Goal: Task Accomplishment & Management: Manage account settings

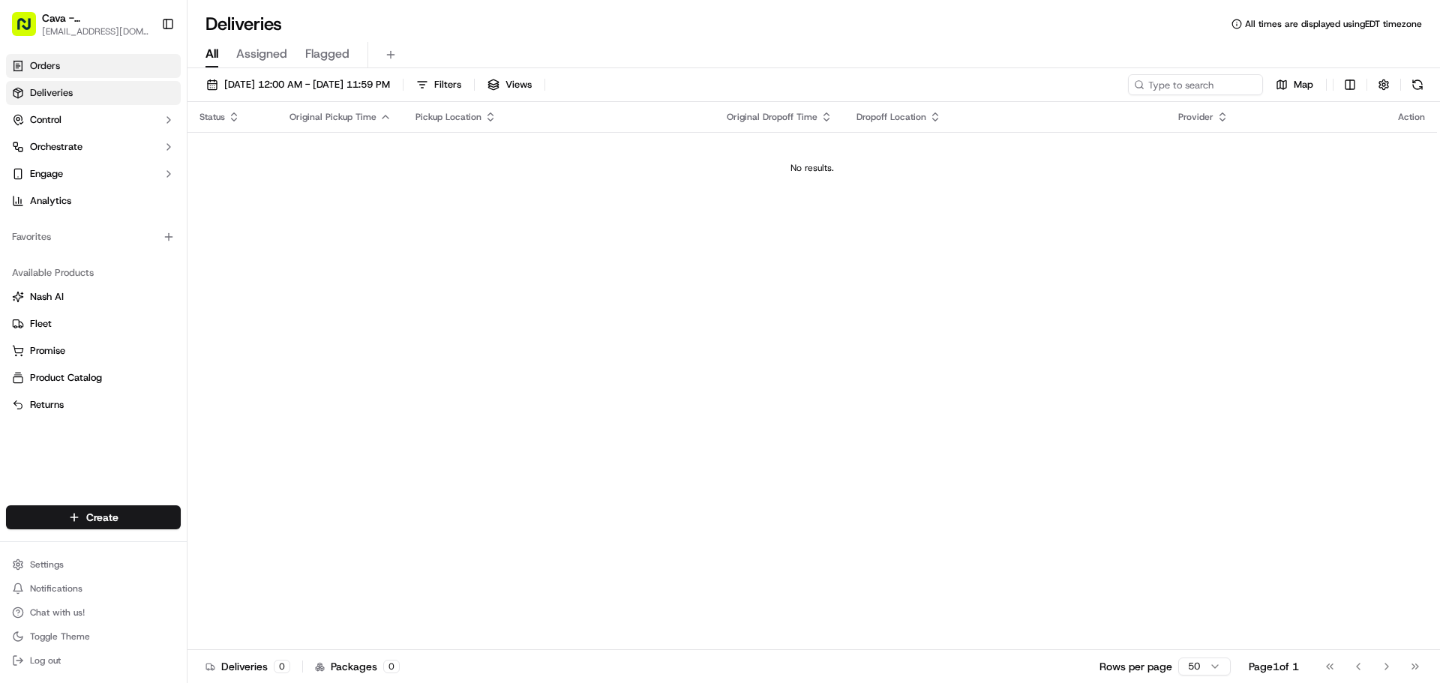
click at [73, 68] on link "Orders" at bounding box center [93, 66] width 175 height 24
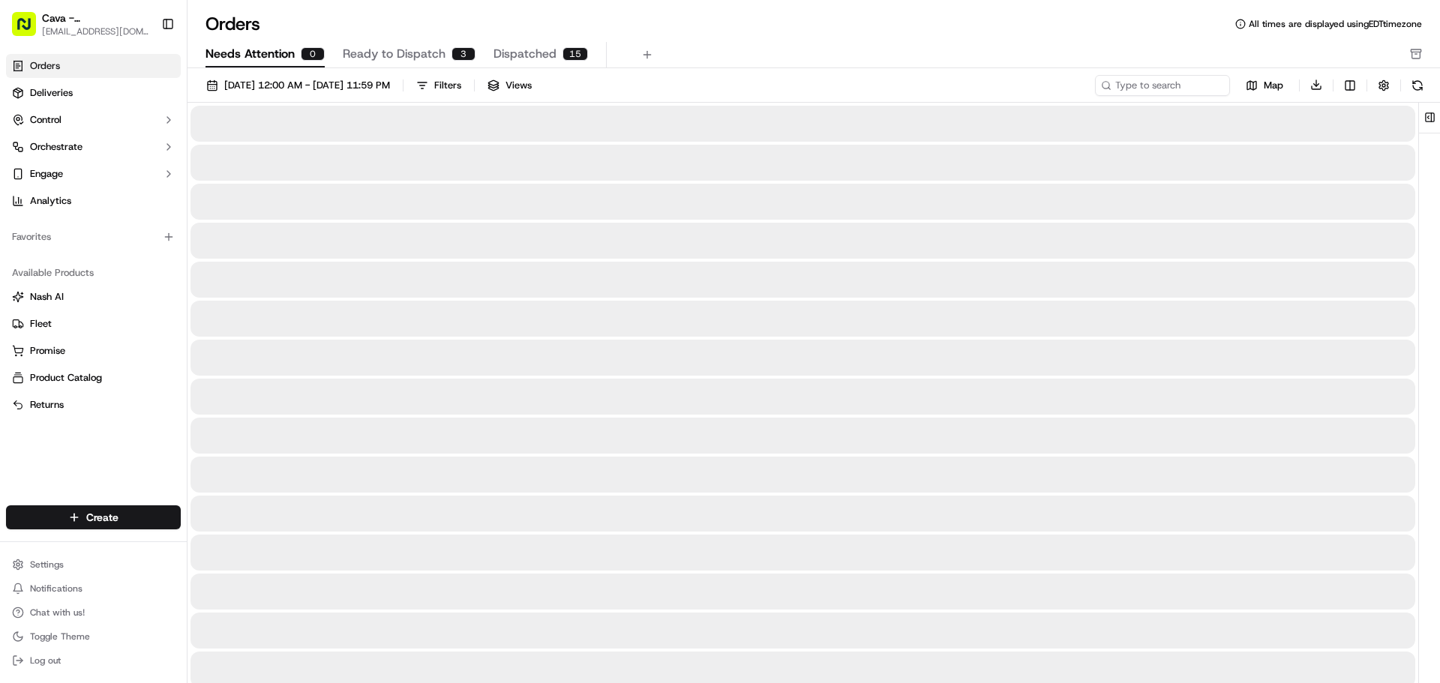
click at [272, 56] on span "Needs Attention" at bounding box center [250, 54] width 89 height 18
click at [517, 51] on span "Dispatched" at bounding box center [525, 54] width 63 height 18
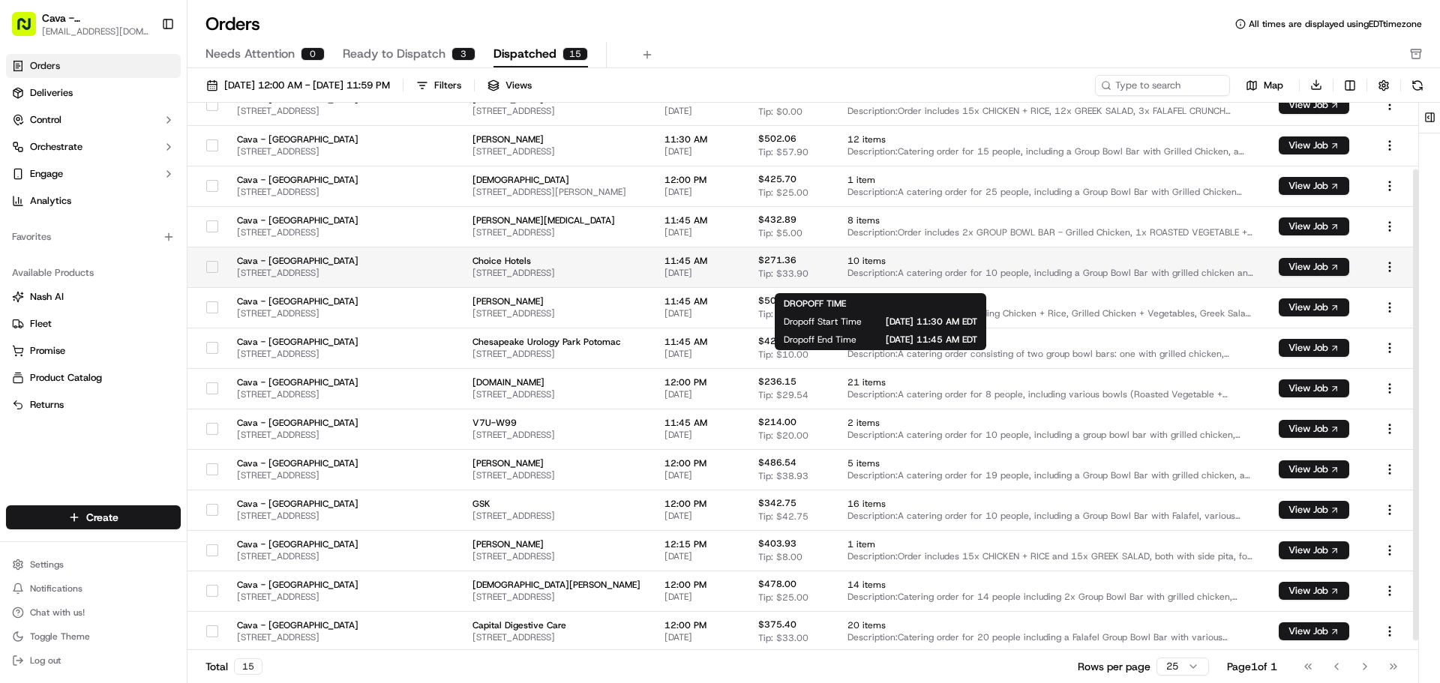
scroll to position [89, 0]
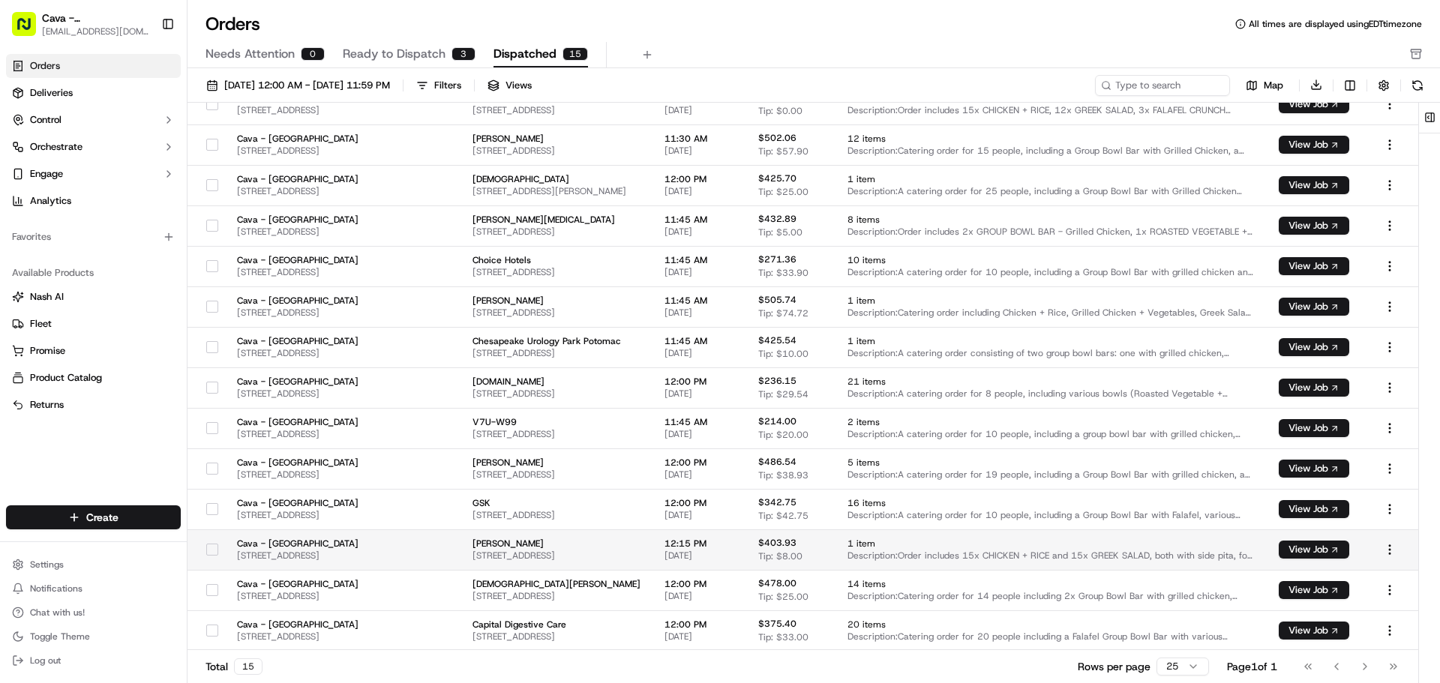
click at [209, 551] on button "button" at bounding box center [212, 550] width 12 height 12
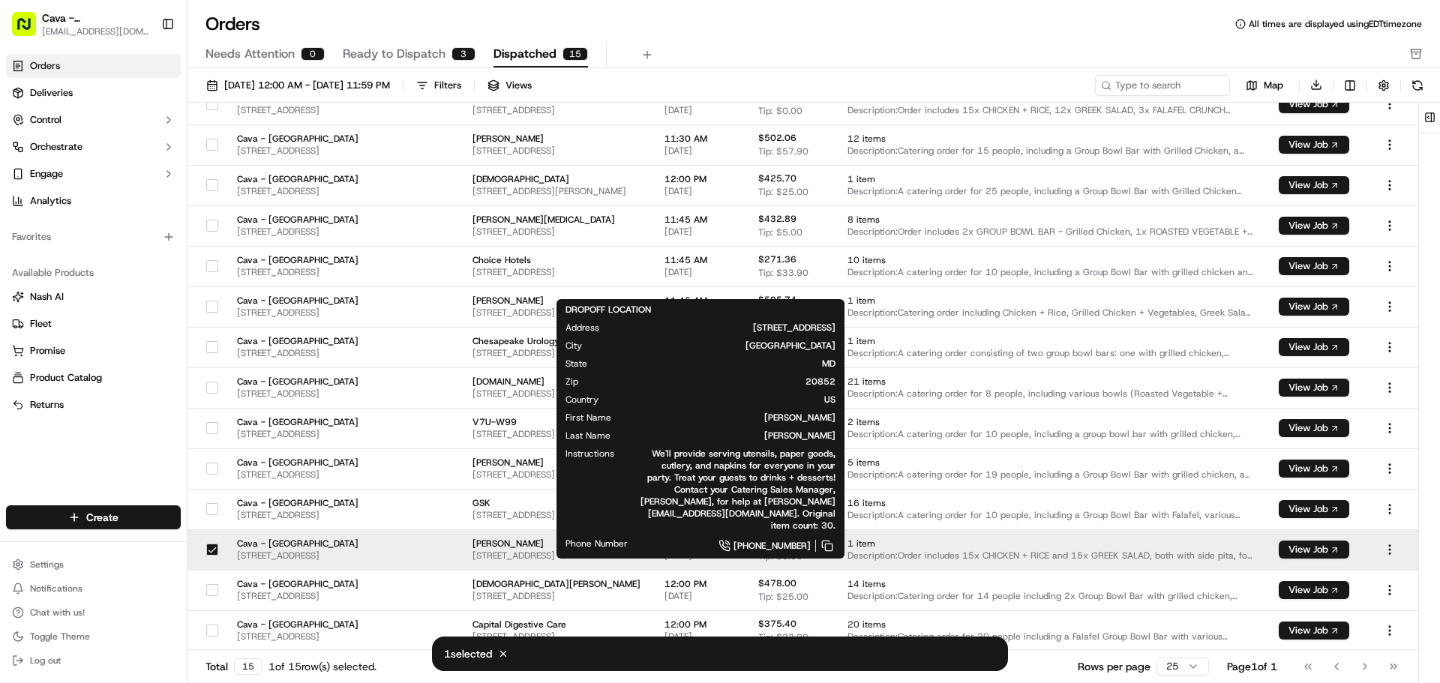
drag, startPoint x: 662, startPoint y: 548, endPoint x: 572, endPoint y: 546, distance: 90.8
click at [572, 546] on span "[PERSON_NAME]" at bounding box center [557, 544] width 168 height 12
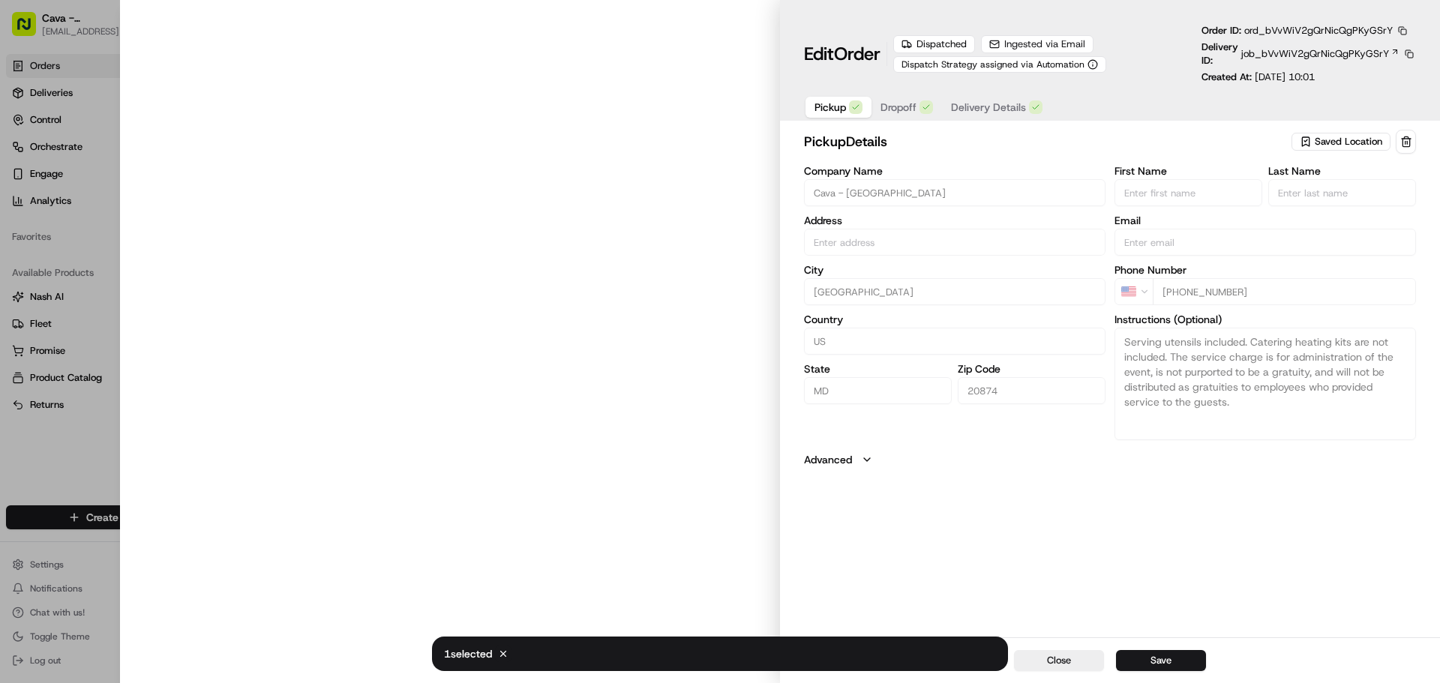
type input "[STREET_ADDRESS]"
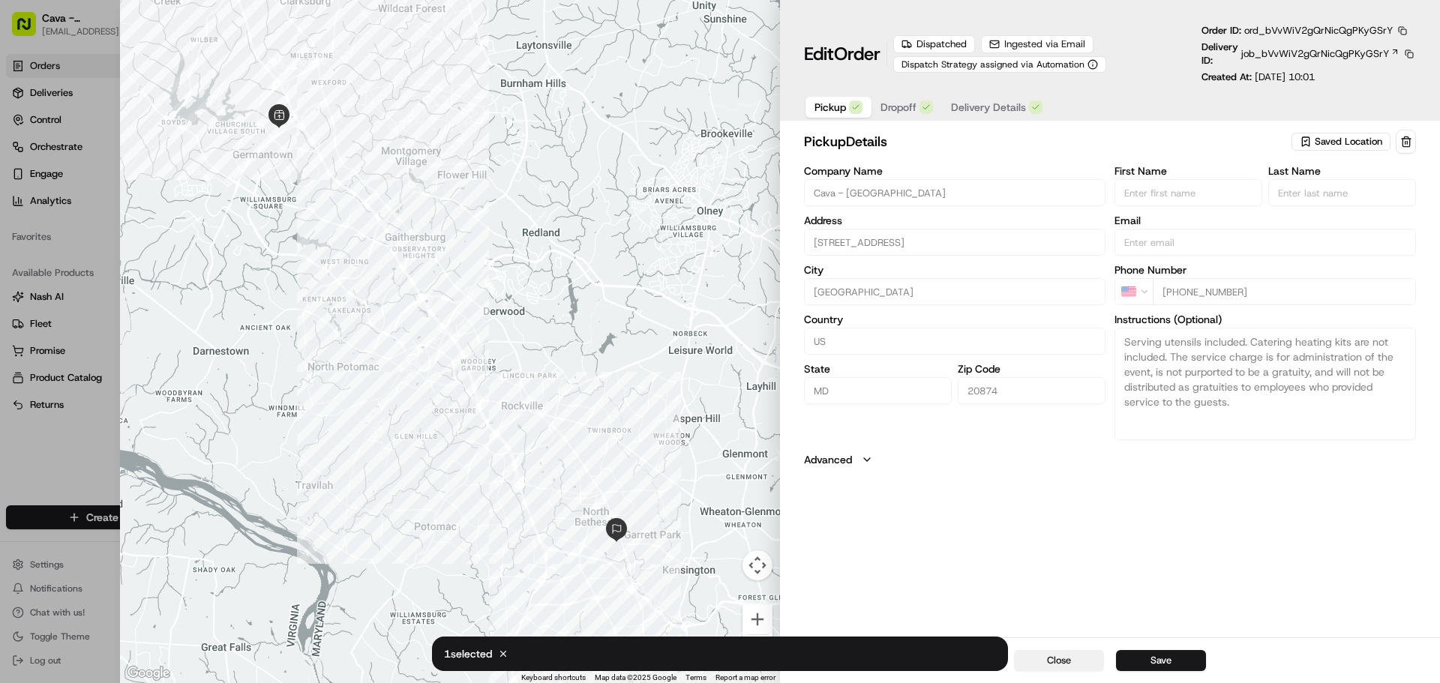
click at [1067, 668] on button "Close" at bounding box center [1059, 660] width 90 height 21
type input "+1"
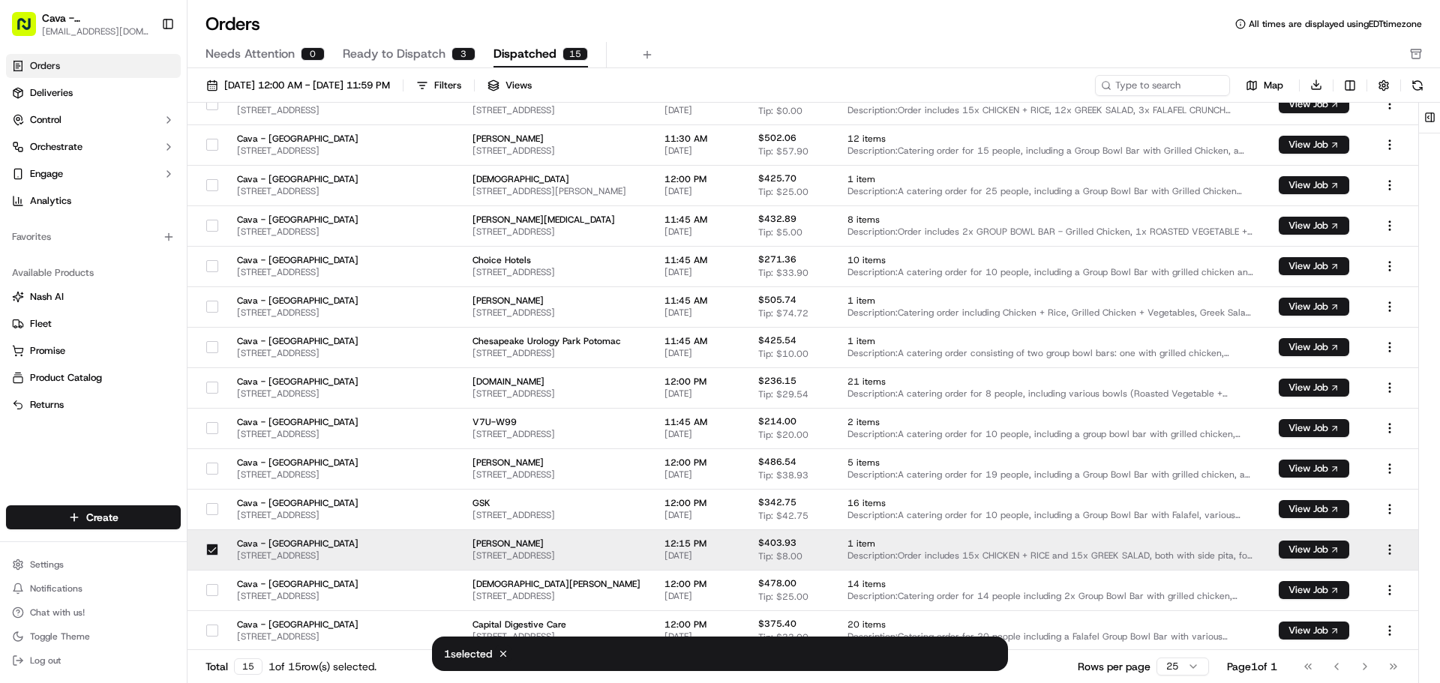
click at [214, 551] on button "button" at bounding box center [212, 550] width 12 height 12
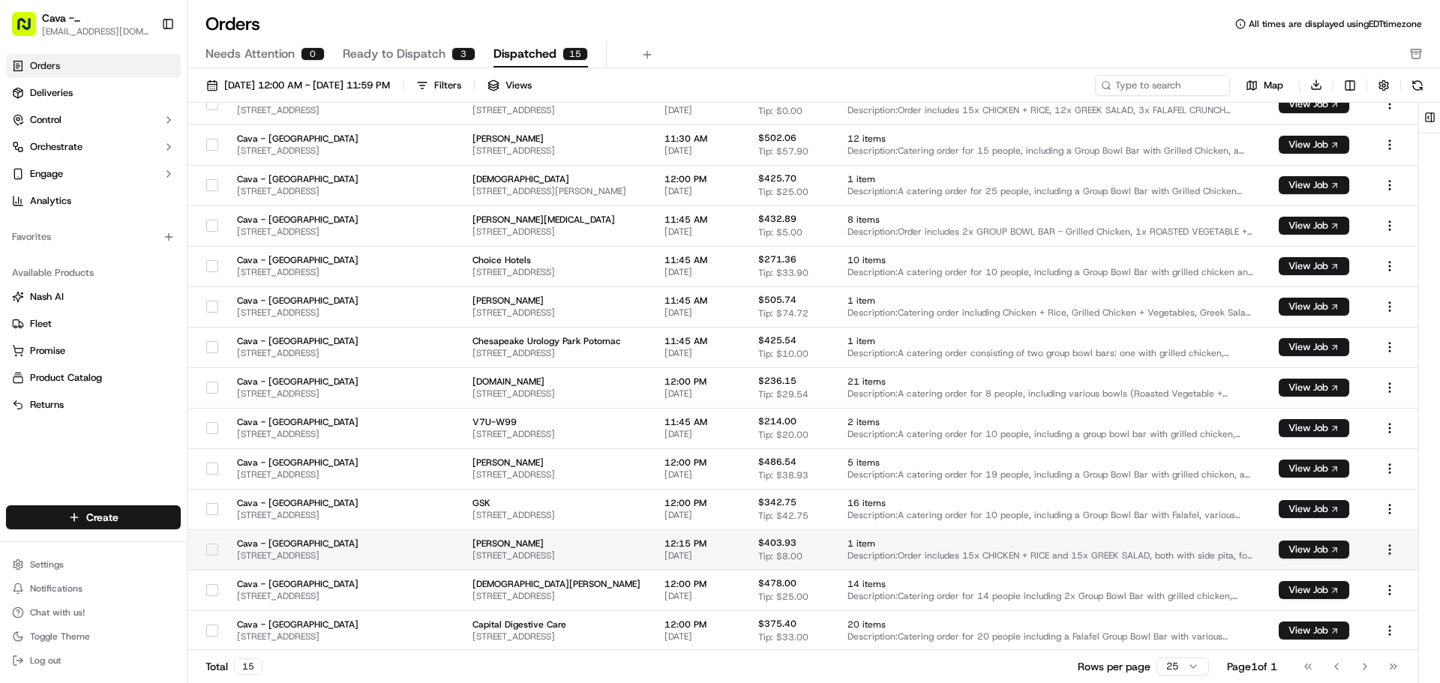
drag, startPoint x: 230, startPoint y: 547, endPoint x: 220, endPoint y: 551, distance: 11.2
click at [220, 551] on div at bounding box center [213, 550] width 26 height 24
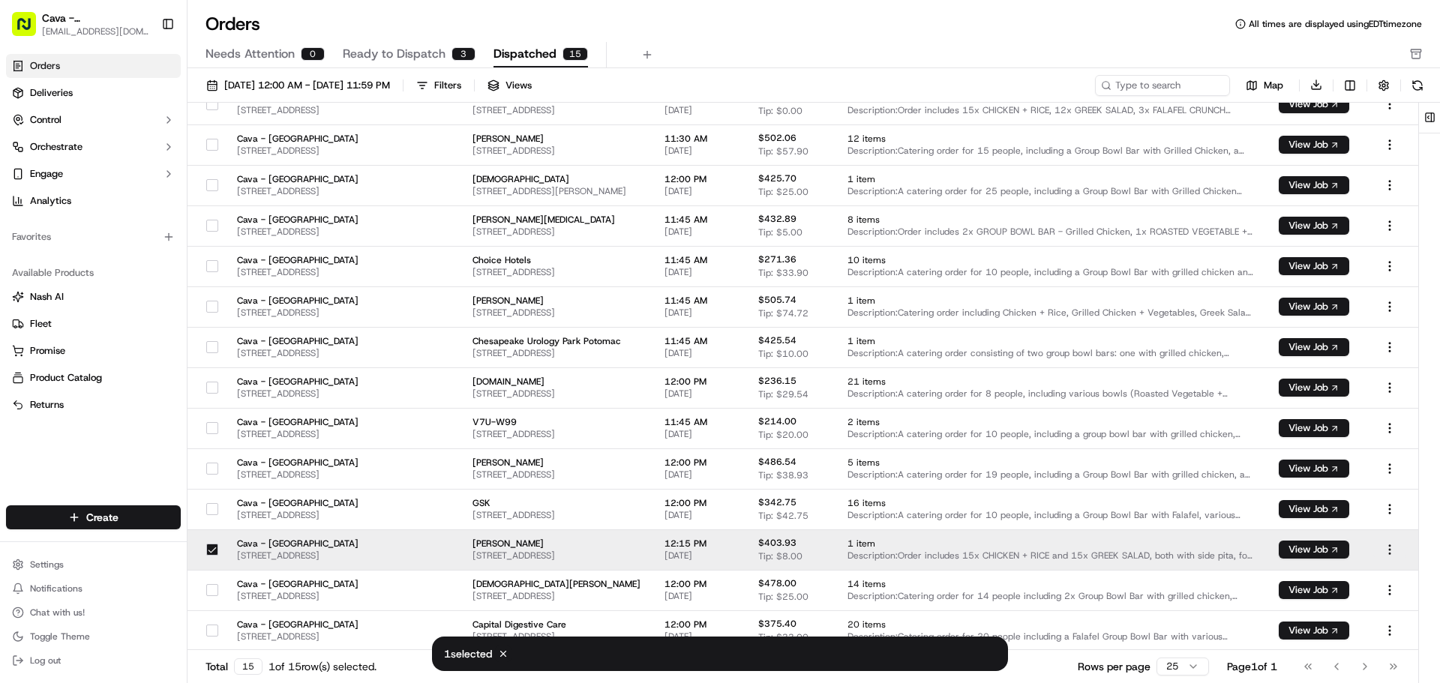
click at [1390, 551] on html "Cava - [GEOGRAPHIC_DATA] [EMAIL_ADDRESS][DOMAIN_NAME] Toggle Sidebar Orders Del…" at bounding box center [720, 341] width 1440 height 683
click at [299, 552] on html "Cava - [GEOGRAPHIC_DATA] [EMAIL_ADDRESS][DOMAIN_NAME] Toggle Sidebar Orders Del…" at bounding box center [720, 341] width 1440 height 683
drag, startPoint x: 300, startPoint y: 551, endPoint x: 831, endPoint y: 544, distance: 531.1
click at [641, 544] on span "[PERSON_NAME]" at bounding box center [557, 544] width 168 height 12
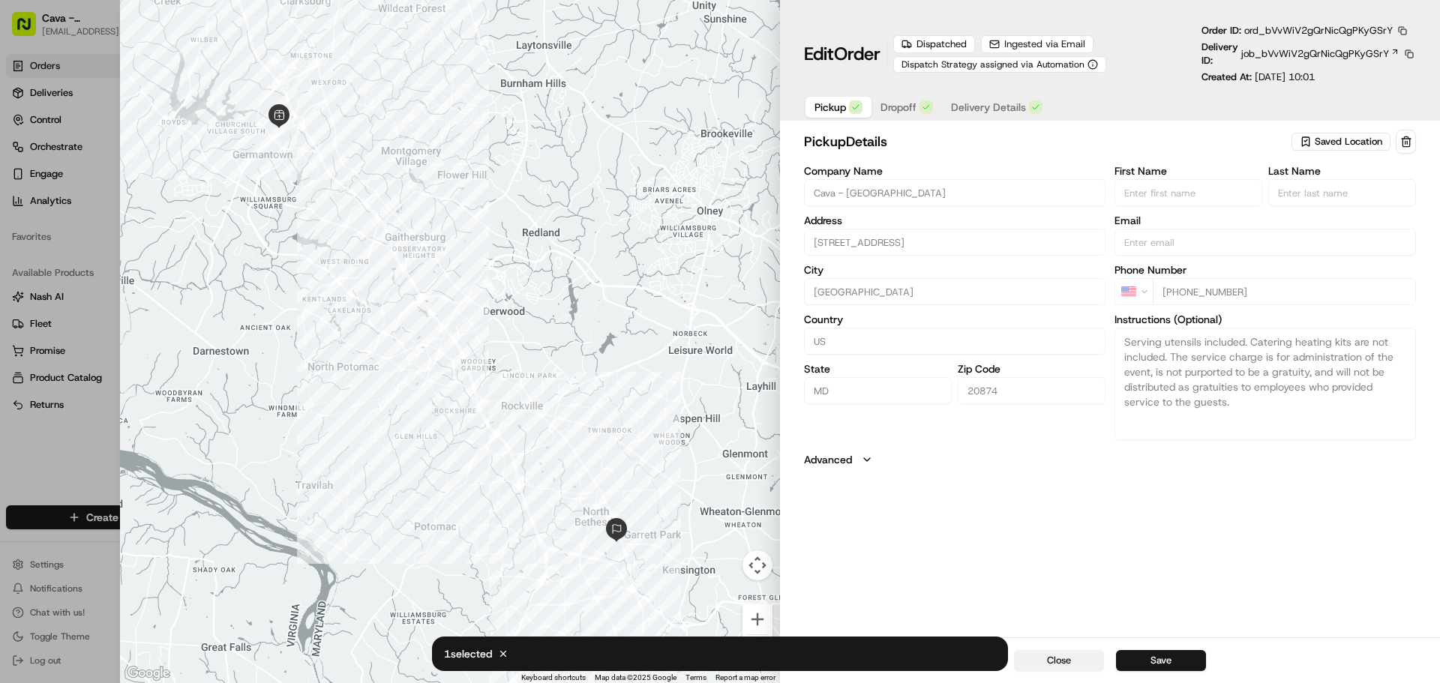
click at [1086, 670] on button "Close" at bounding box center [1059, 660] width 90 height 21
type input "+1"
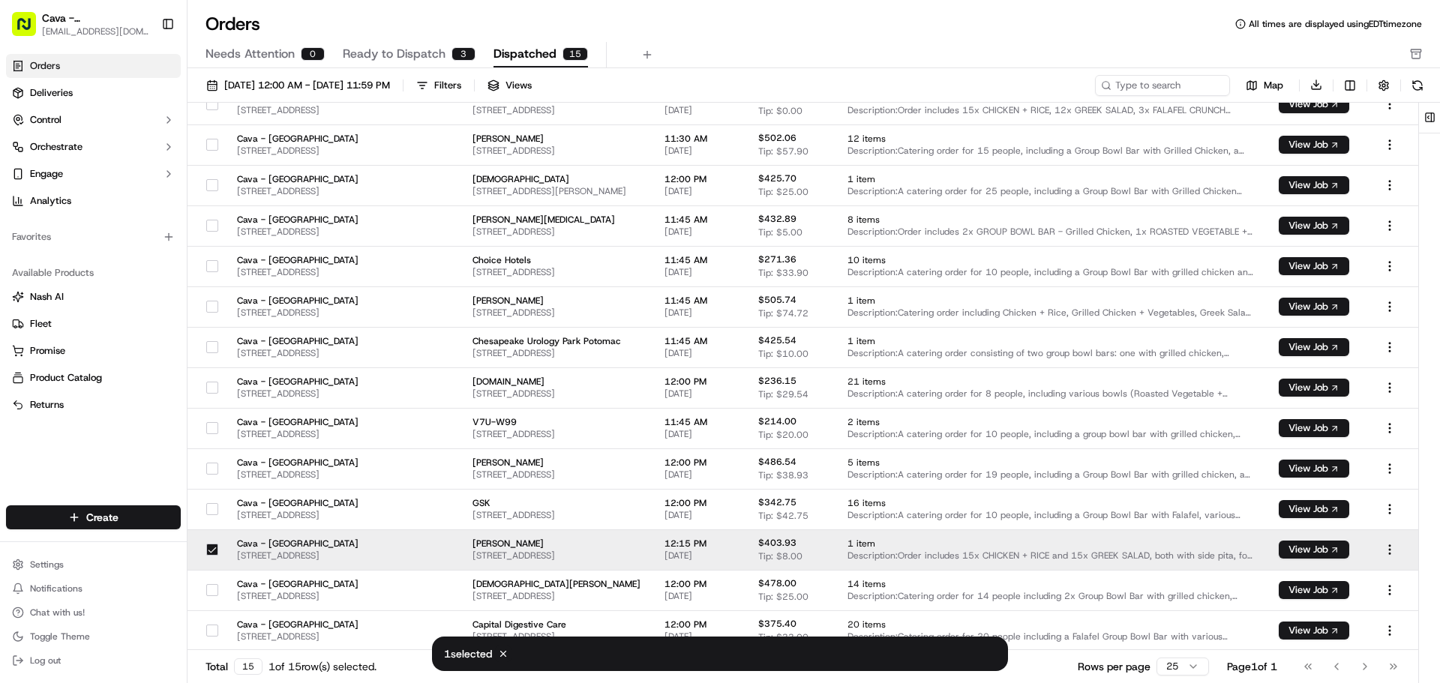
click at [208, 550] on button "button" at bounding box center [212, 550] width 12 height 12
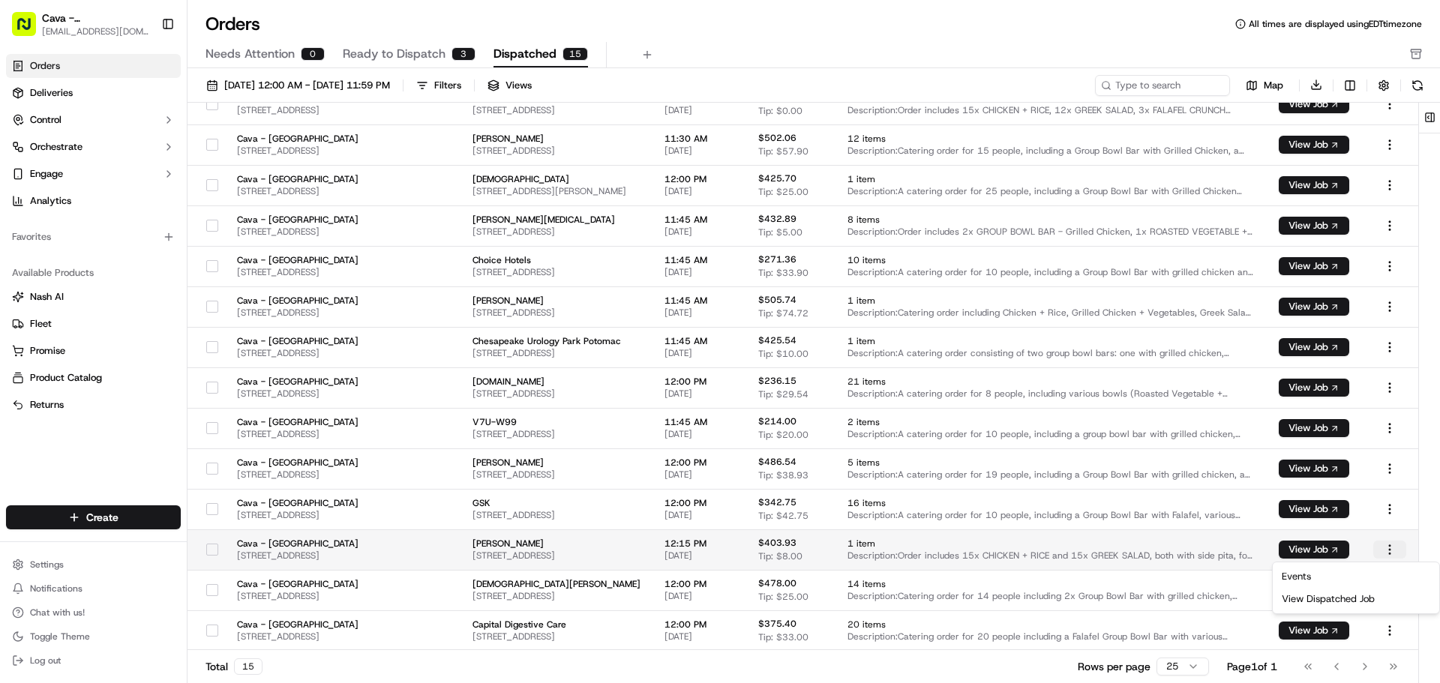
click at [1396, 553] on html "Cava - [GEOGRAPHIC_DATA] [EMAIL_ADDRESS][DOMAIN_NAME] Toggle Sidebar Orders Del…" at bounding box center [720, 341] width 1440 height 683
click at [1389, 552] on html "Cava - [GEOGRAPHIC_DATA] [EMAIL_ADDRESS][DOMAIN_NAME] Toggle Sidebar Orders Del…" at bounding box center [720, 341] width 1440 height 683
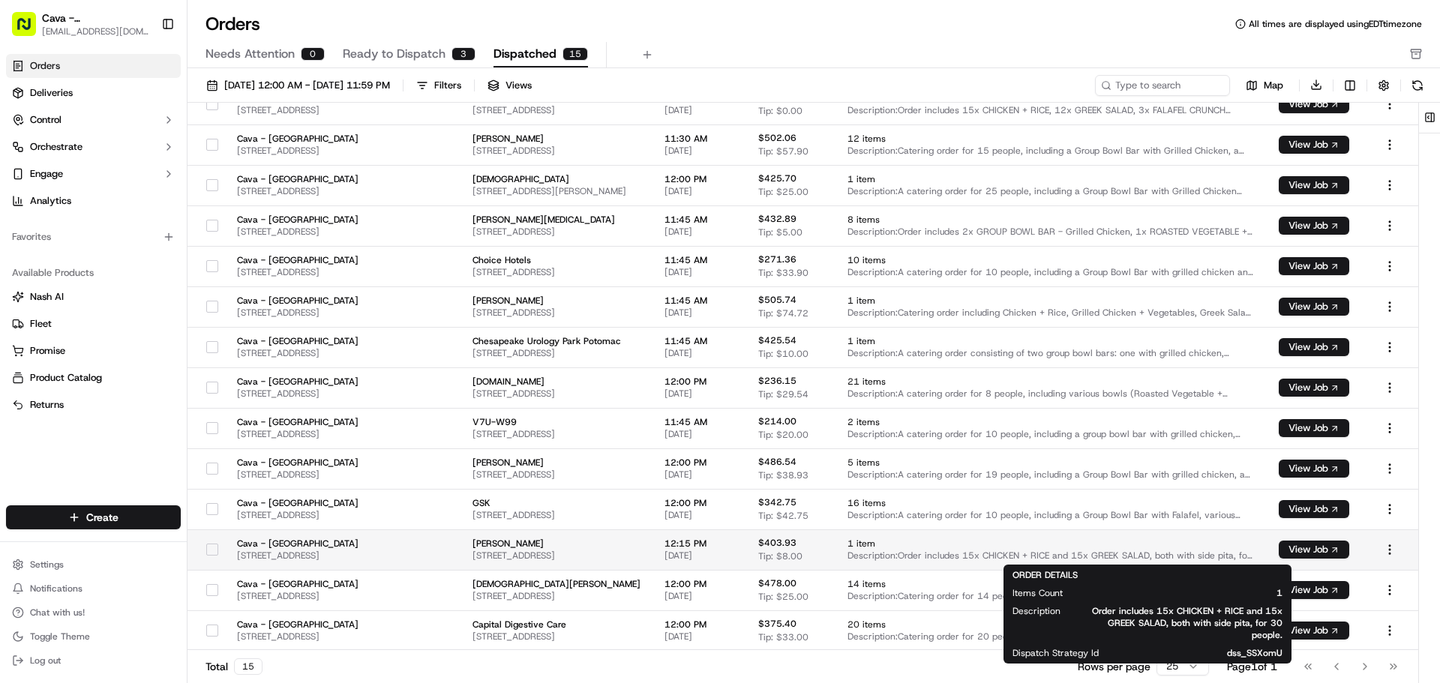
drag, startPoint x: 1212, startPoint y: 554, endPoint x: 203, endPoint y: 543, distance: 1009.0
click at [203, 543] on div at bounding box center [213, 550] width 26 height 24
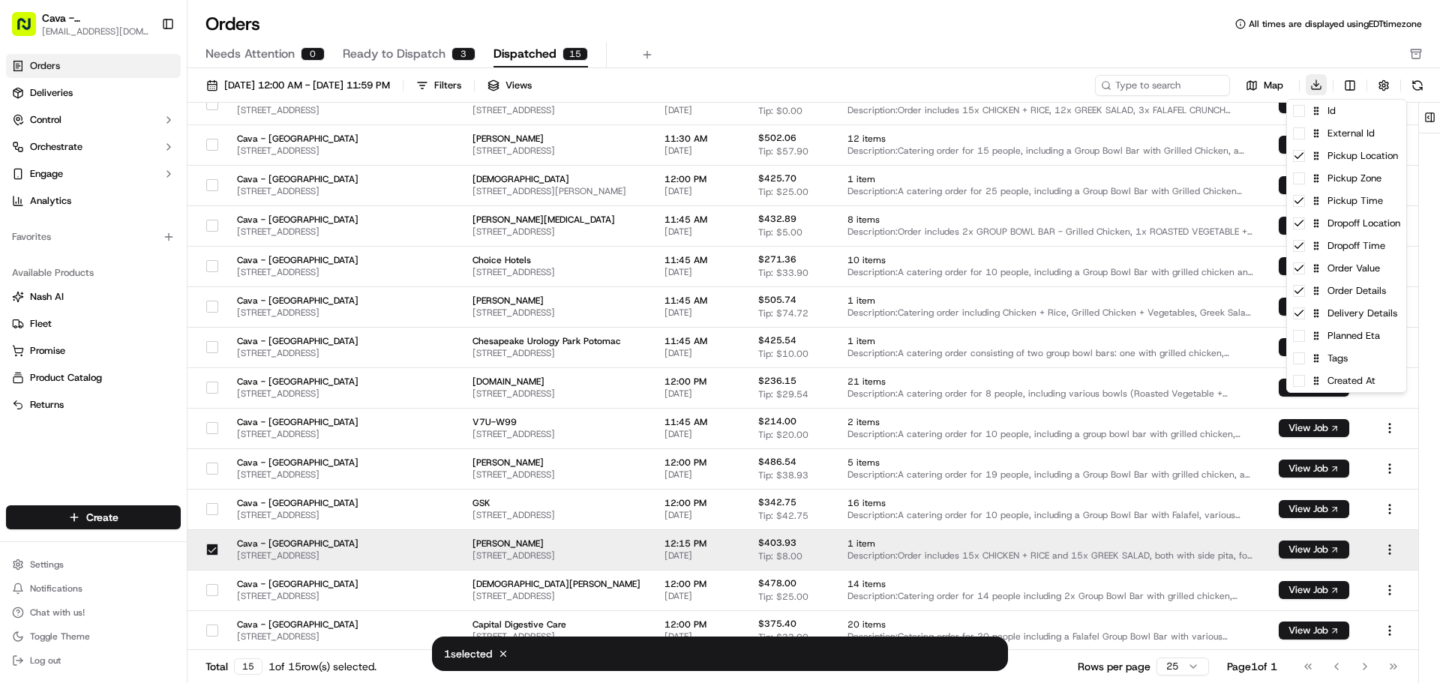
click at [1356, 86] on html "Cava - [GEOGRAPHIC_DATA] [EMAIL_ADDRESS][DOMAIN_NAME] Toggle Sidebar Orders Del…" at bounding box center [720, 341] width 1440 height 683
click at [1356, 87] on html "Cava - [GEOGRAPHIC_DATA] [EMAIL_ADDRESS][DOMAIN_NAME] Toggle Sidebar Orders Del…" at bounding box center [720, 341] width 1440 height 683
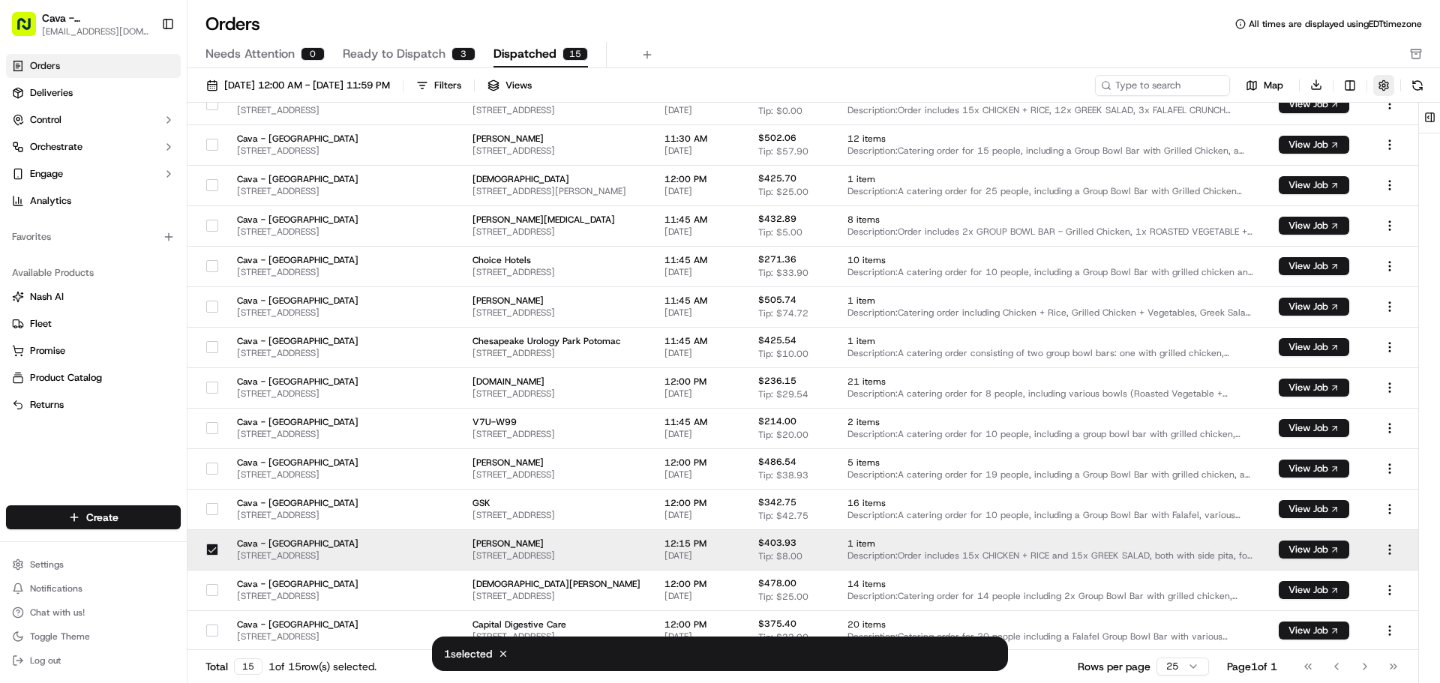
click at [1388, 83] on button "button" at bounding box center [1383, 85] width 21 height 21
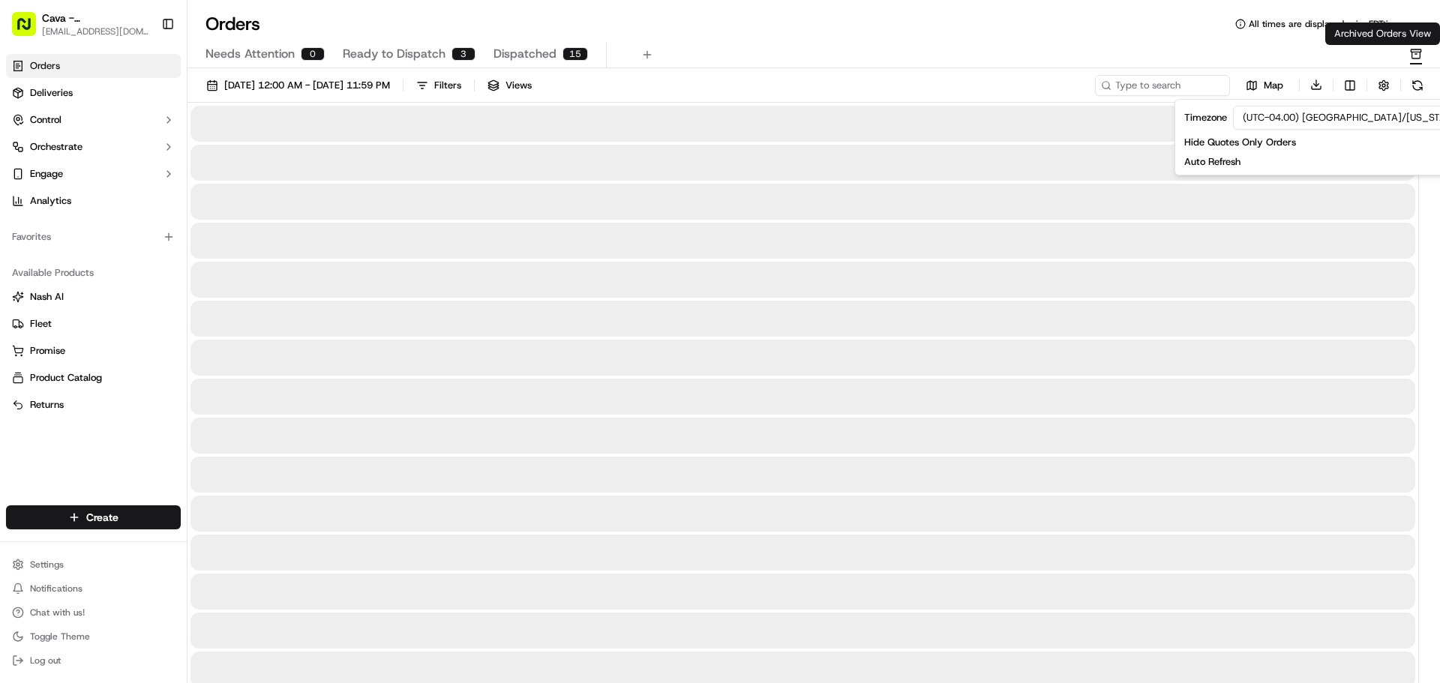
click at [1419, 50] on icon "button" at bounding box center [1416, 54] width 12 height 12
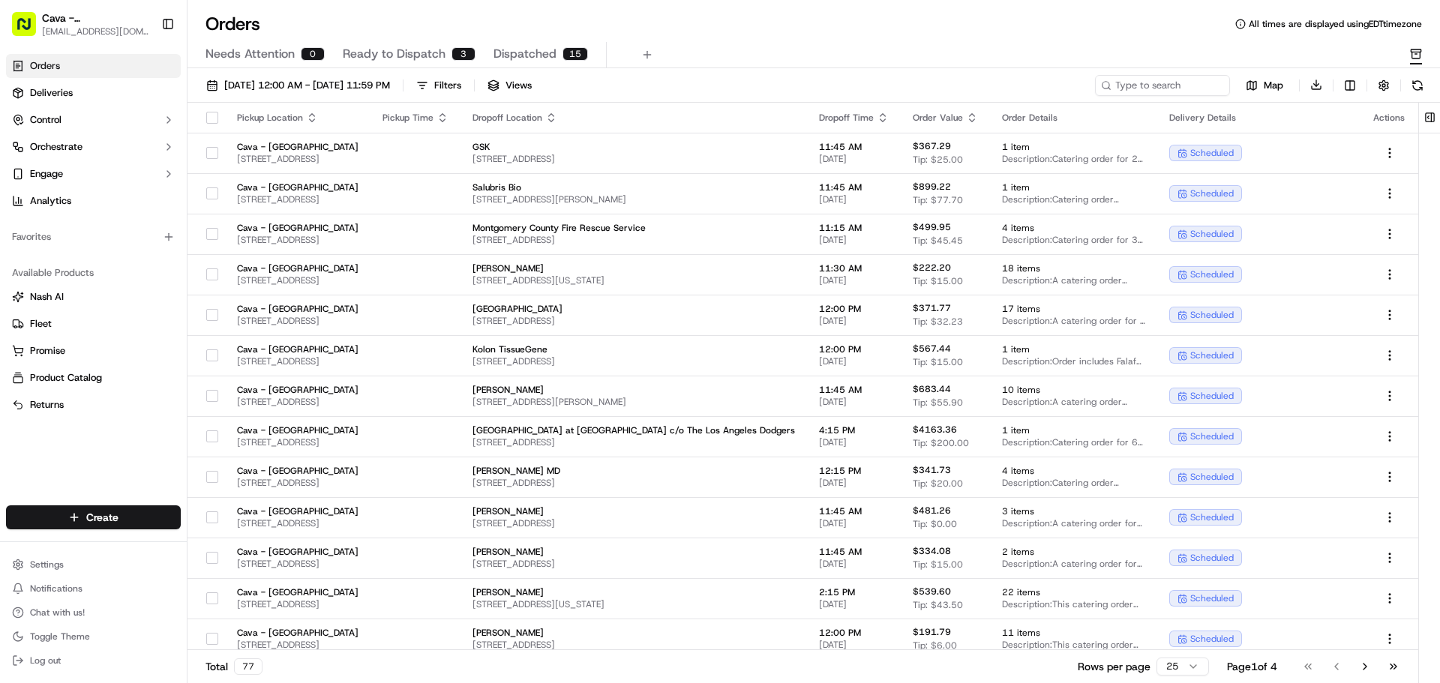
click at [563, 54] on div "15" at bounding box center [576, 54] width 26 height 14
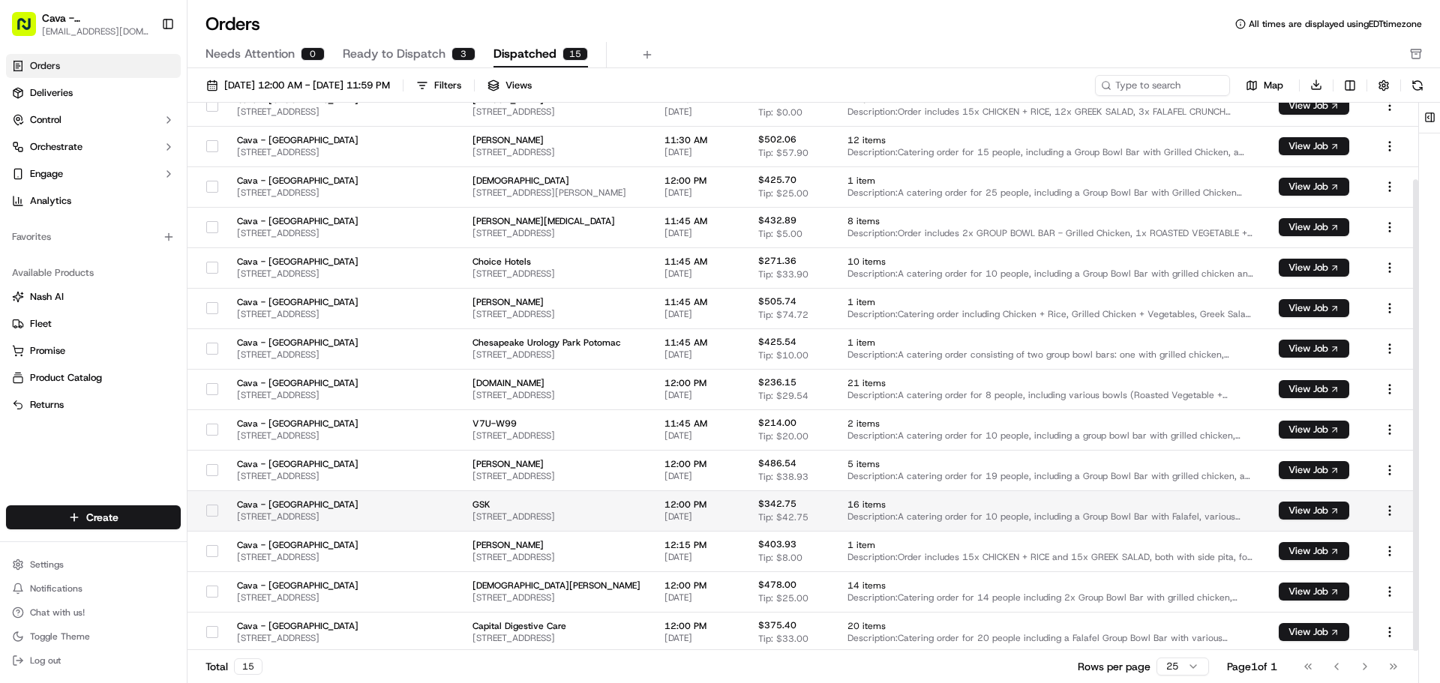
scroll to position [89, 0]
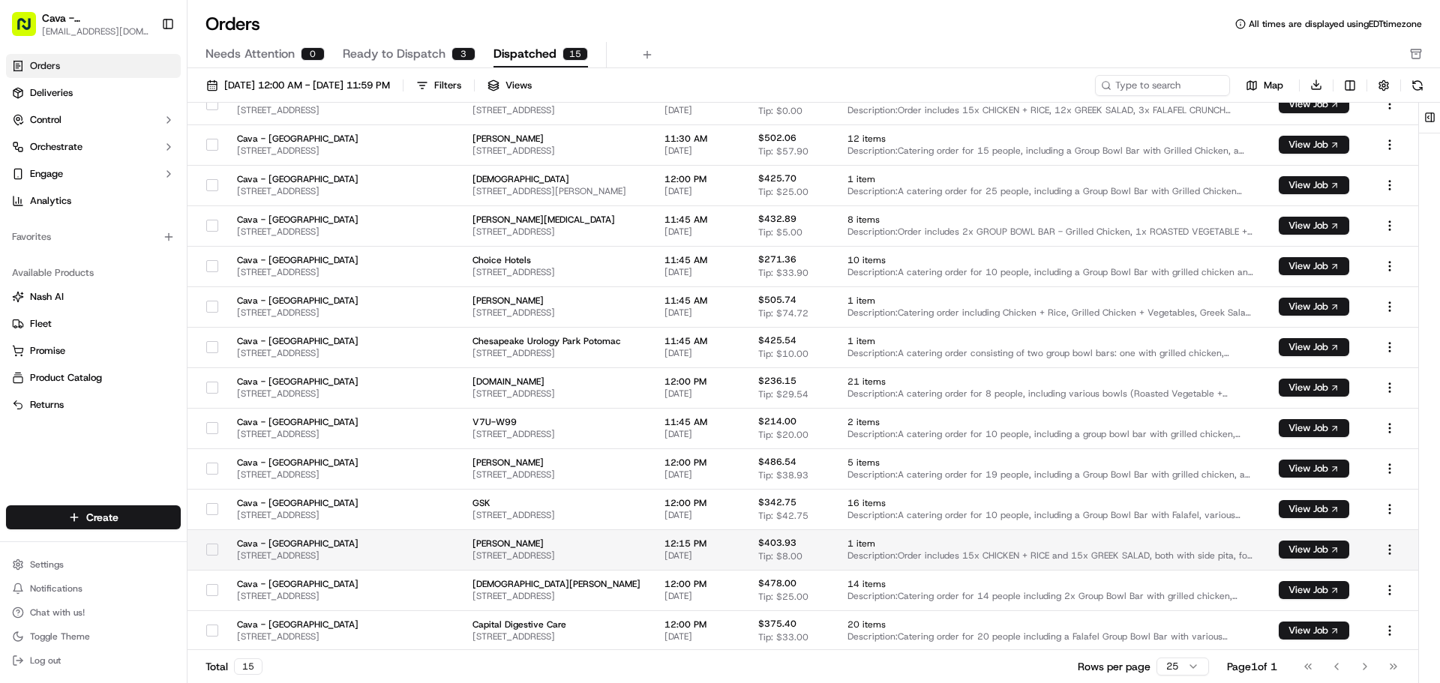
click at [209, 549] on button "button" at bounding box center [212, 550] width 12 height 12
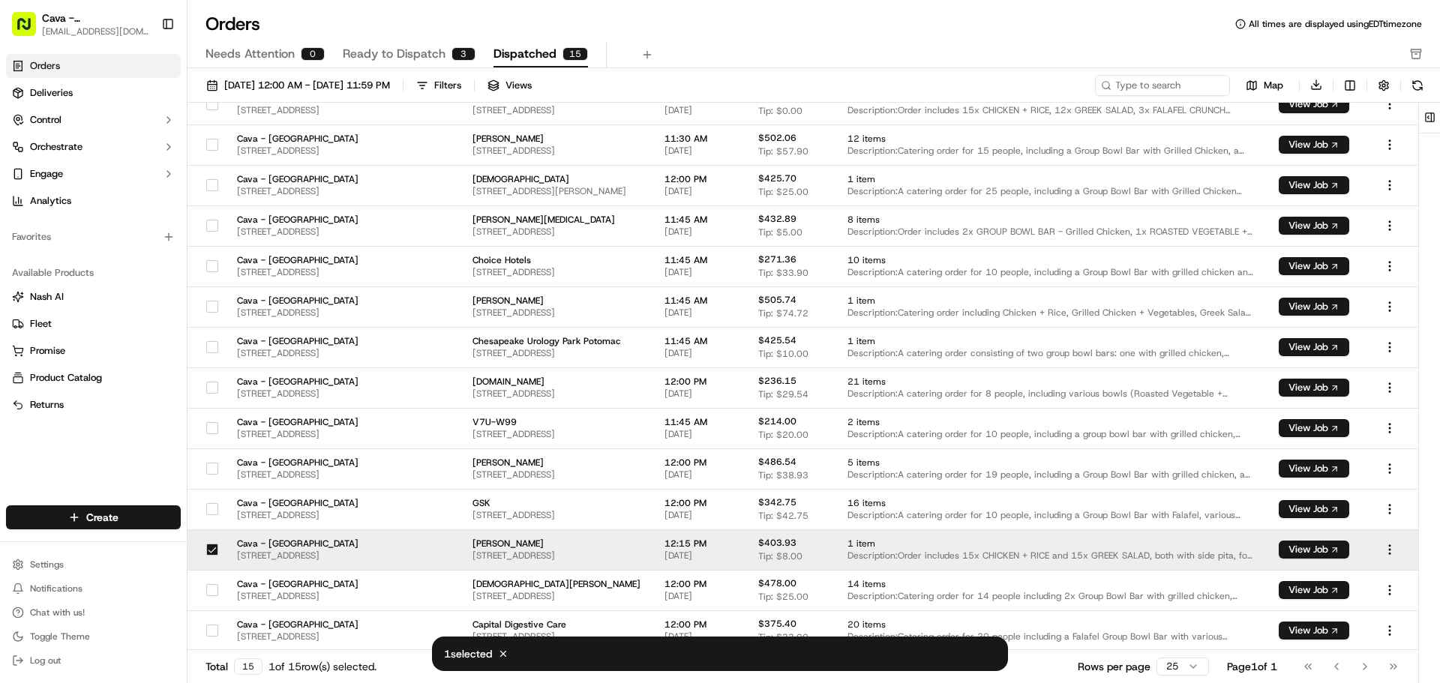
click at [237, 542] on span "Cava - [GEOGRAPHIC_DATA]" at bounding box center [298, 544] width 122 height 12
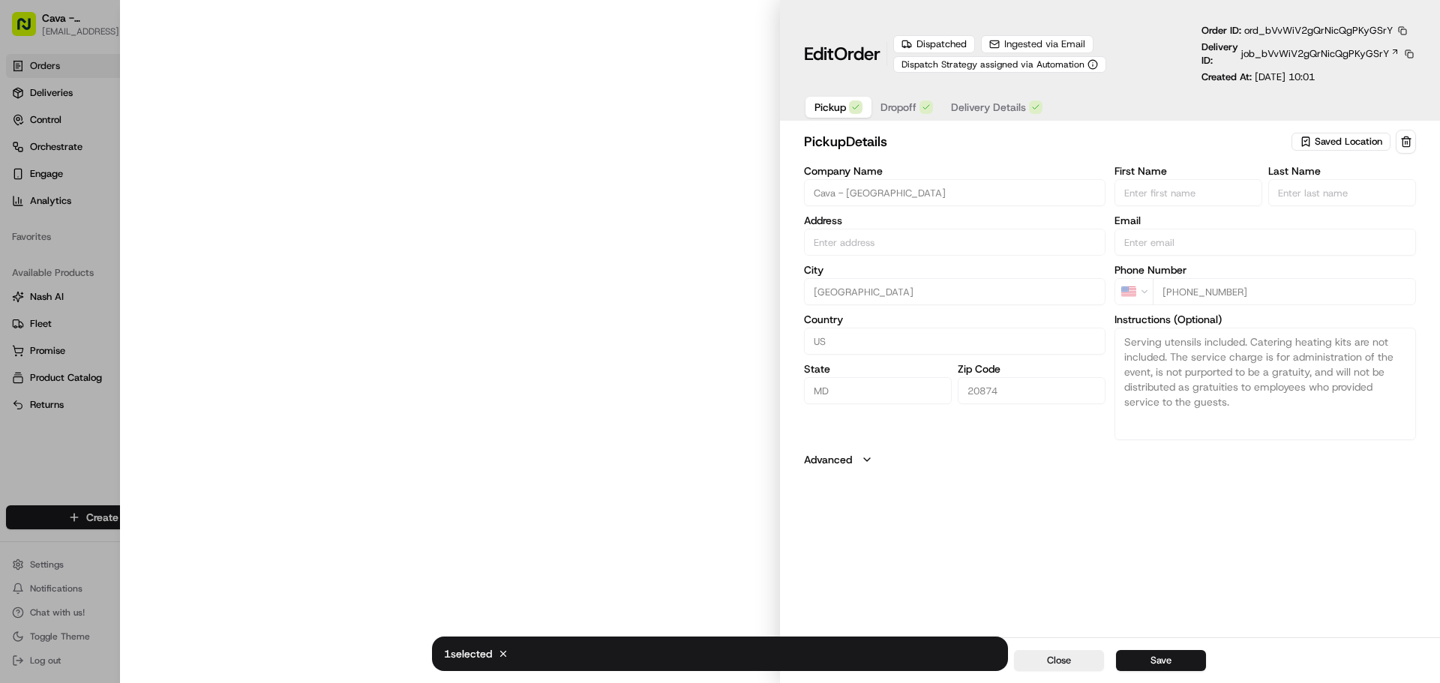
type input "[STREET_ADDRESS]"
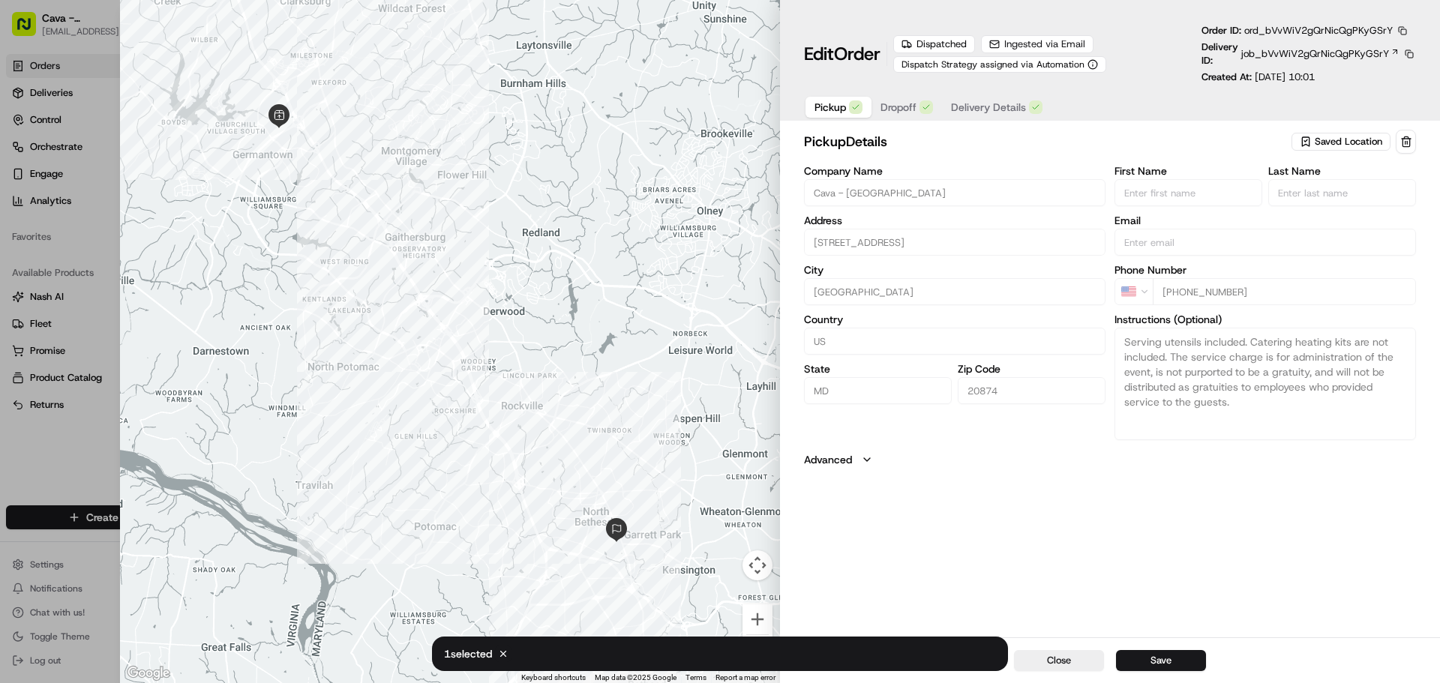
type input "+1"
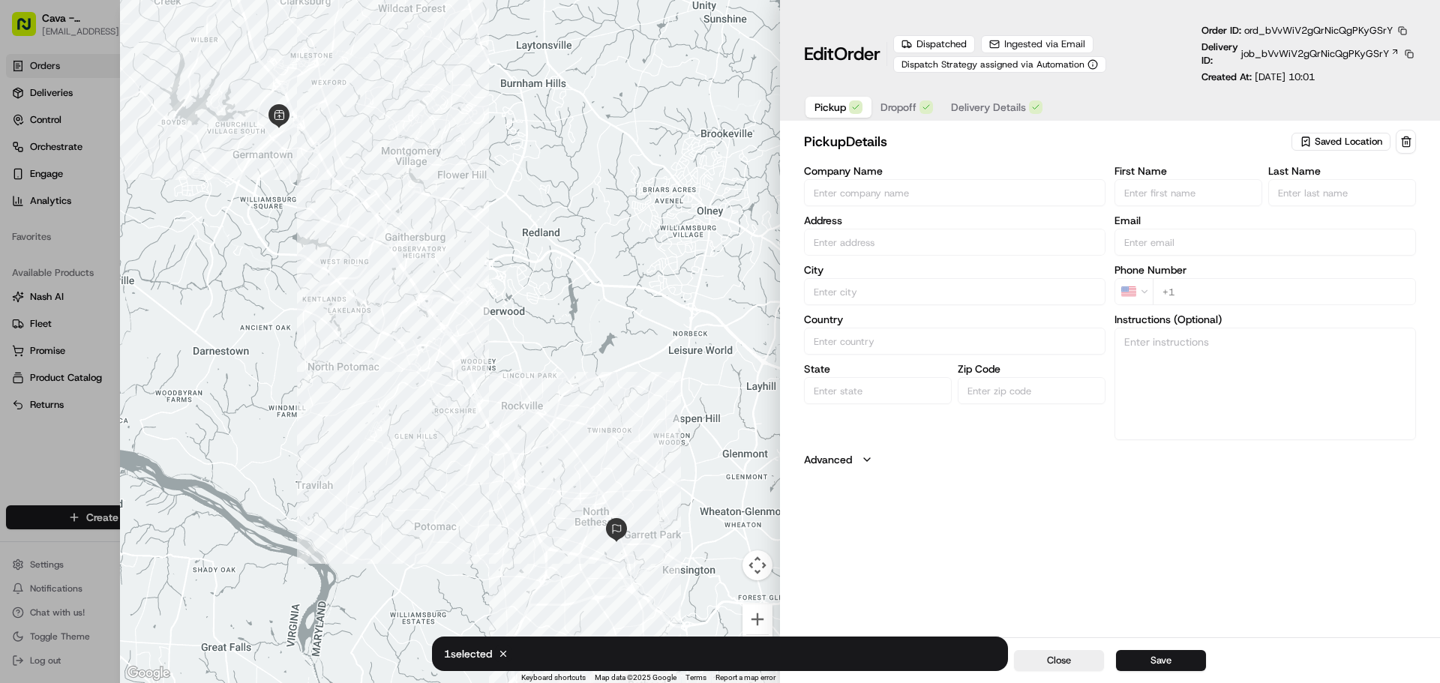
click at [95, 473] on div at bounding box center [720, 341] width 1440 height 683
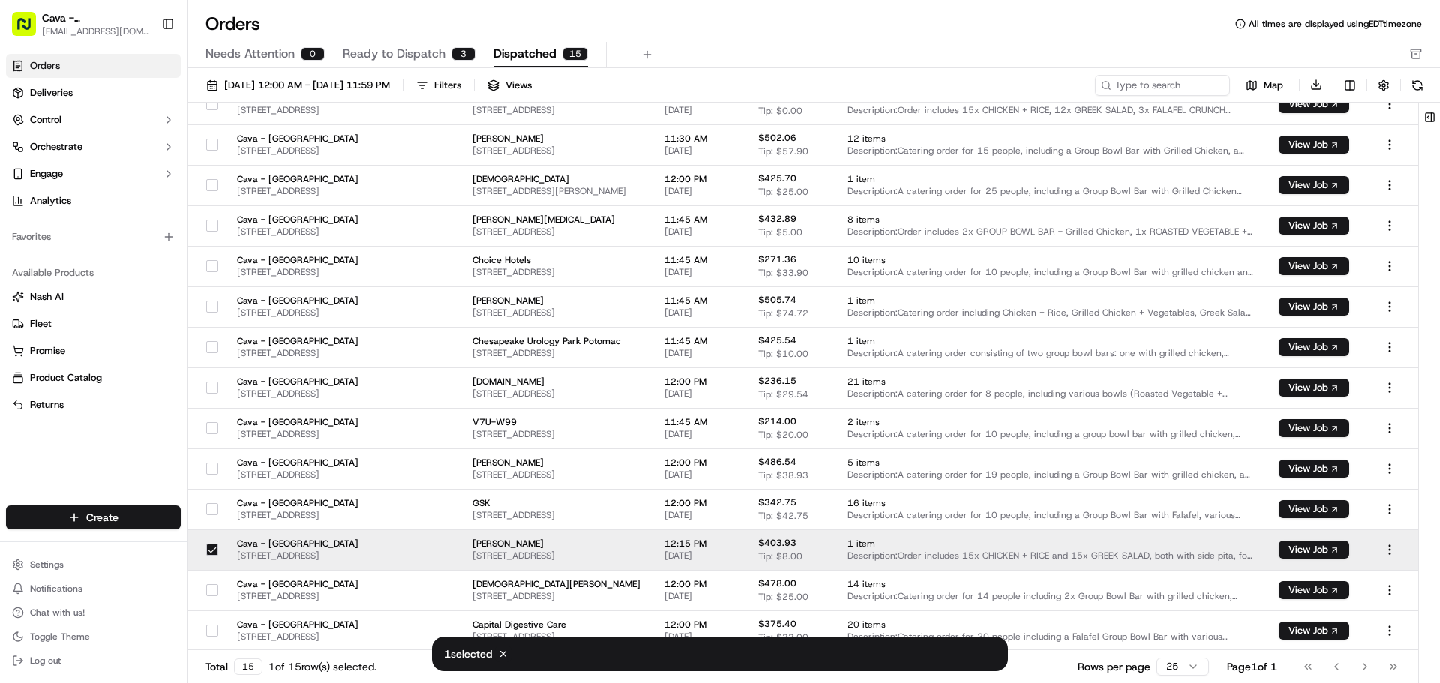
drag, startPoint x: 544, startPoint y: 554, endPoint x: 530, endPoint y: 551, distance: 13.8
click at [461, 551] on td at bounding box center [416, 550] width 90 height 41
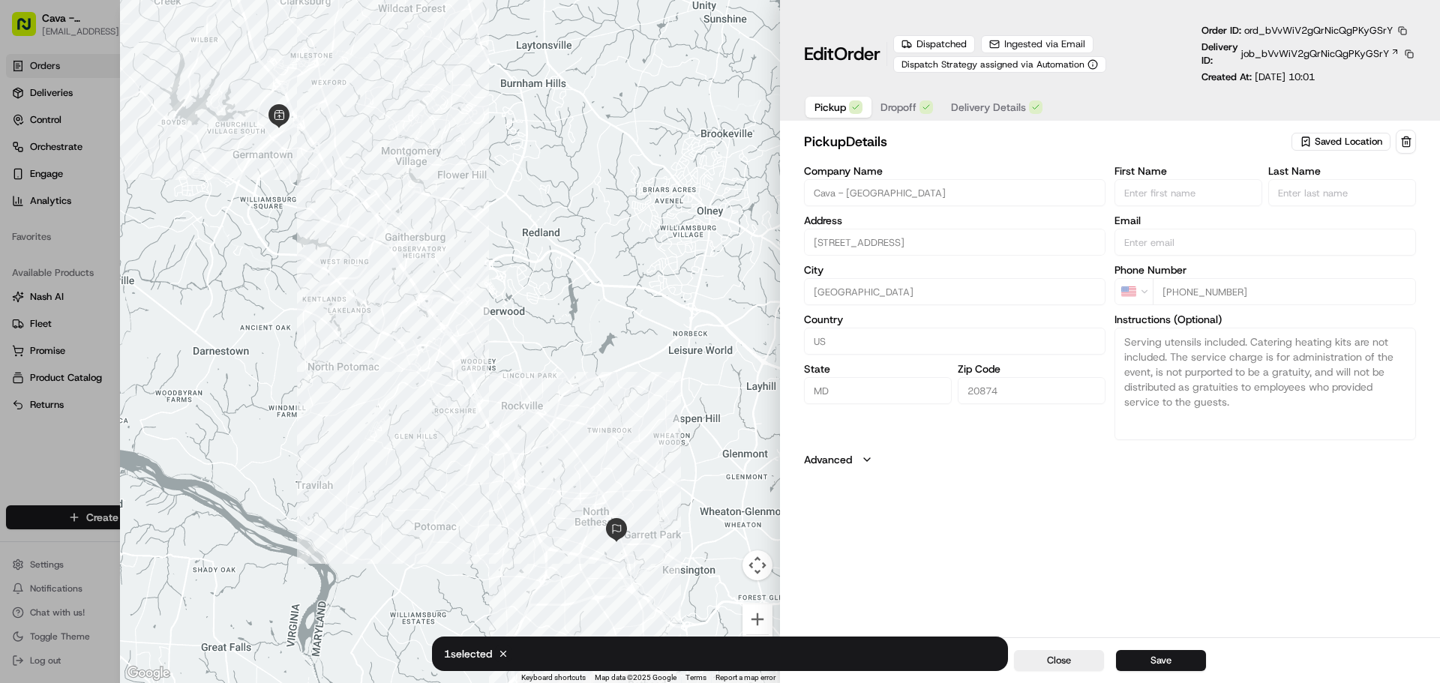
type input "+1"
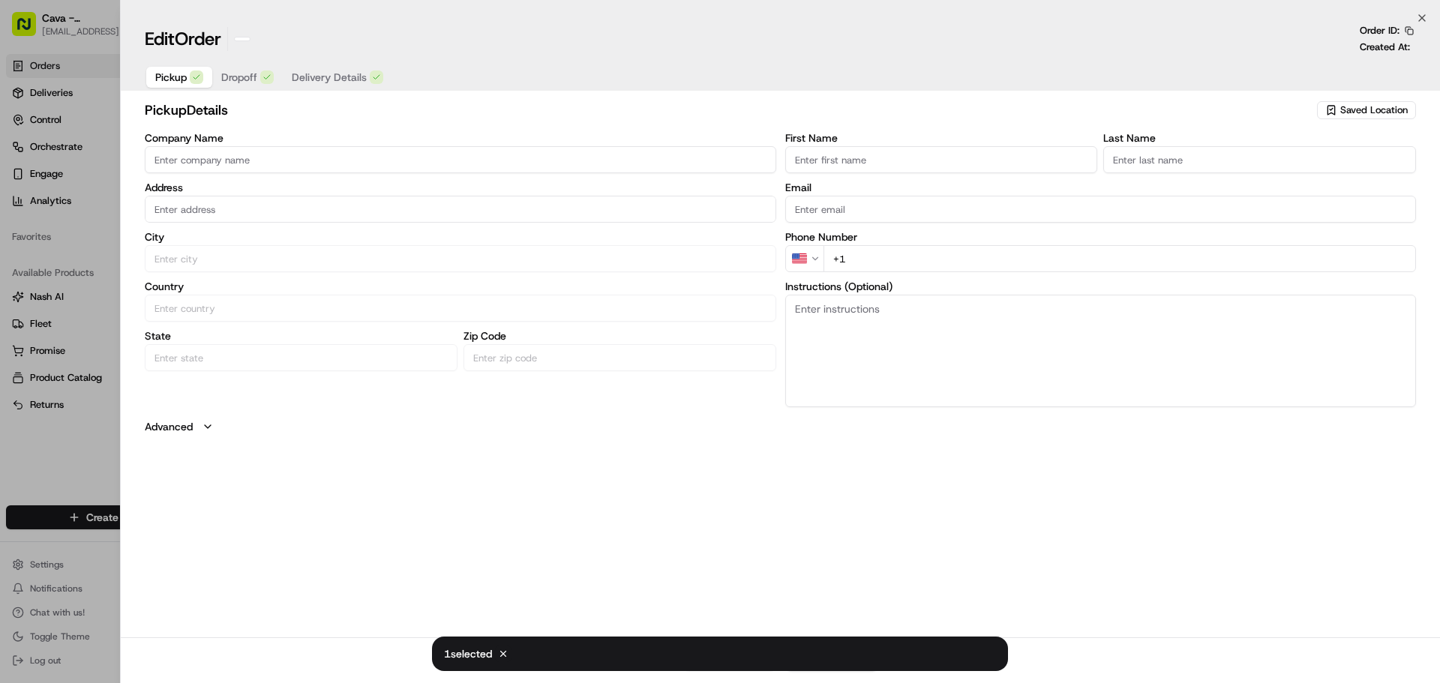
click at [90, 479] on div at bounding box center [720, 341] width 1440 height 683
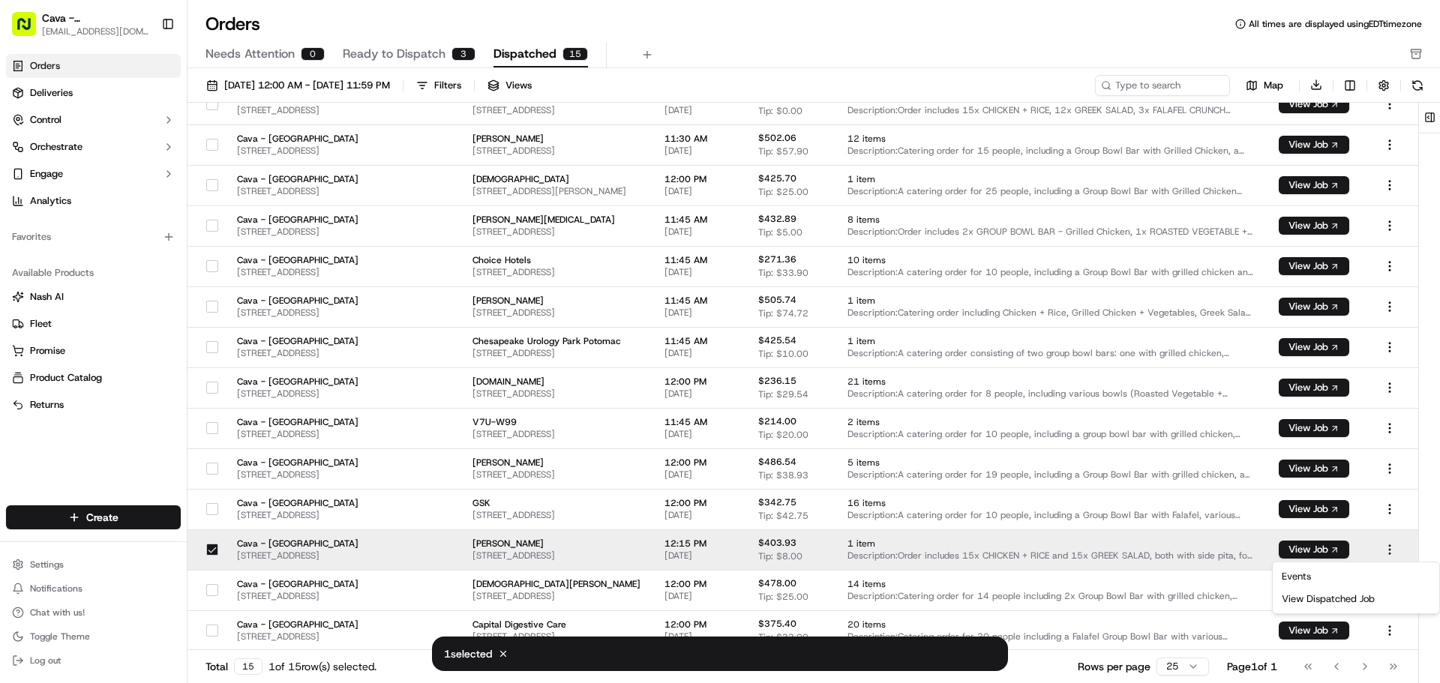
click at [1385, 549] on html "Cava - [GEOGRAPHIC_DATA] [EMAIL_ADDRESS][DOMAIN_NAME] Toggle Sidebar Orders Del…" at bounding box center [720, 341] width 1440 height 683
drag, startPoint x: 239, startPoint y: 554, endPoint x: 584, endPoint y: 559, distance: 344.3
click at [584, 559] on span "[STREET_ADDRESS]" at bounding box center [557, 556] width 168 height 12
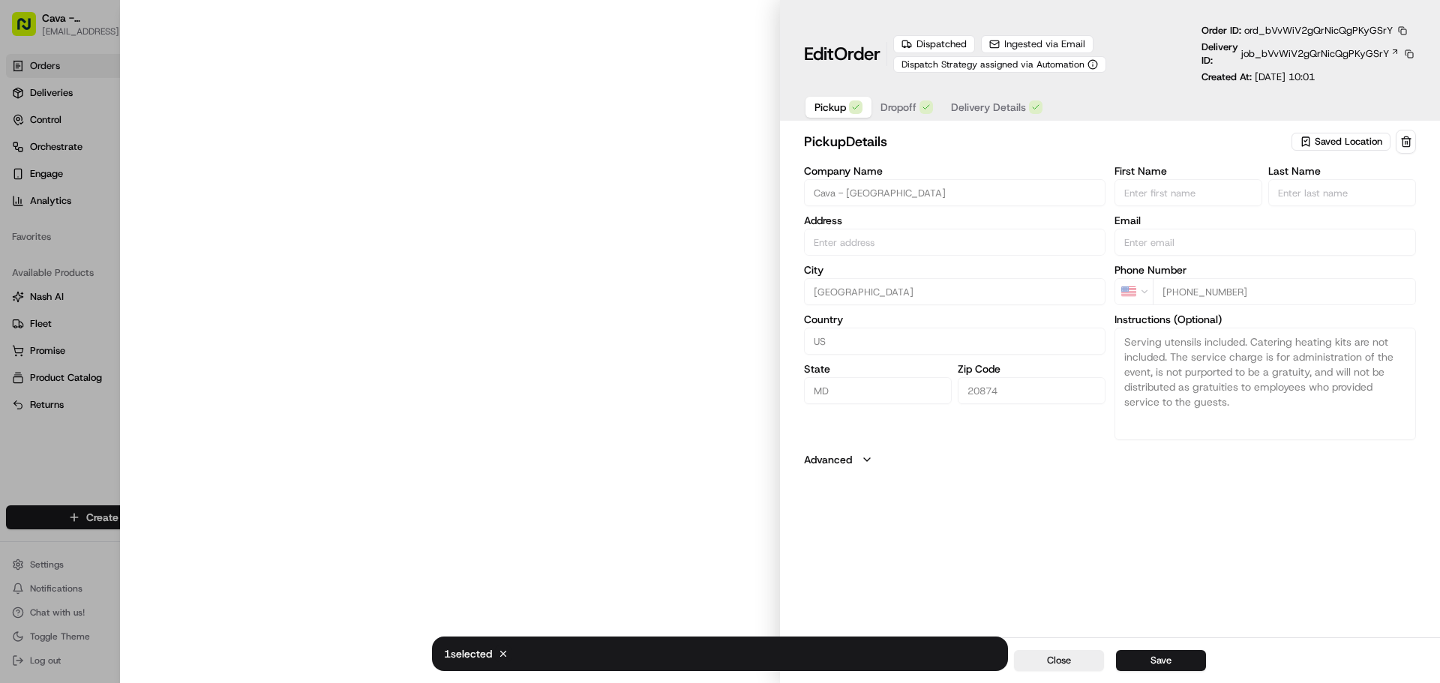
type input "[STREET_ADDRESS]"
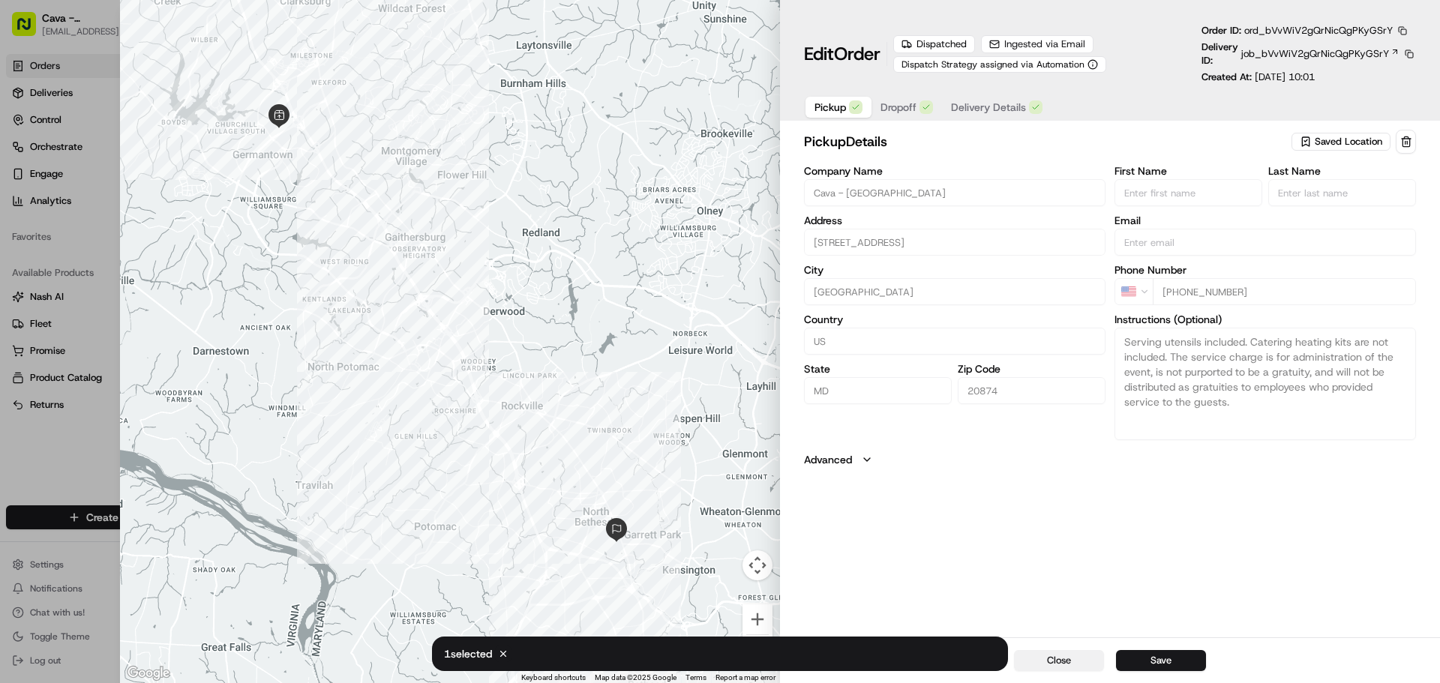
click at [1046, 665] on button "Close" at bounding box center [1059, 660] width 90 height 21
type input "+1"
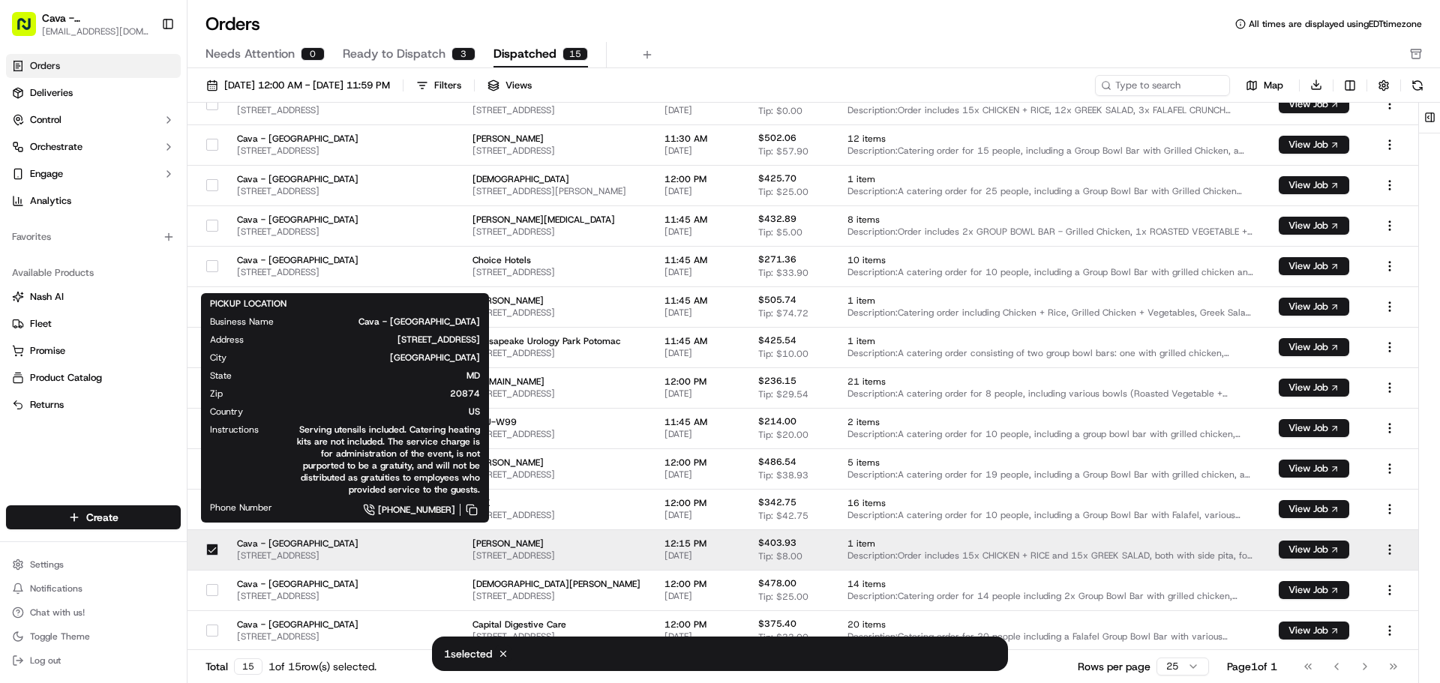
click at [274, 545] on span "Cava - [GEOGRAPHIC_DATA]" at bounding box center [298, 544] width 122 height 12
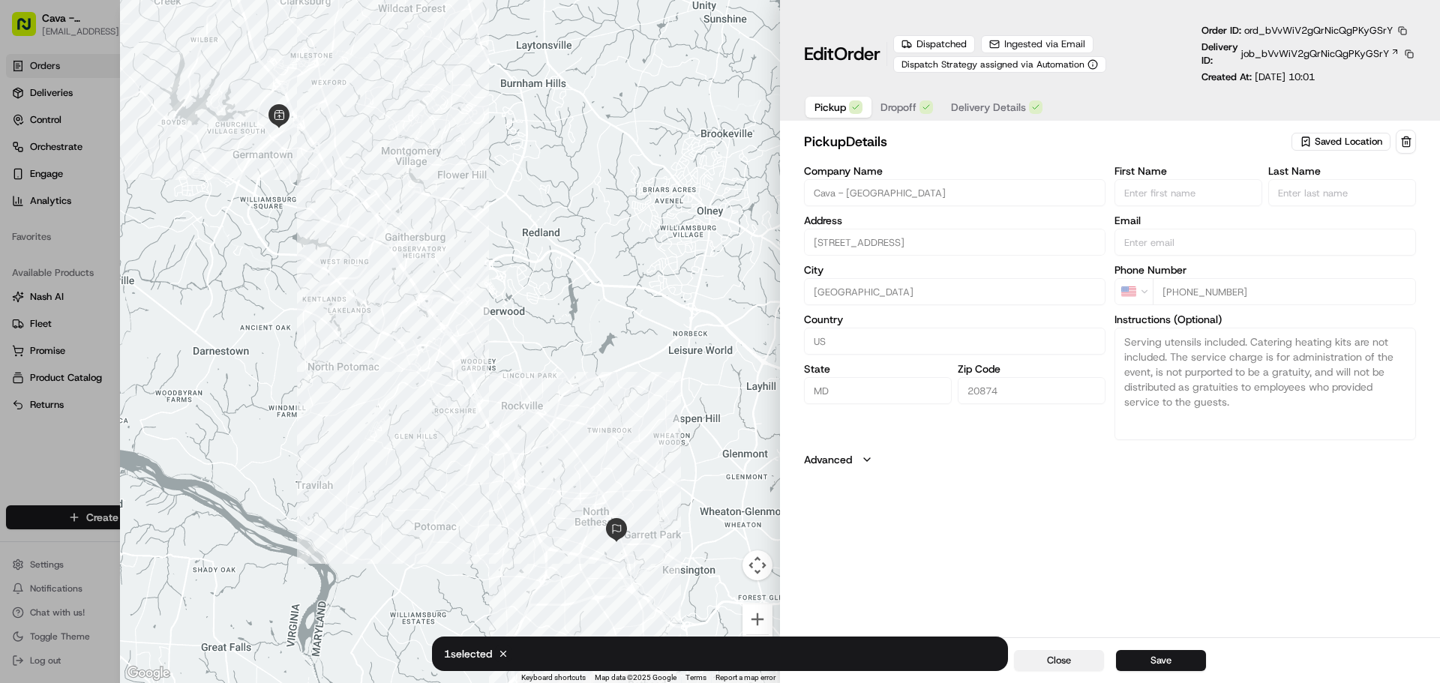
click at [1076, 664] on button "Close" at bounding box center [1059, 660] width 90 height 21
type input "+1"
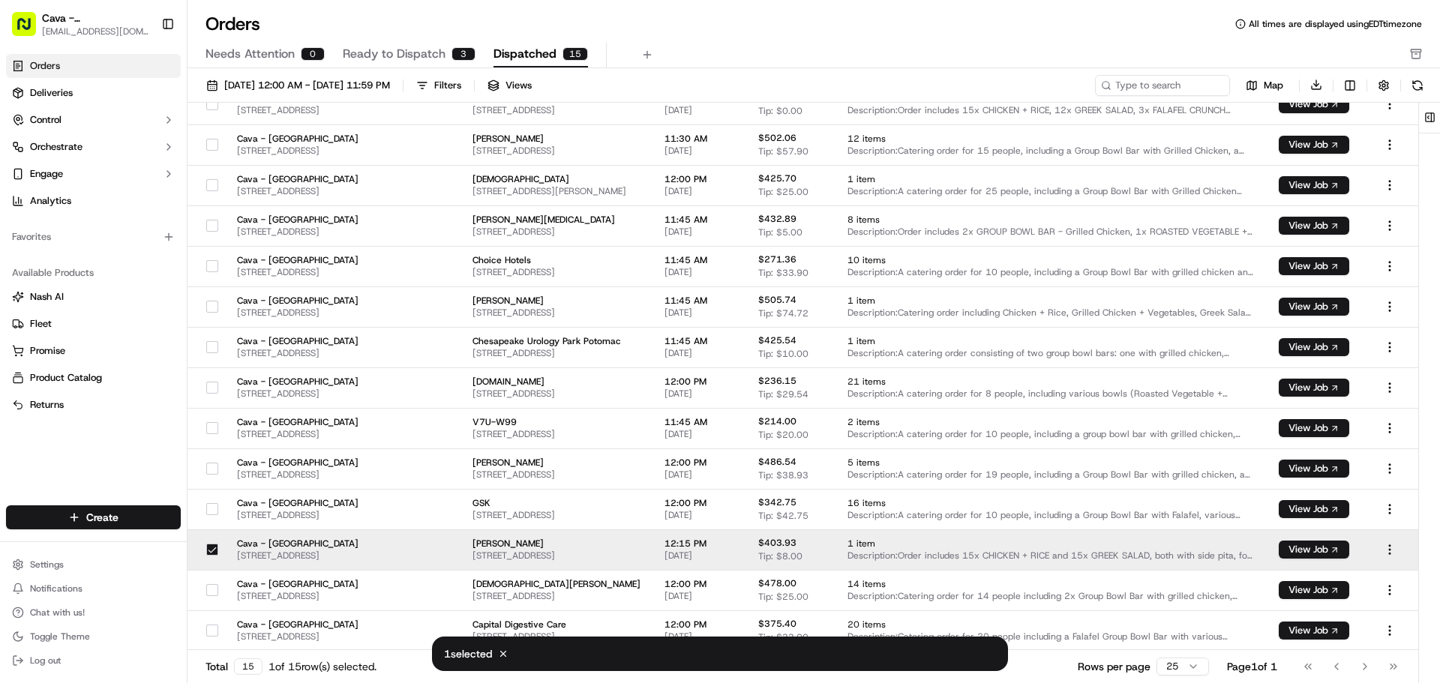
drag, startPoint x: 938, startPoint y: 541, endPoint x: 785, endPoint y: 552, distance: 153.4
click at [641, 552] on span "[STREET_ADDRESS]" at bounding box center [557, 556] width 168 height 12
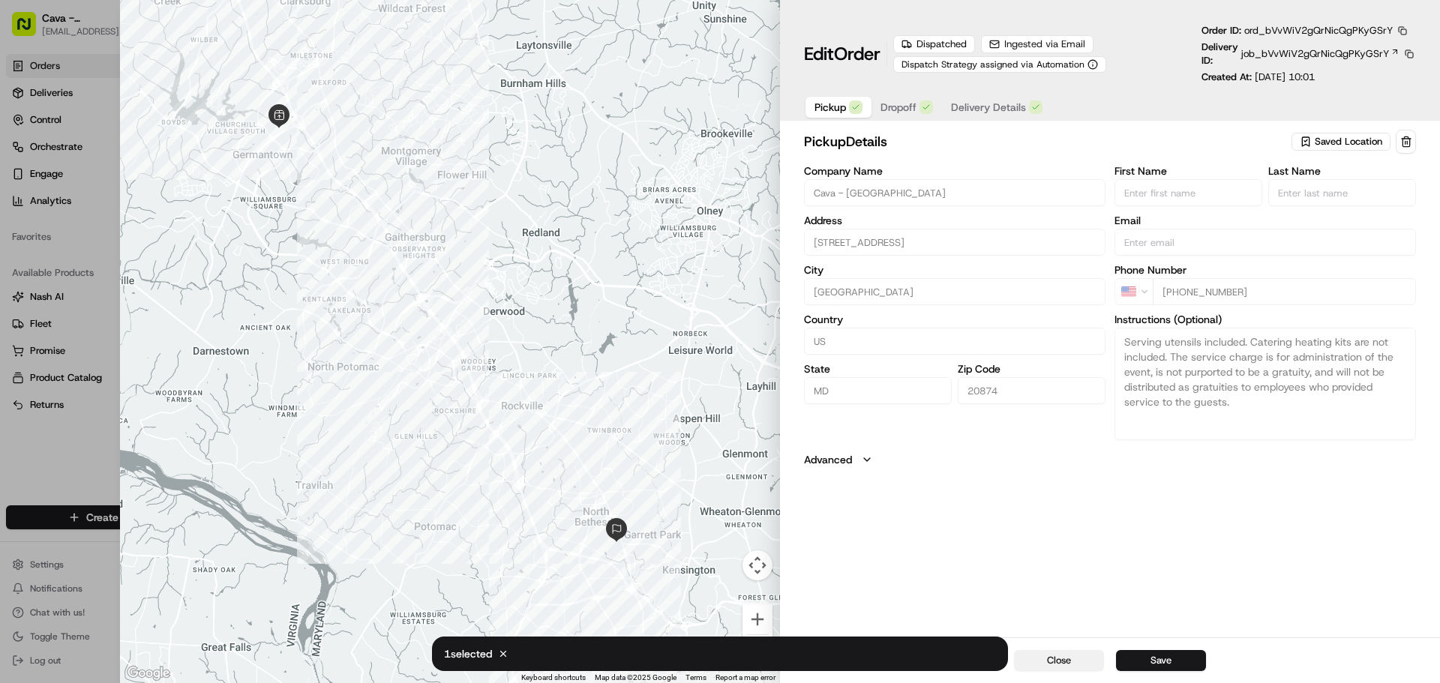
click at [1063, 662] on button "Close" at bounding box center [1059, 660] width 90 height 21
type input "+1"
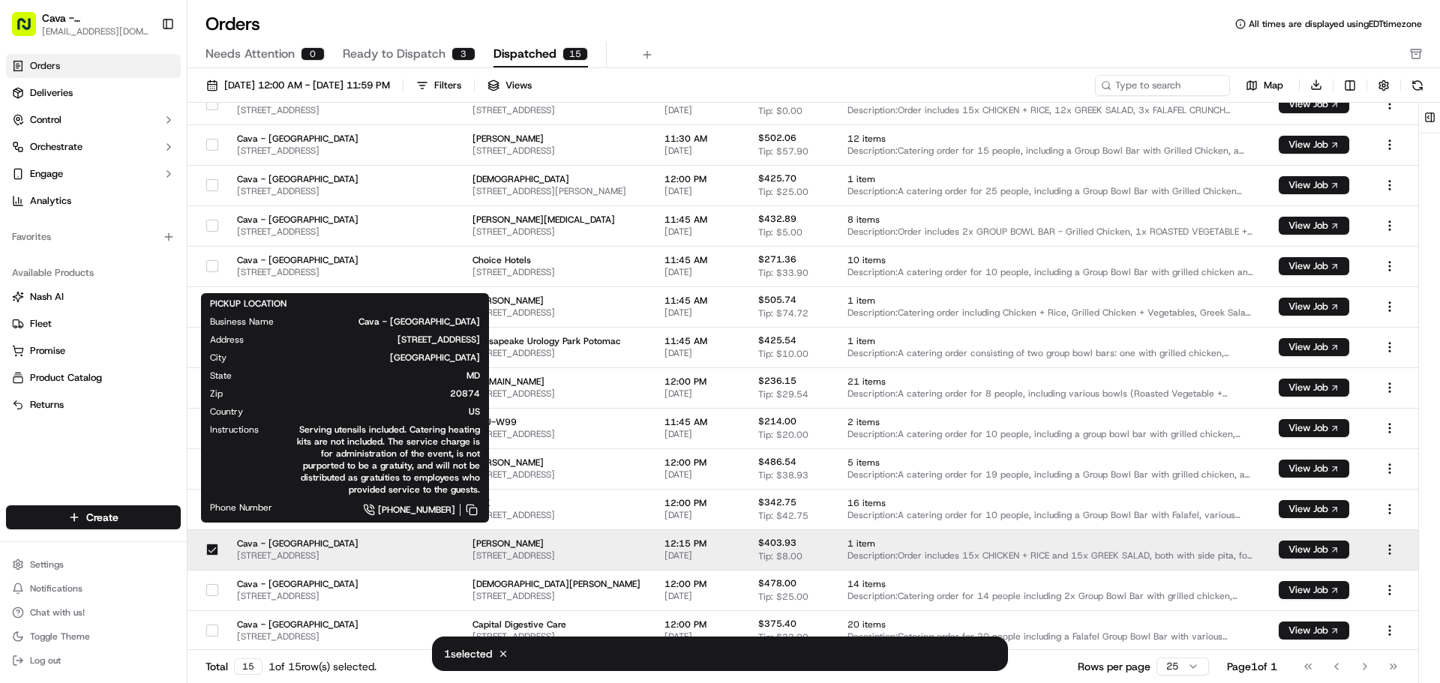
click at [305, 551] on span "[STREET_ADDRESS]" at bounding box center [298, 556] width 122 height 12
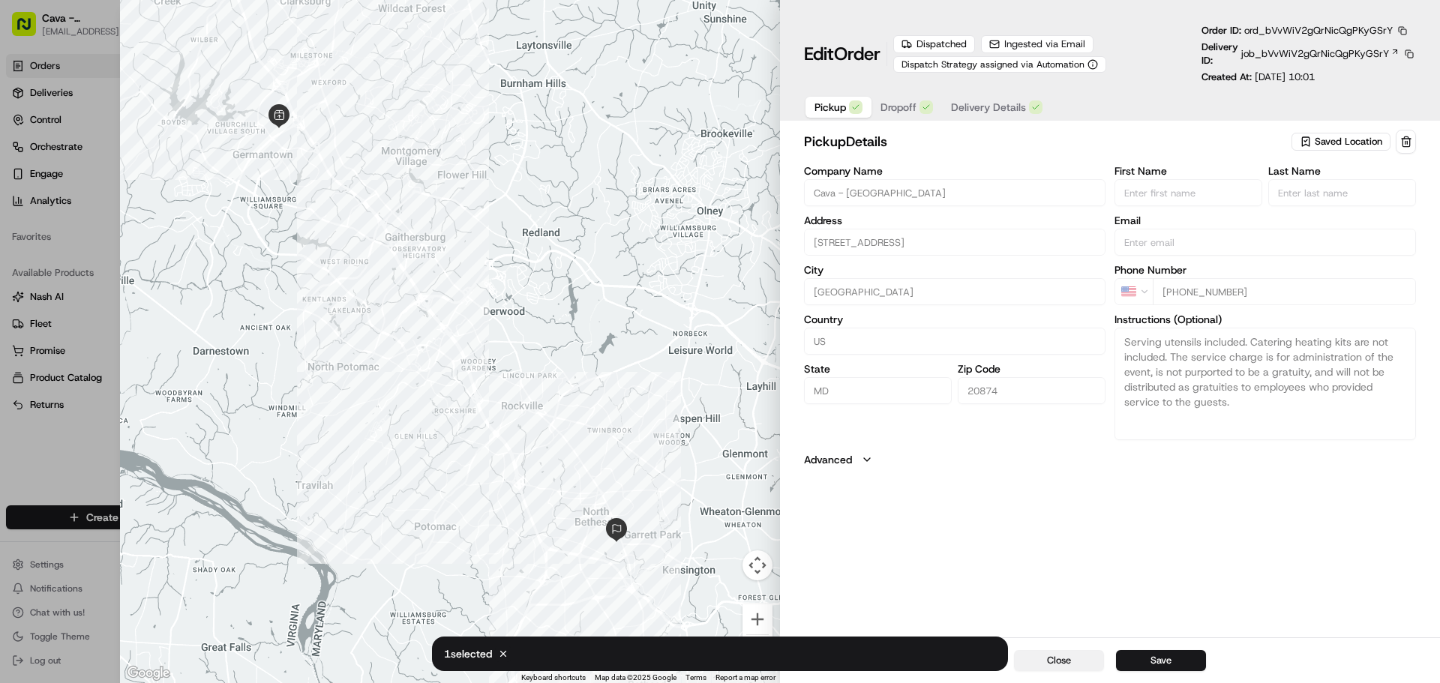
click at [1063, 659] on button "Close" at bounding box center [1059, 660] width 90 height 21
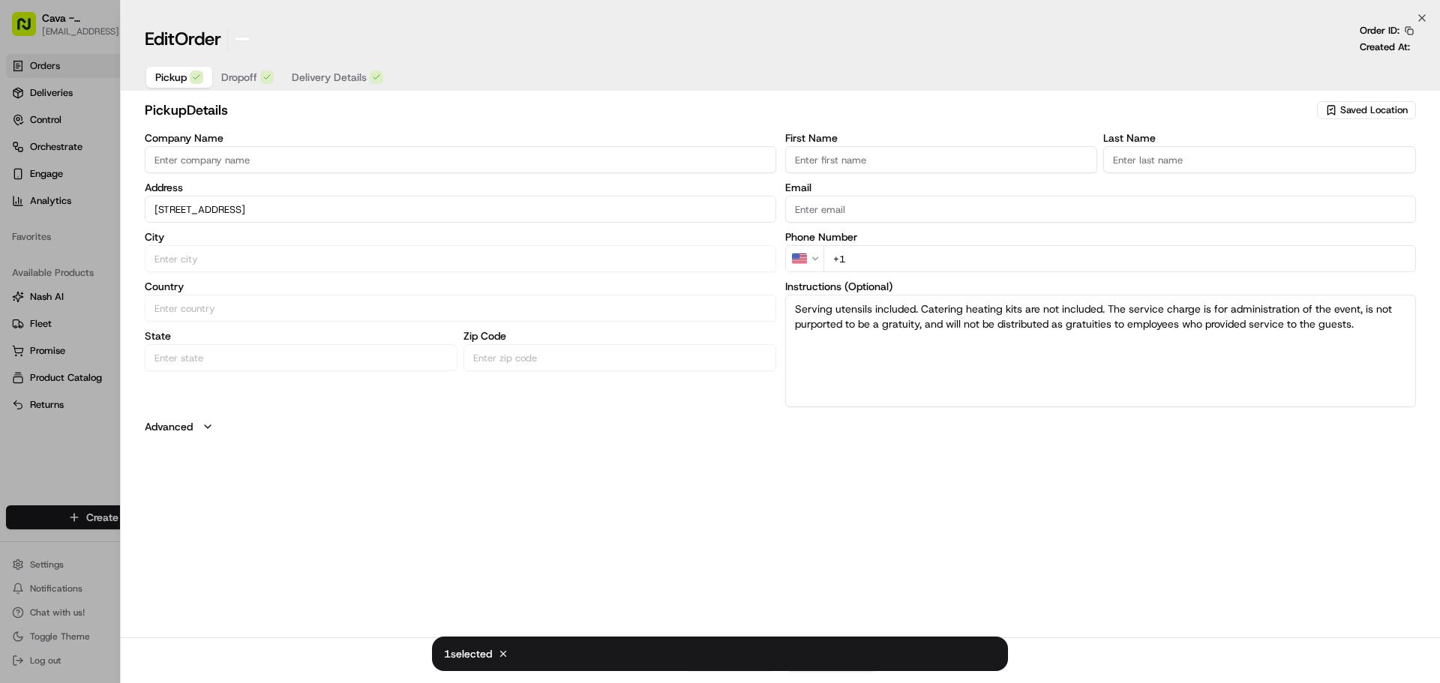
type input "+1"
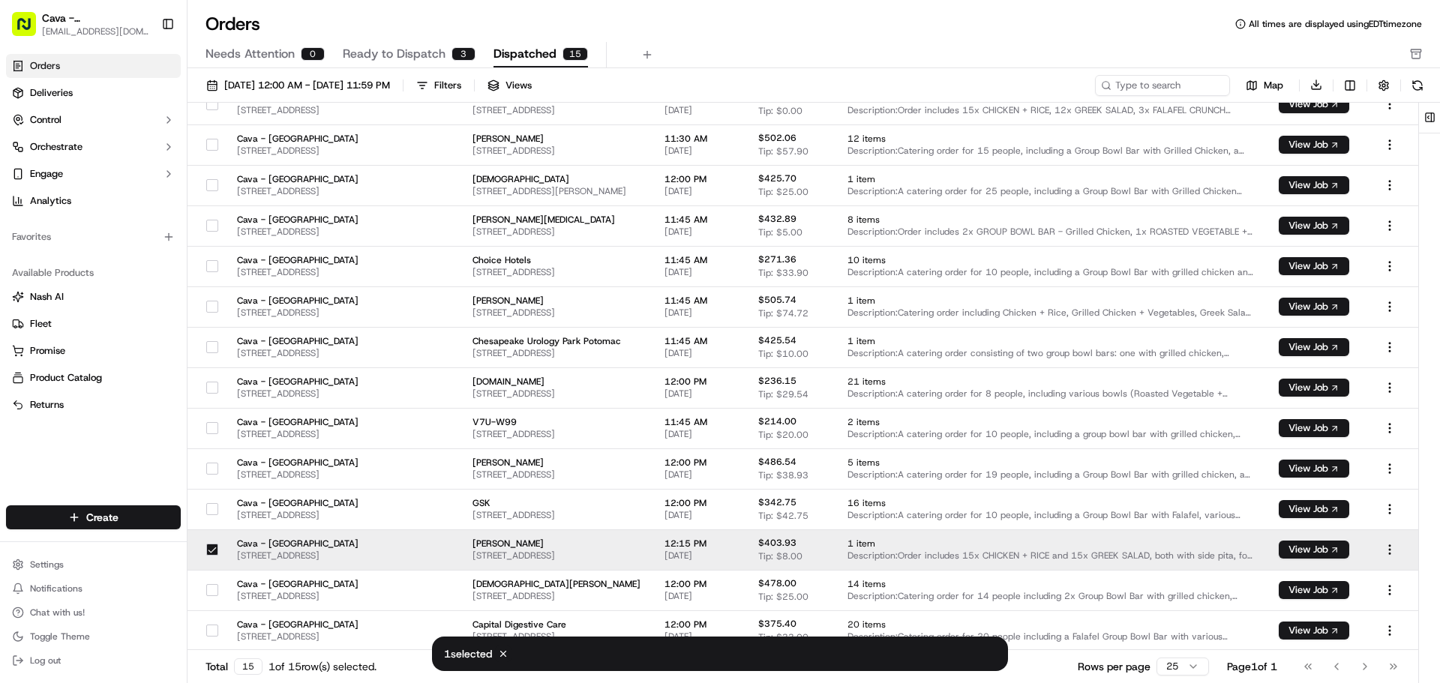
drag, startPoint x: 533, startPoint y: 549, endPoint x: 502, endPoint y: 531, distance: 36.3
click at [461, 531] on td at bounding box center [416, 550] width 90 height 41
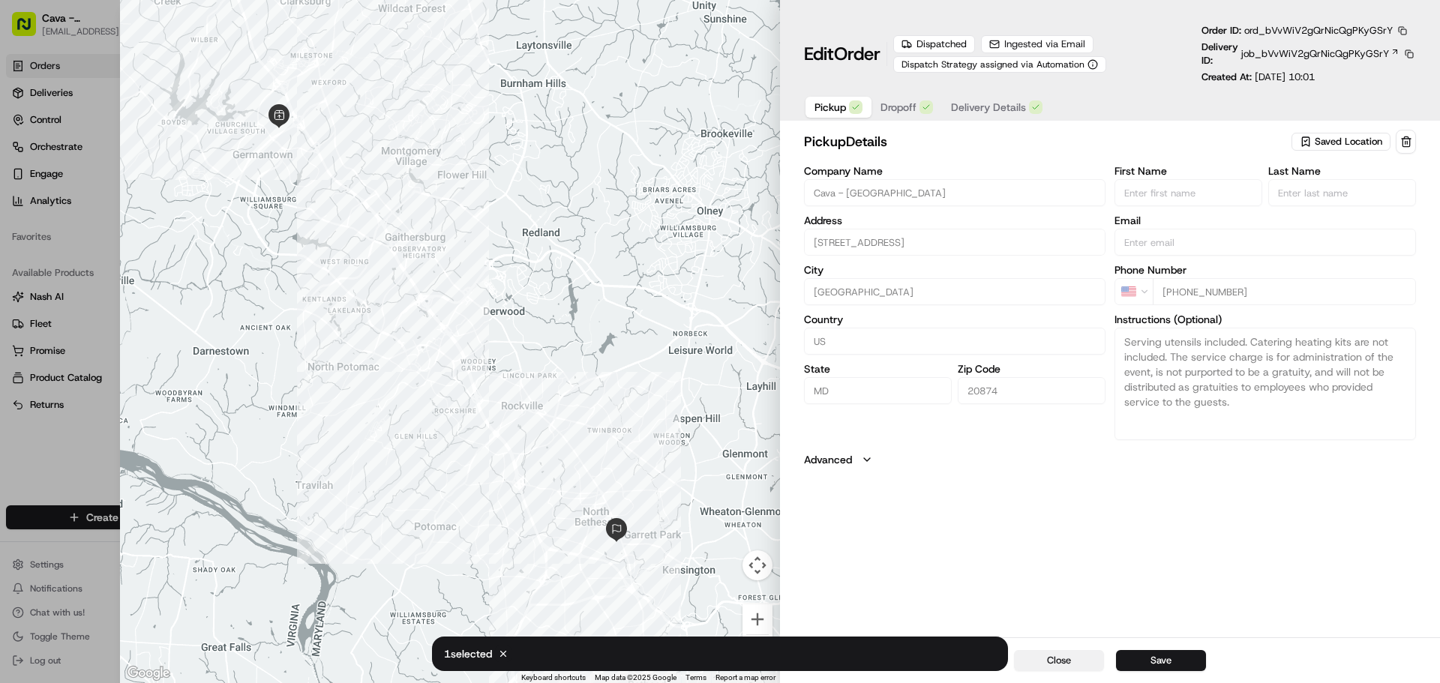
click at [1076, 660] on button "Close" at bounding box center [1059, 660] width 90 height 21
type input "+1"
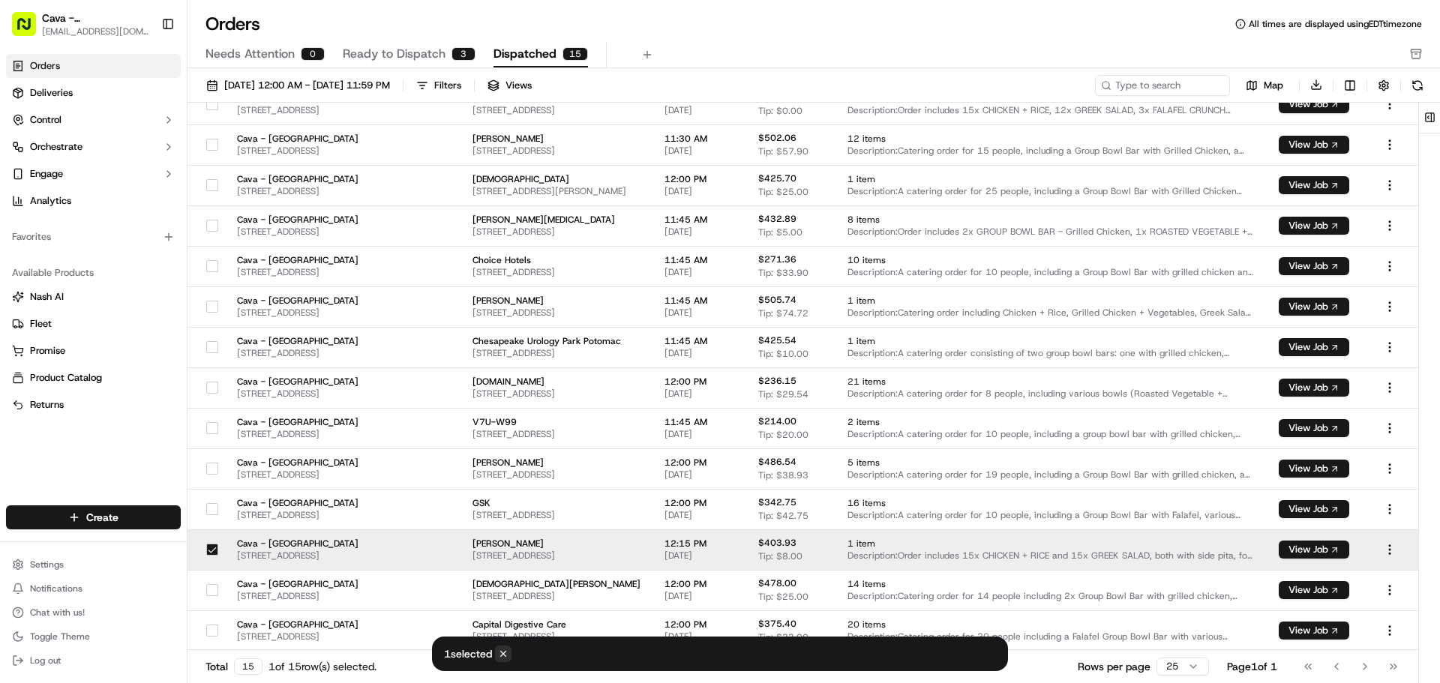
click at [509, 651] on icon at bounding box center [503, 654] width 11 height 11
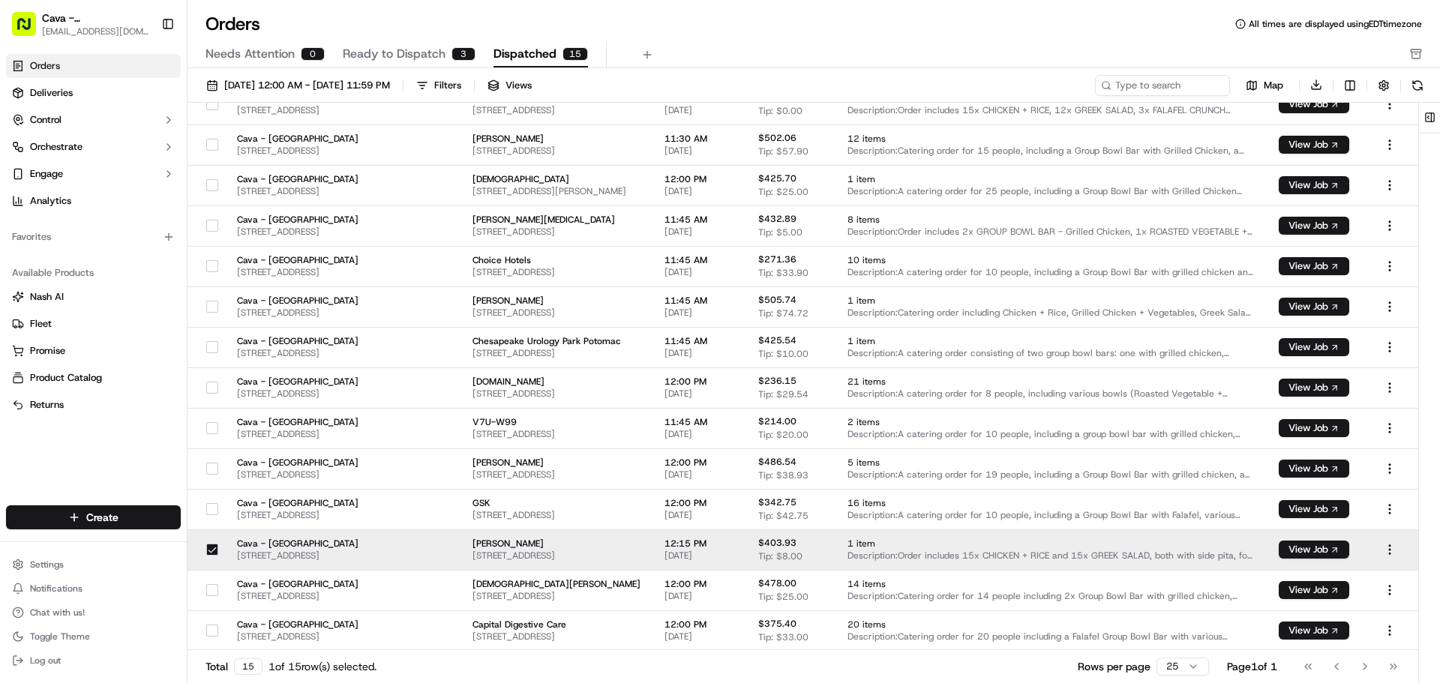
drag, startPoint x: 315, startPoint y: 545, endPoint x: 242, endPoint y: 542, distance: 72.9
click at [242, 542] on span "Cava - [GEOGRAPHIC_DATA]" at bounding box center [298, 544] width 122 height 12
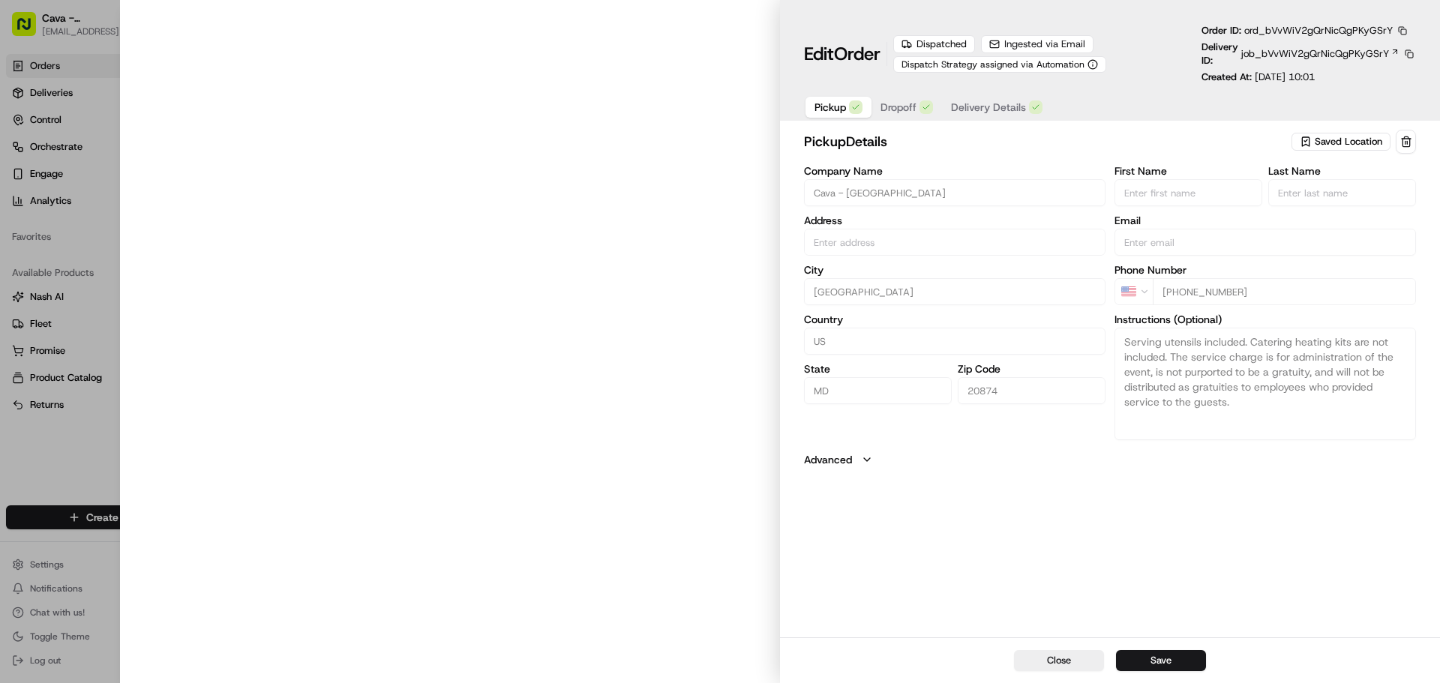
type input "[STREET_ADDRESS]"
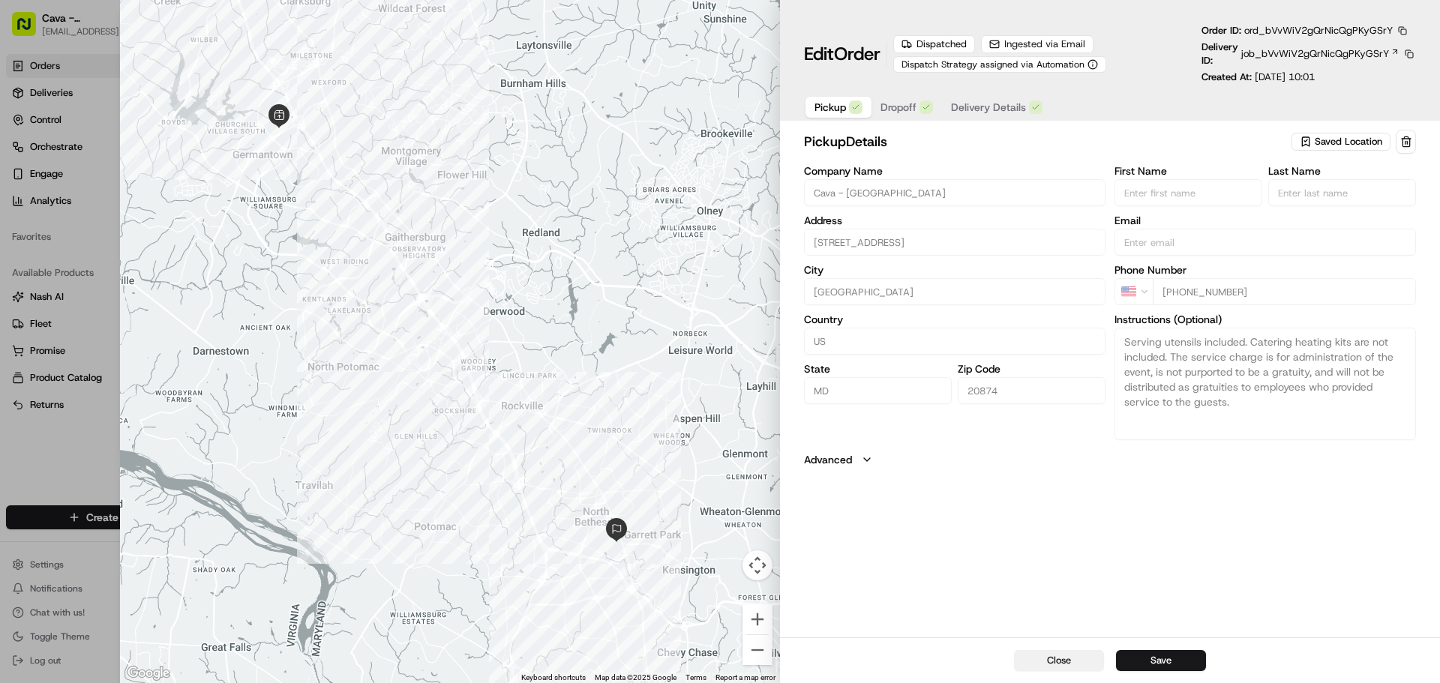
click at [1070, 661] on button "Close" at bounding box center [1059, 660] width 90 height 21
type input "+1"
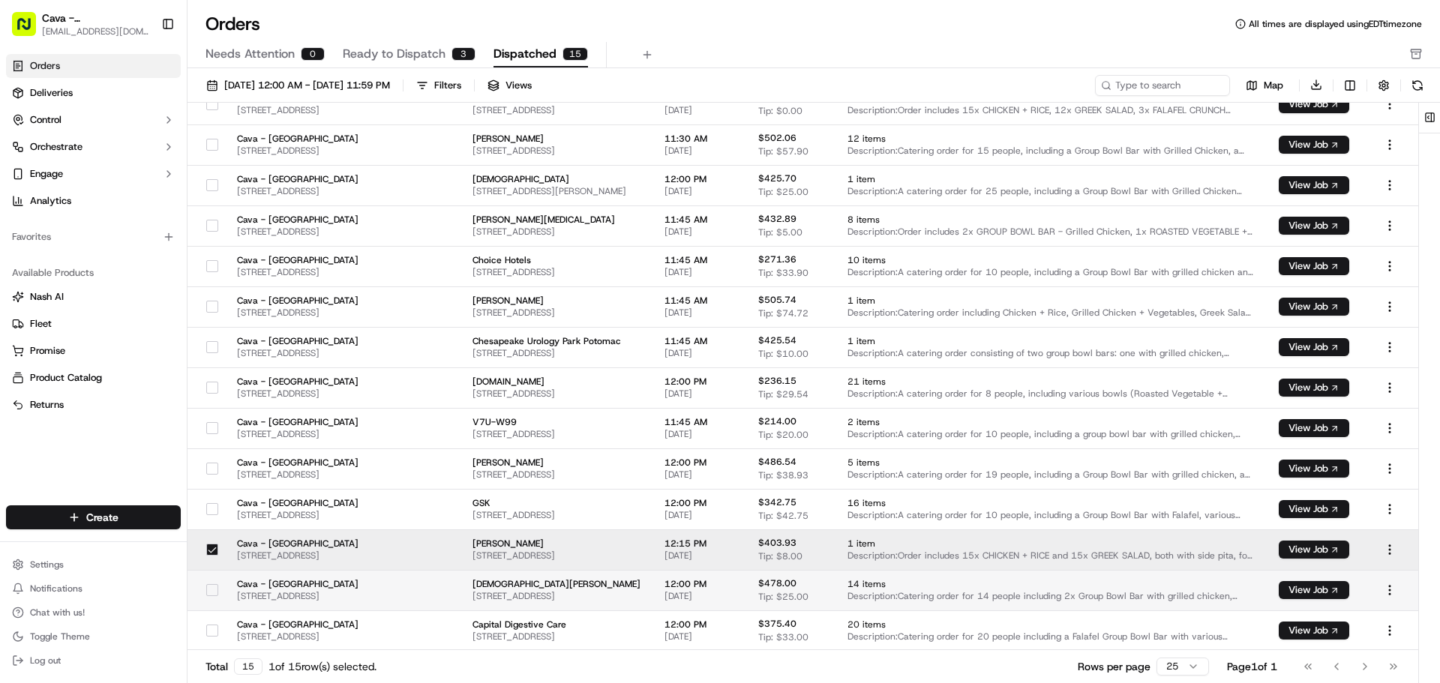
click at [176, 568] on html "Cava - [GEOGRAPHIC_DATA] [EMAIL_ADDRESS][DOMAIN_NAME] Toggle Sidebar Orders Del…" at bounding box center [720, 341] width 1440 height 683
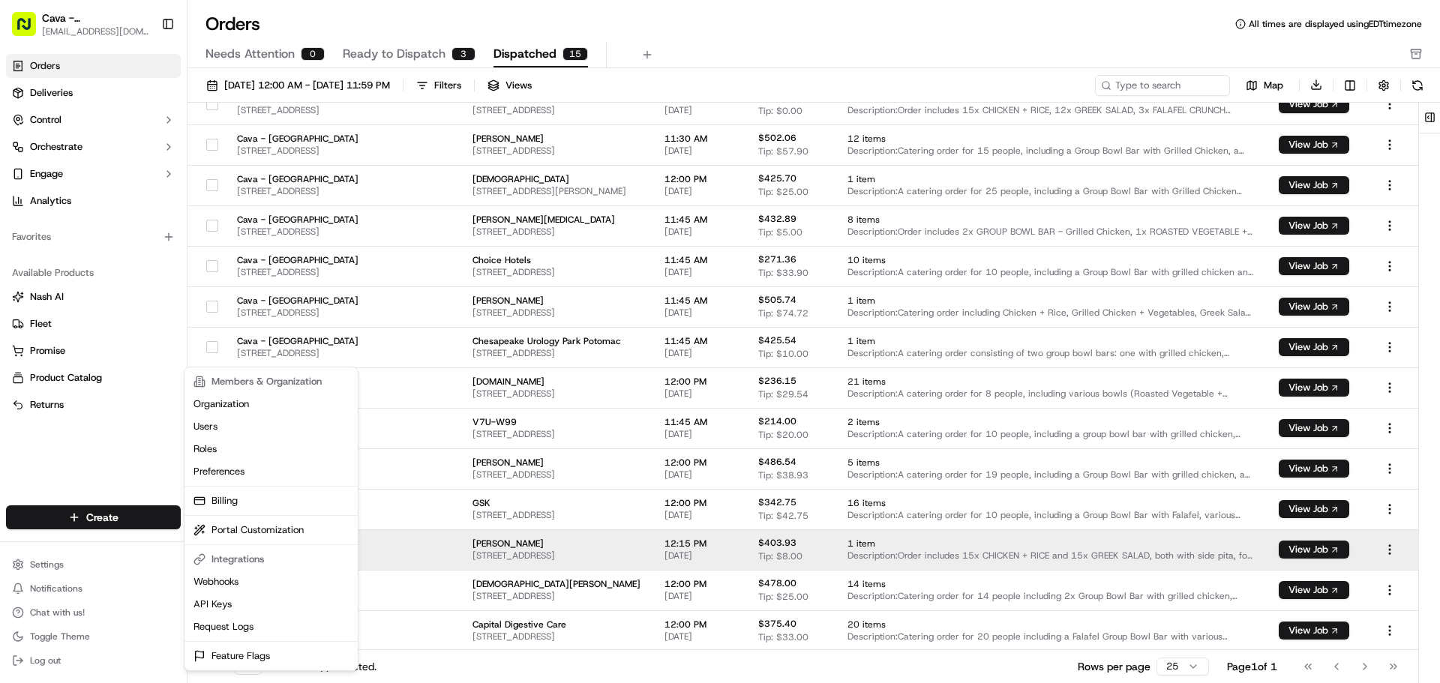
click at [440, 552] on html "Cava - [GEOGRAPHIC_DATA] [EMAIL_ADDRESS][DOMAIN_NAME] Toggle Sidebar Orders Del…" at bounding box center [720, 341] width 1440 height 683
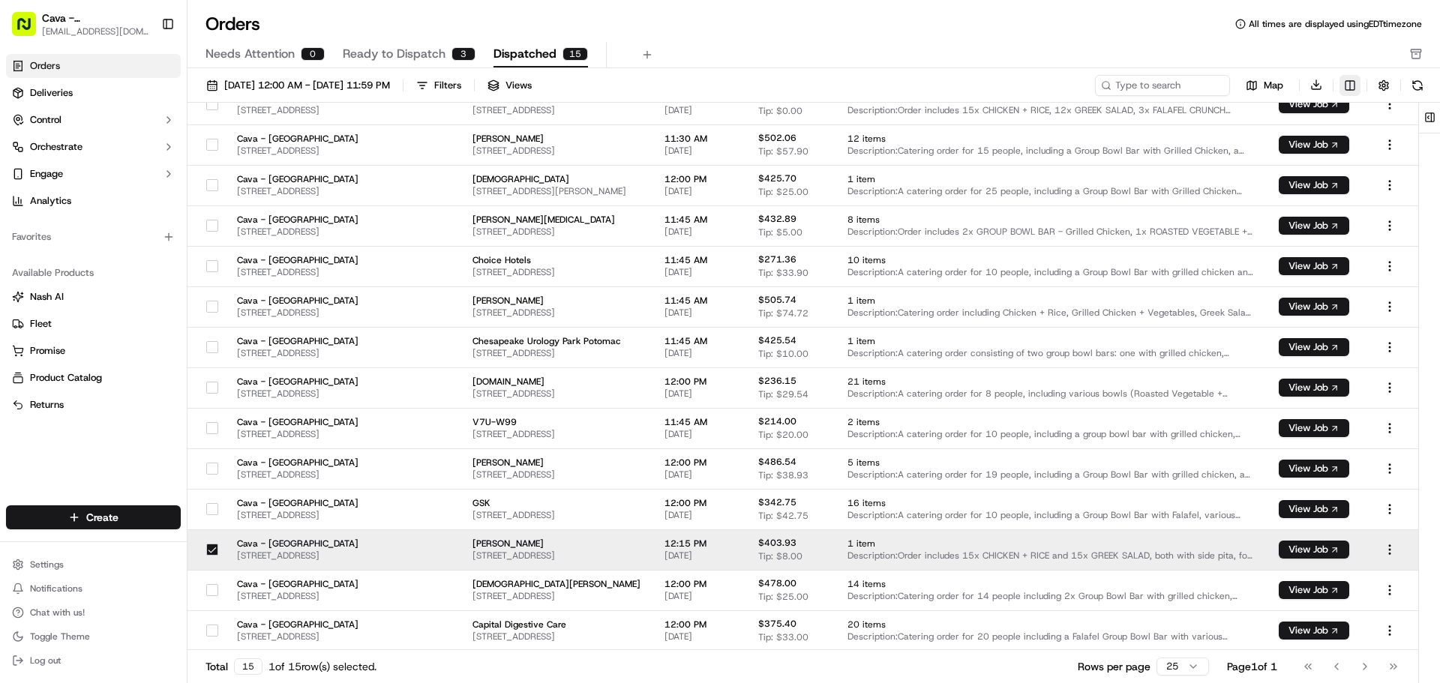
click at [1347, 84] on html "Cava - [GEOGRAPHIC_DATA] [EMAIL_ADDRESS][DOMAIN_NAME] Toggle Sidebar Orders Del…" at bounding box center [720, 341] width 1440 height 683
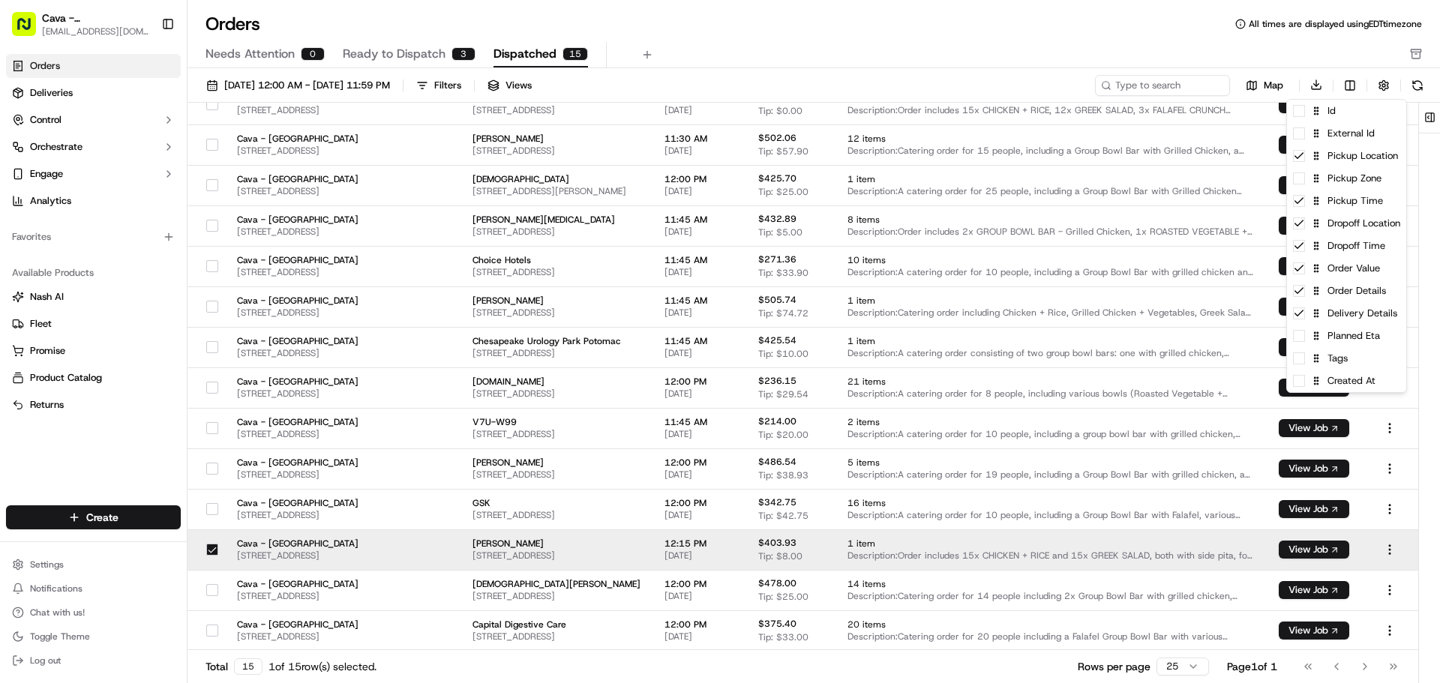
click at [1346, 85] on html "Cava - [GEOGRAPHIC_DATA] [EMAIL_ADDRESS][DOMAIN_NAME] Toggle Sidebar Orders Del…" at bounding box center [720, 341] width 1440 height 683
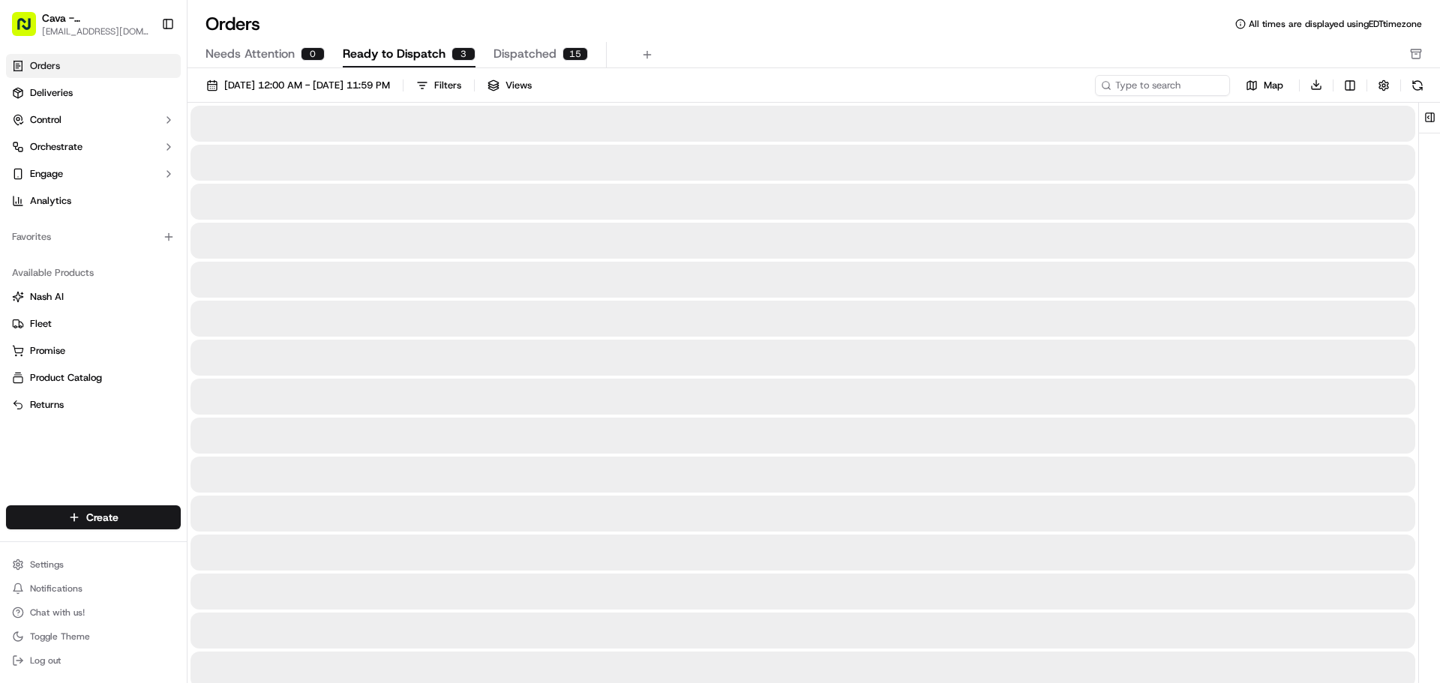
click at [440, 60] on span "Ready to Dispatch" at bounding box center [394, 54] width 103 height 18
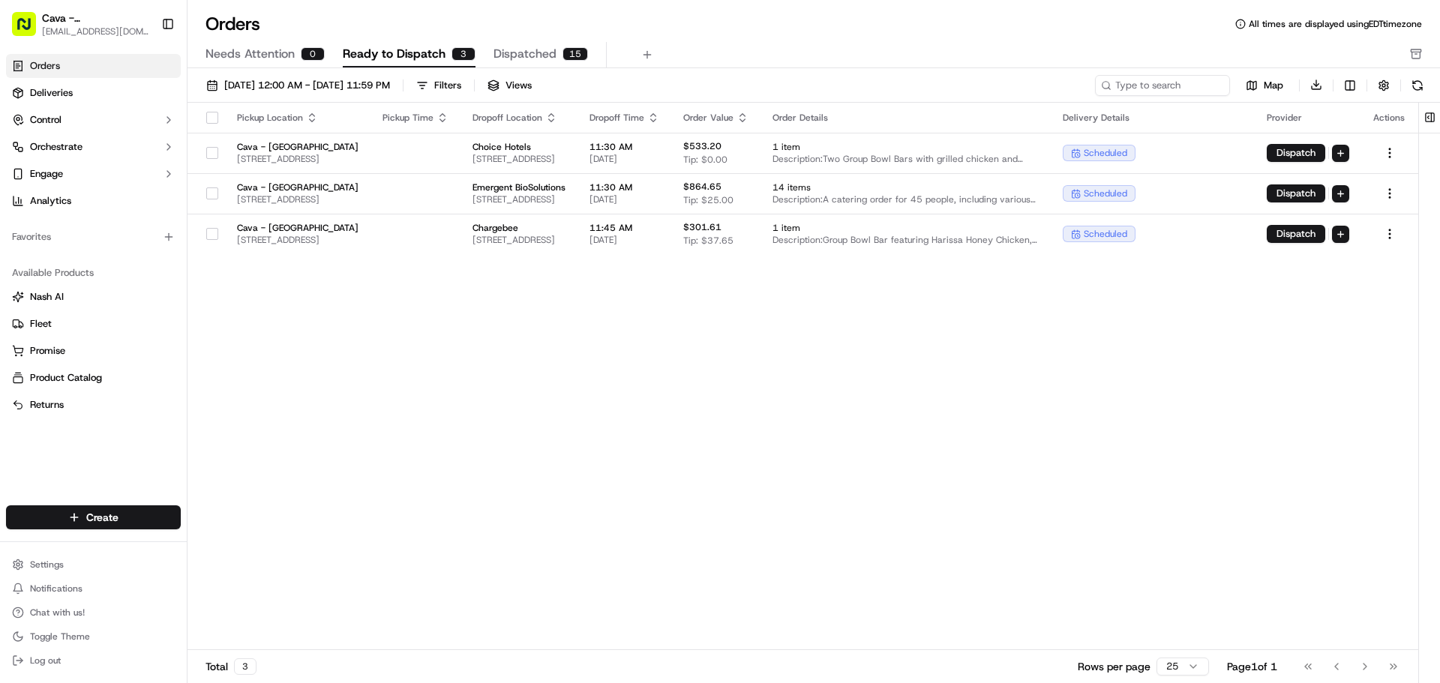
click at [284, 50] on span "Needs Attention" at bounding box center [250, 54] width 89 height 18
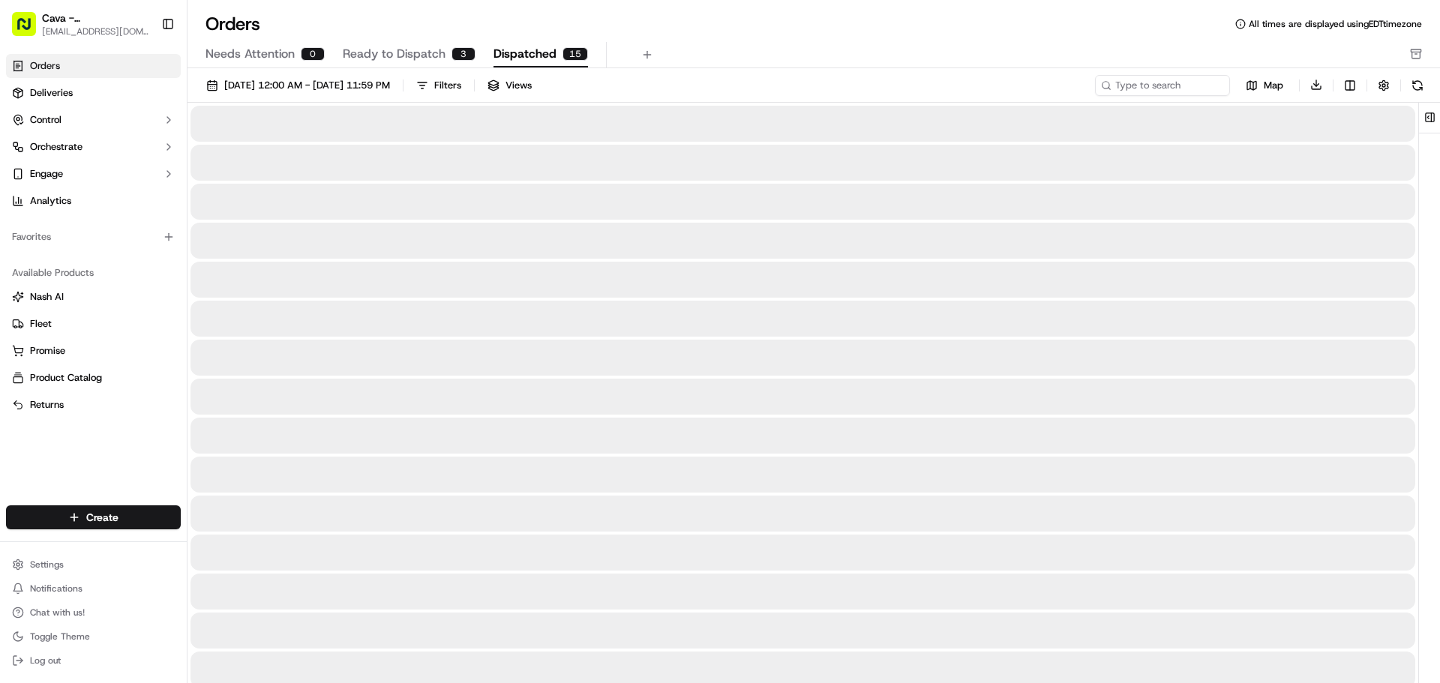
click at [542, 52] on span "Dispatched" at bounding box center [525, 54] width 63 height 18
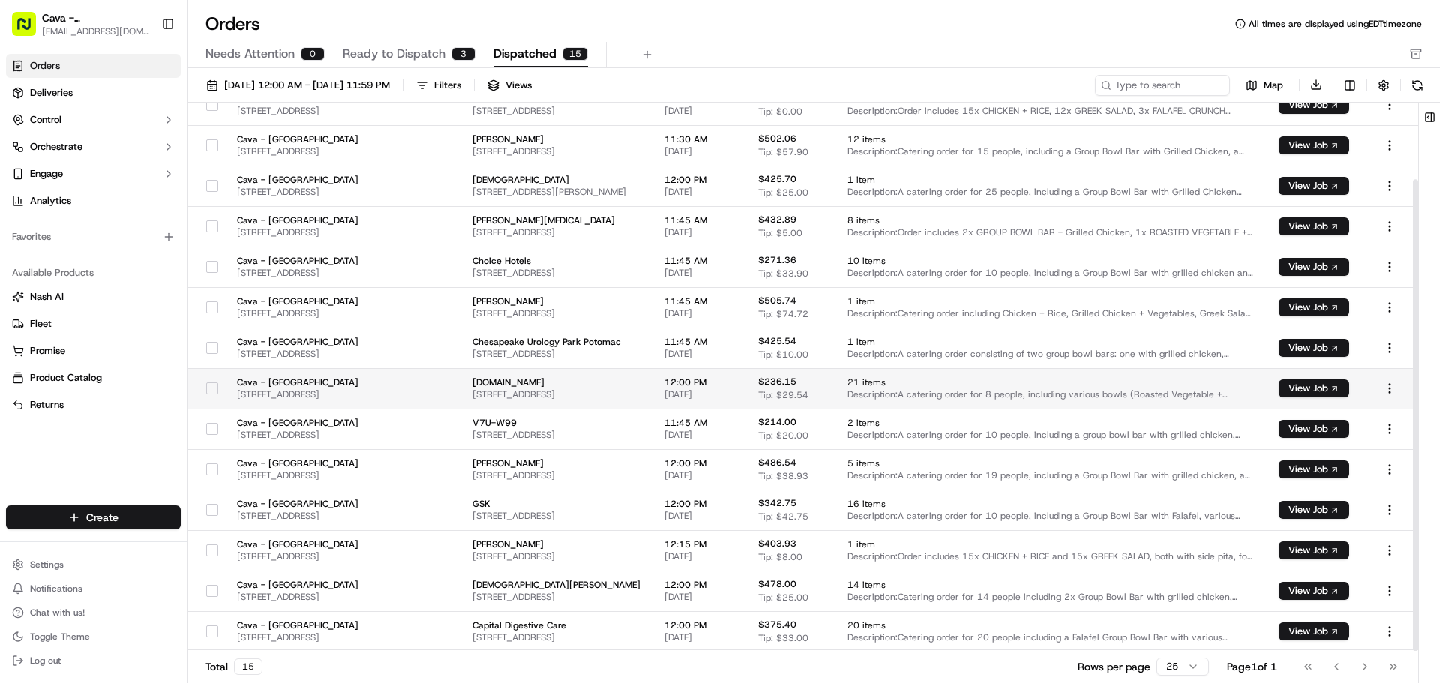
scroll to position [89, 0]
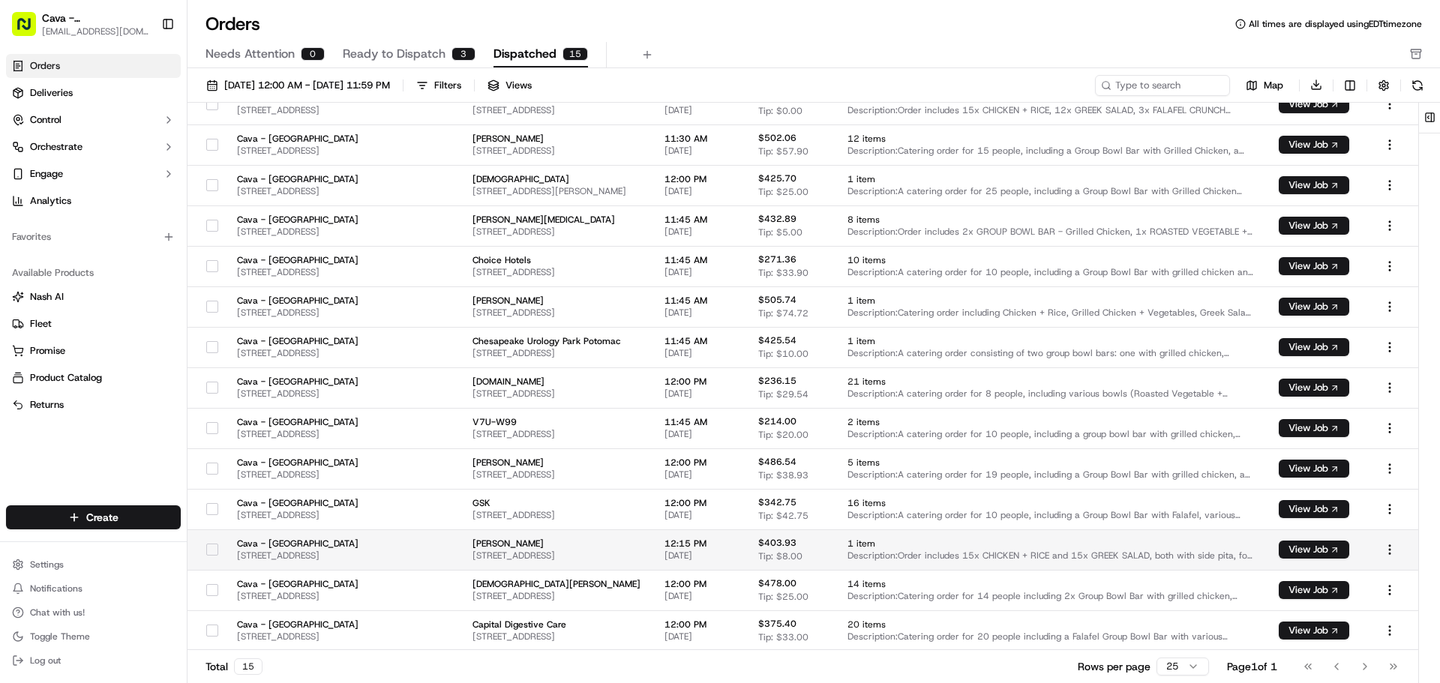
click at [209, 554] on button "button" at bounding box center [212, 550] width 12 height 12
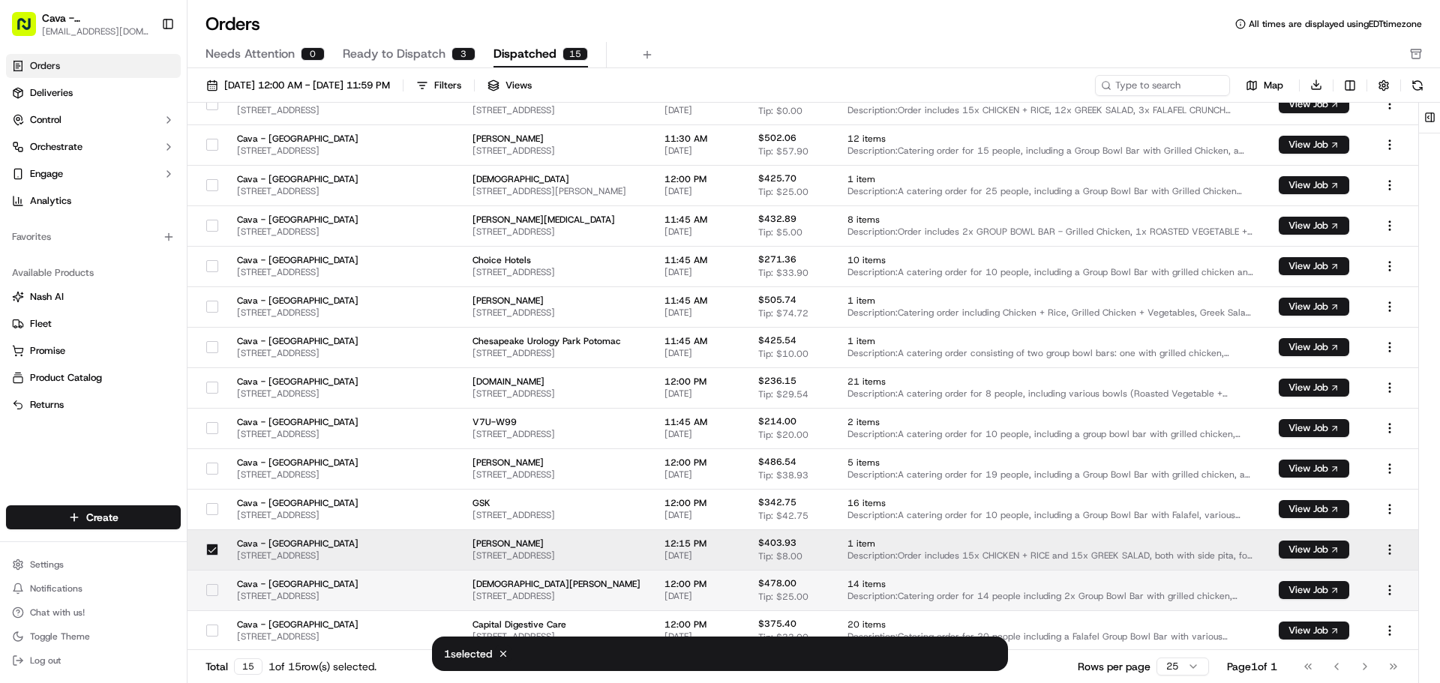
drag, startPoint x: 604, startPoint y: 545, endPoint x: 881, endPoint y: 588, distance: 280.2
click at [734, 588] on span "12:00 PM" at bounding box center [700, 584] width 70 height 12
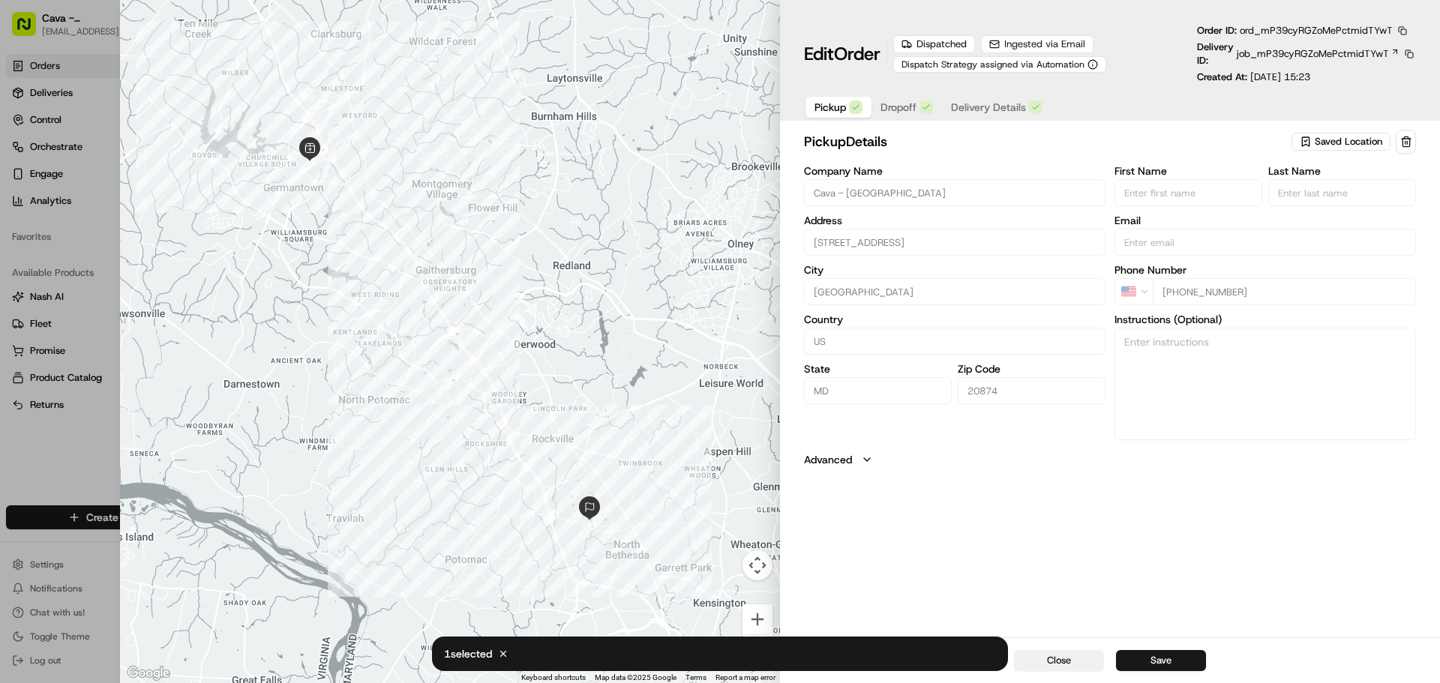
click at [1072, 660] on button "Close" at bounding box center [1059, 660] width 90 height 21
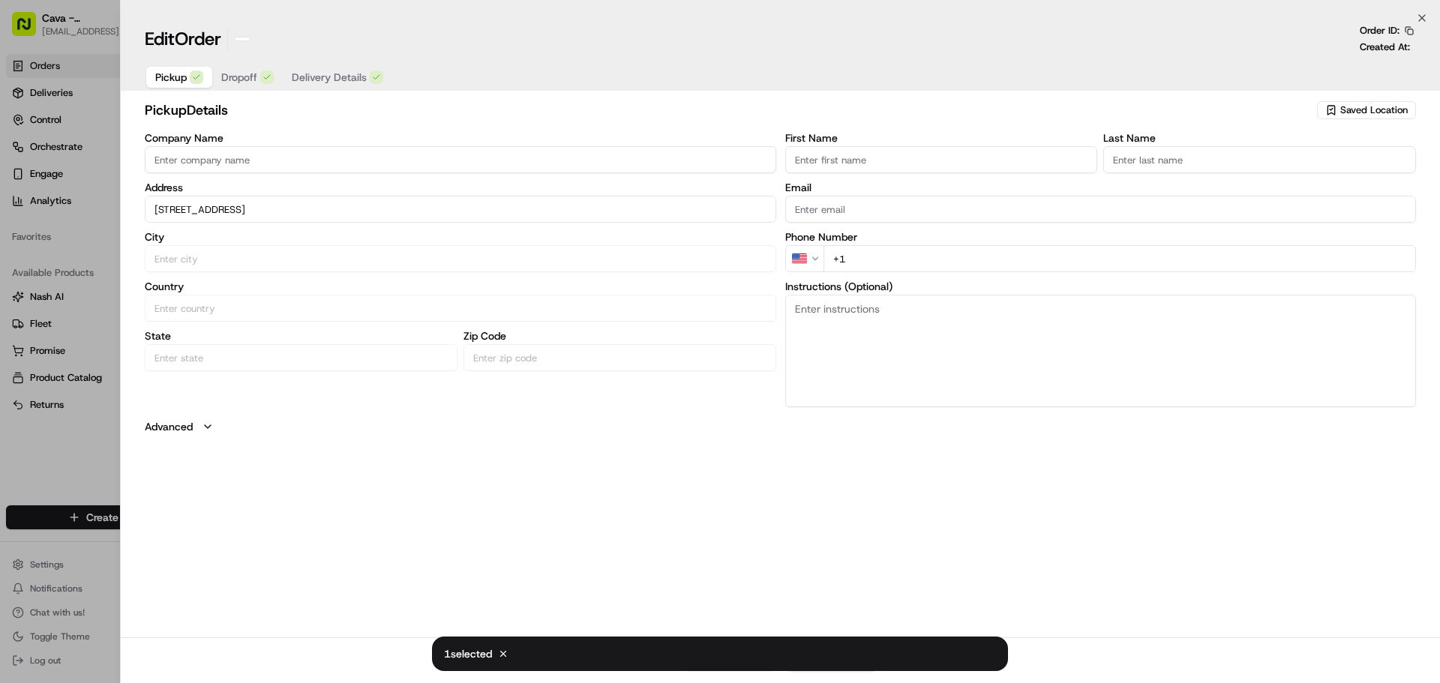
type input "+1"
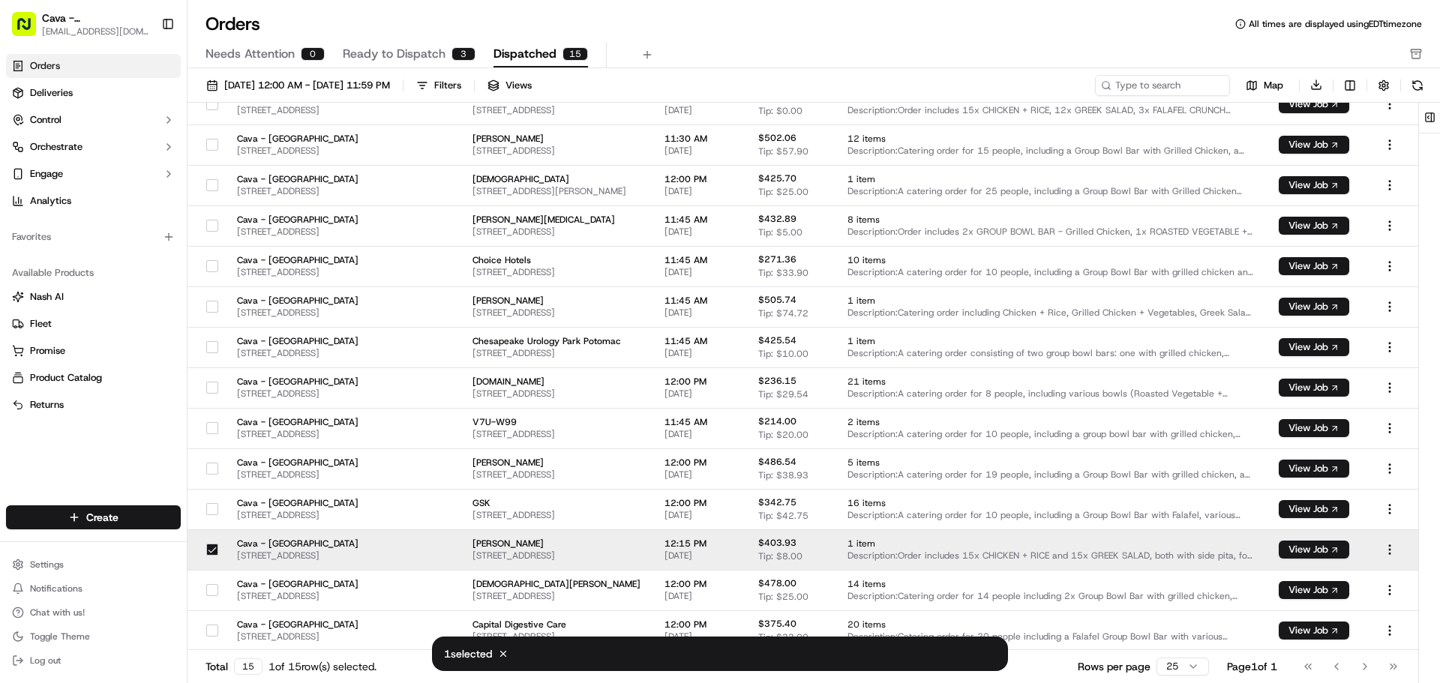
click at [1050, 671] on div "Total 15 1 of 15 row(s) selected. Rows per page 25 Page 1 of 1 Go to first page…" at bounding box center [803, 667] width 1231 height 34
drag, startPoint x: 959, startPoint y: 656, endPoint x: 785, endPoint y: 643, distance: 173.7
click at [950, 656] on div "1 selected Cancel" at bounding box center [720, 654] width 576 height 35
click at [503, 653] on icon at bounding box center [503, 654] width 11 height 11
click at [1030, 674] on div "Total 15 1 of 15 row(s) selected. Rows per page 25 Page 1 of 1 Go to first page…" at bounding box center [803, 667] width 1231 height 34
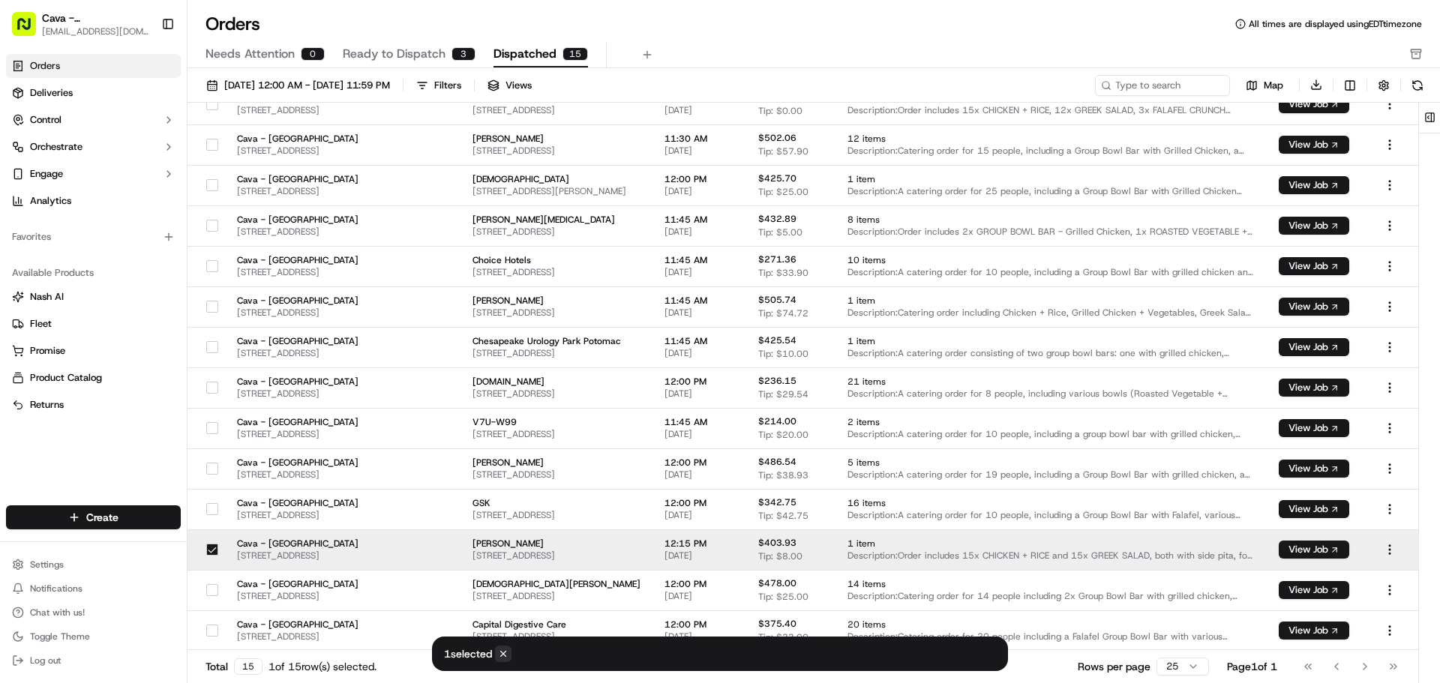
click at [503, 655] on icon at bounding box center [503, 654] width 11 height 11
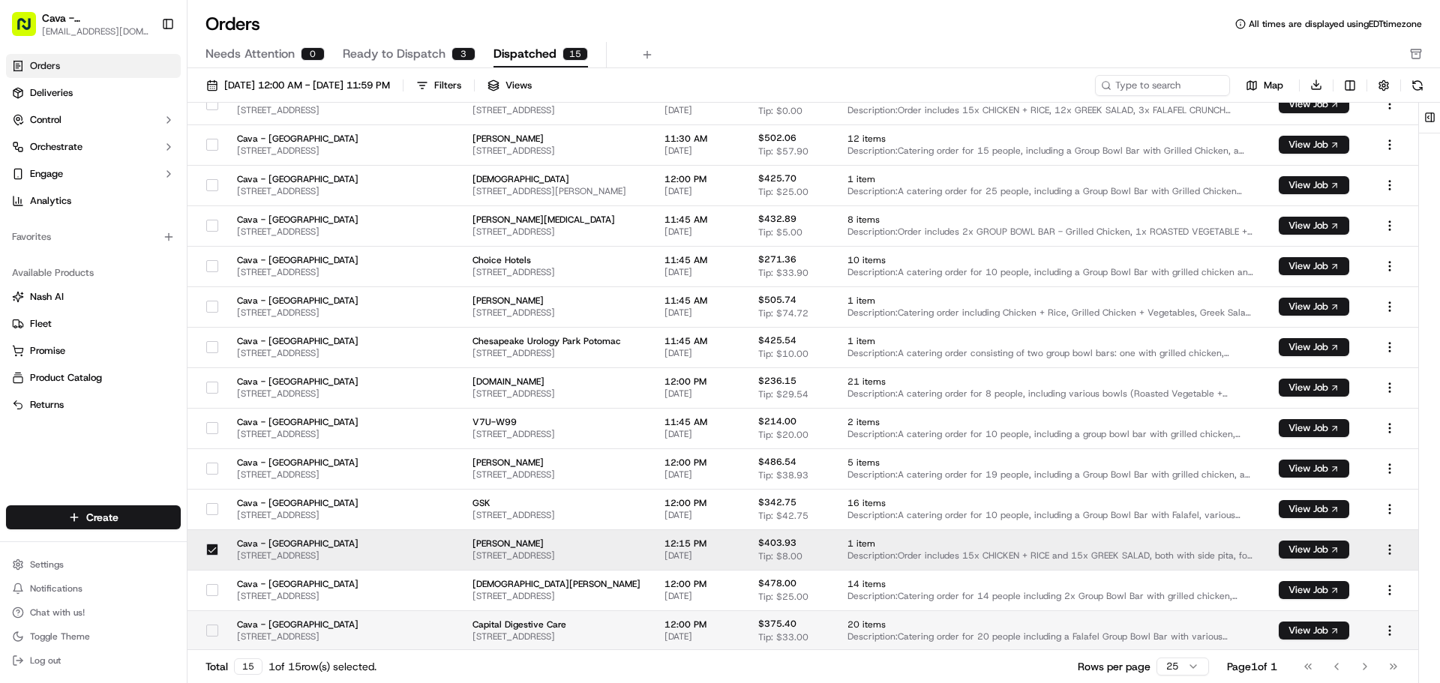
click at [734, 631] on span "[DATE]" at bounding box center [700, 637] width 70 height 12
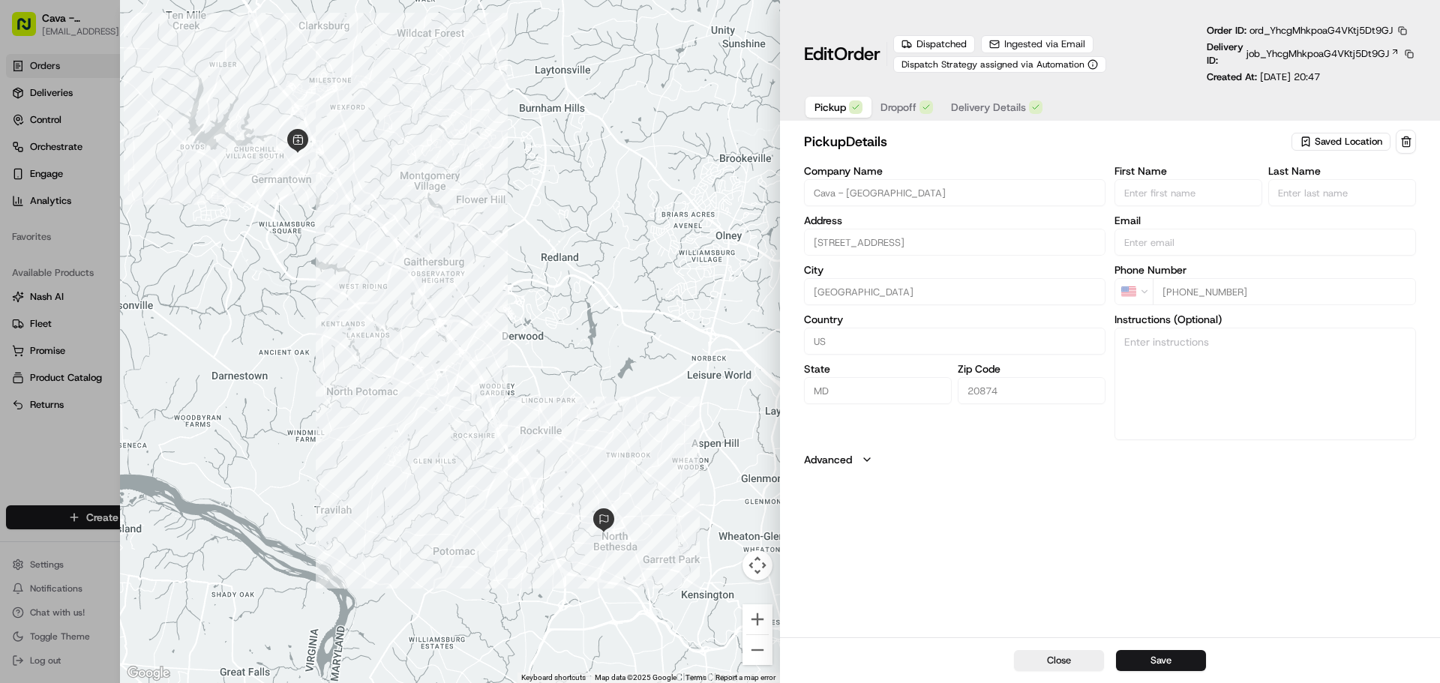
click at [869, 457] on icon "button" at bounding box center [867, 460] width 12 height 12
type input "+1"
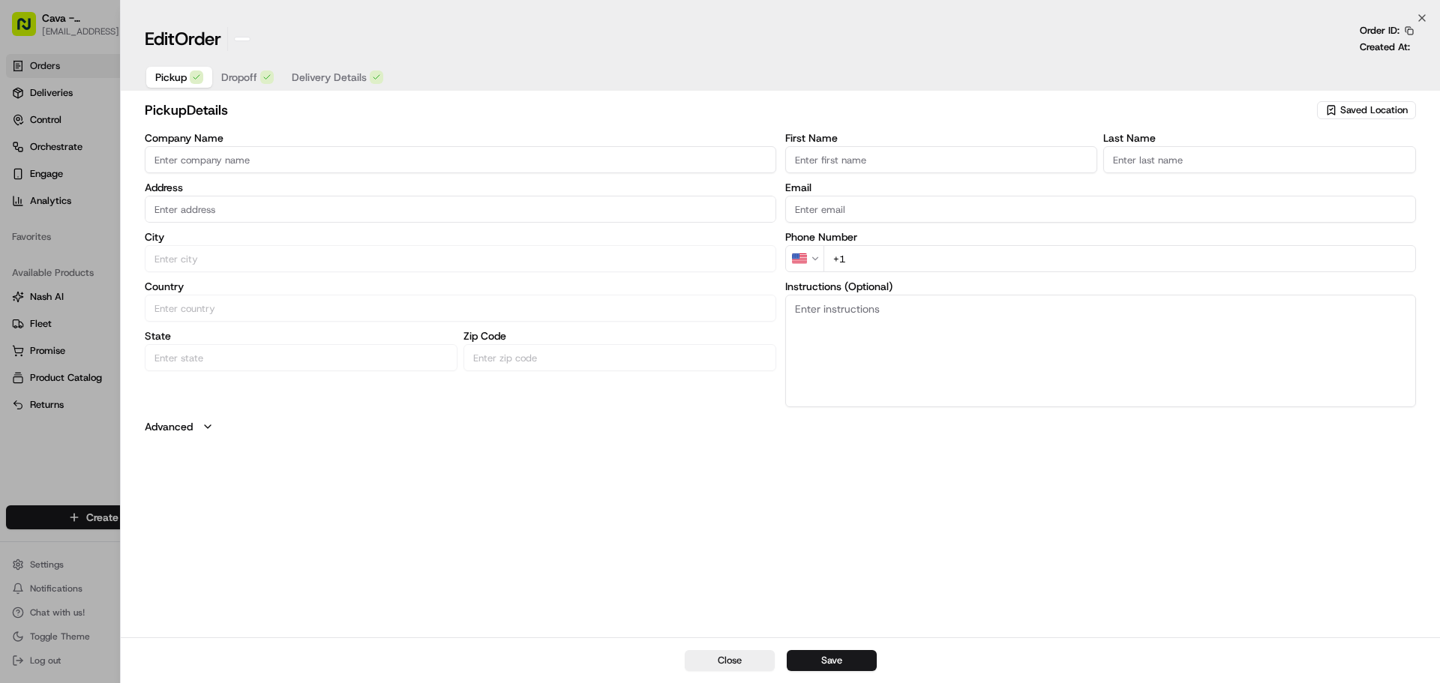
click at [116, 290] on div at bounding box center [720, 341] width 1440 height 683
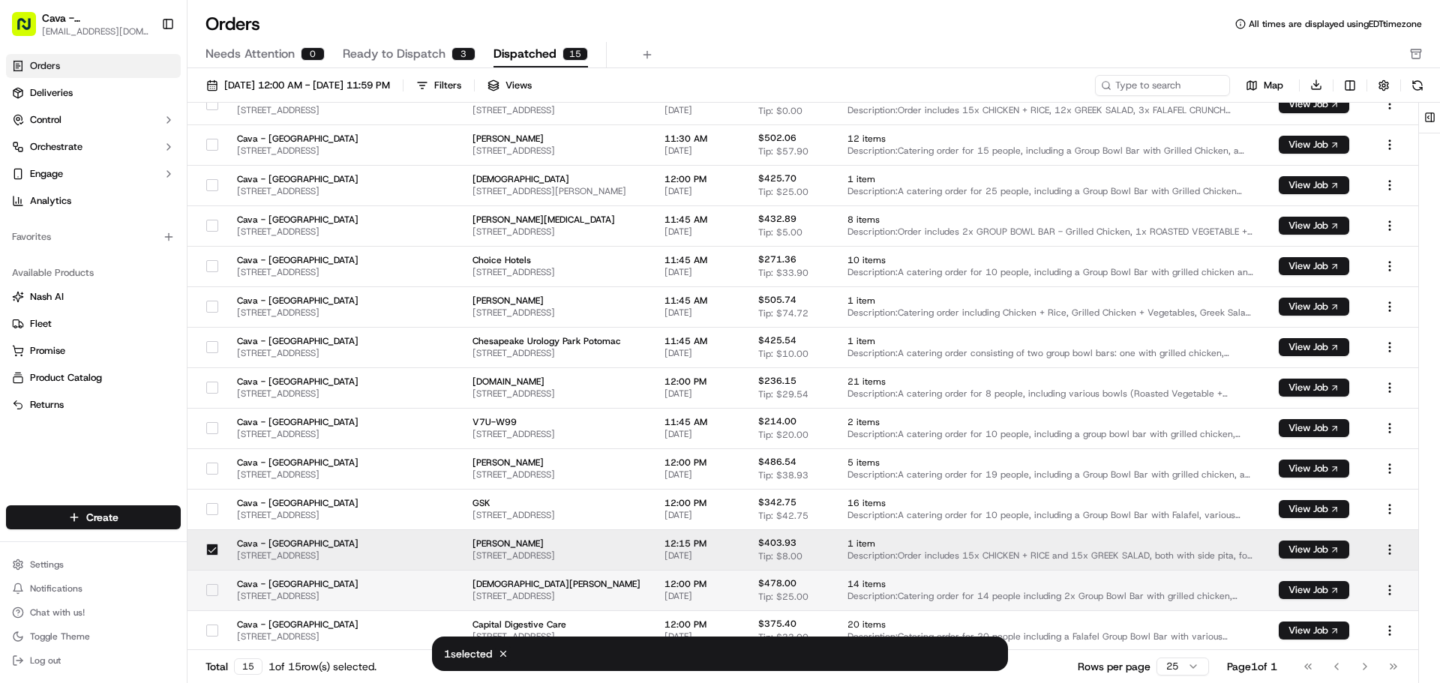
click at [641, 593] on span "[STREET_ADDRESS]" at bounding box center [557, 596] width 168 height 12
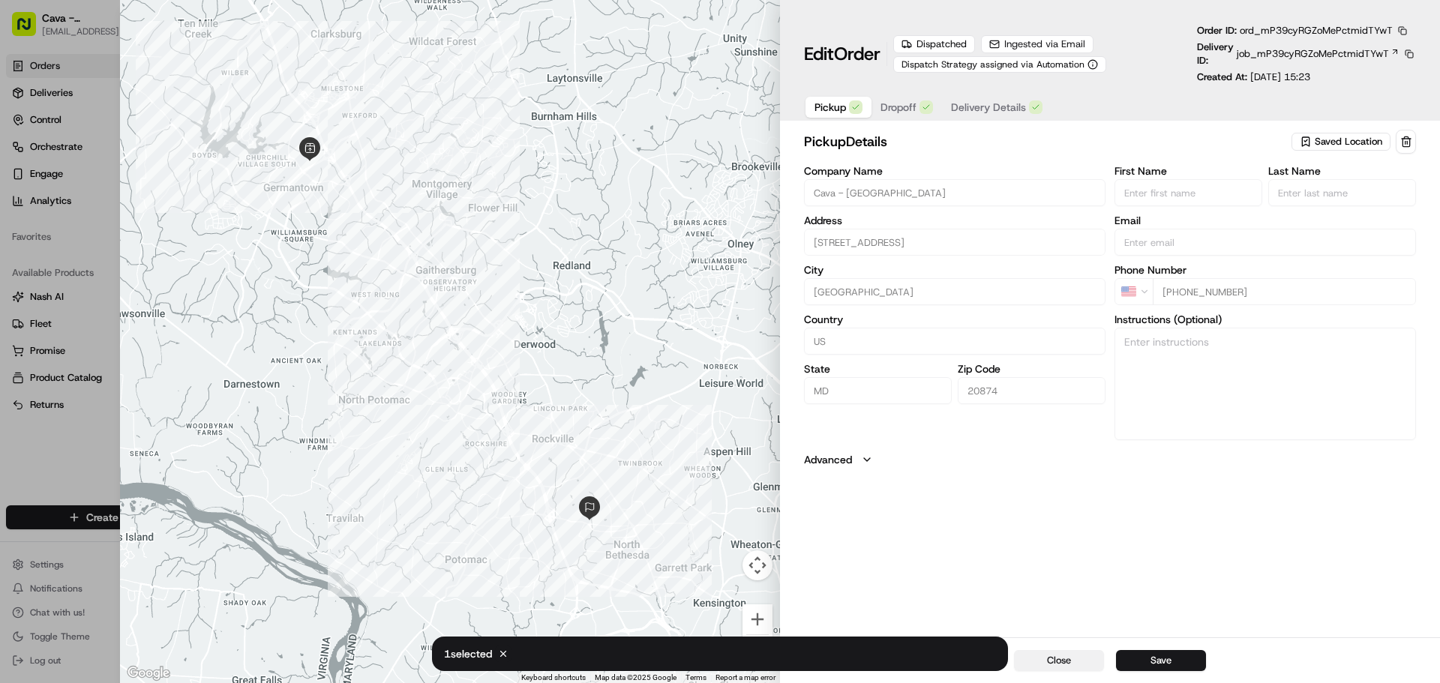
click at [1063, 657] on button "Close" at bounding box center [1059, 660] width 90 height 21
type input "+1"
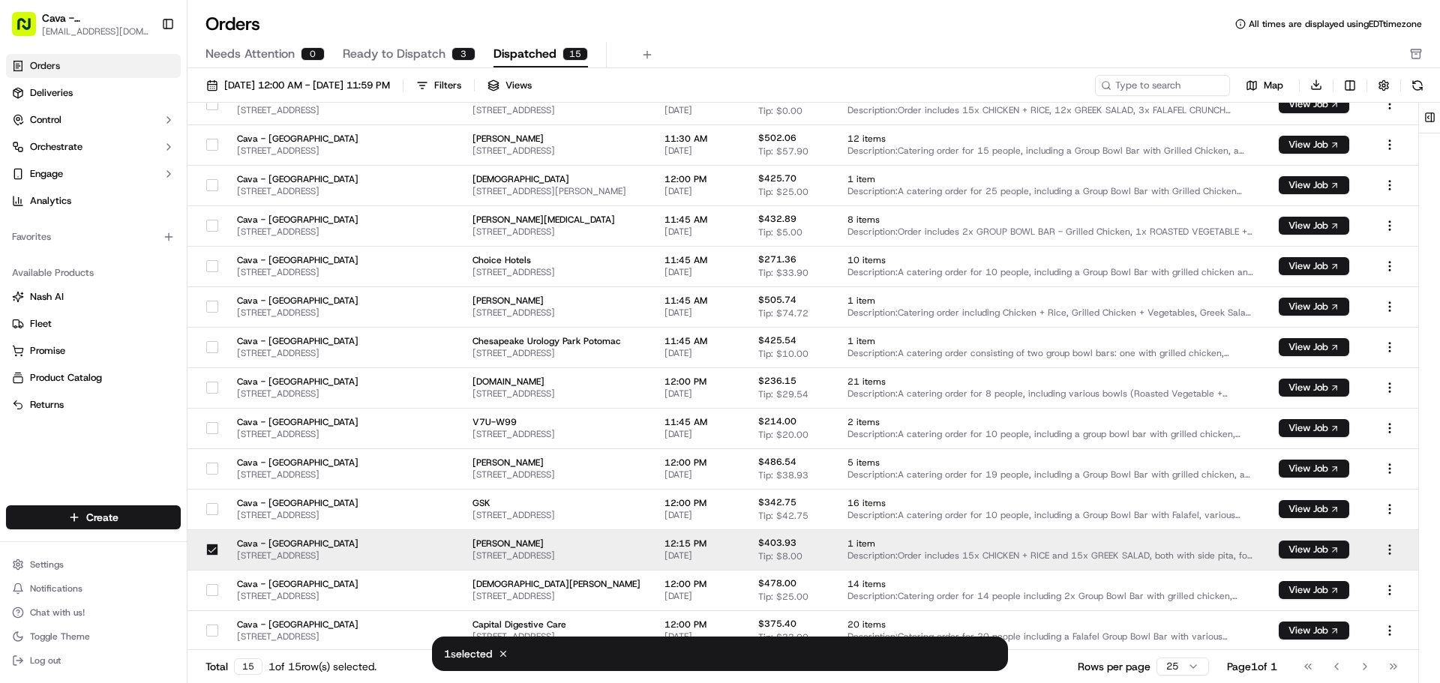
click at [399, 668] on div "Total 15 1 of 15 row(s) selected. Rows per page 25 Page 1 of 1 Go to first page…" at bounding box center [803, 667] width 1231 height 34
click at [503, 647] on button "Cancel" at bounding box center [503, 654] width 17 height 17
click at [509, 655] on icon at bounding box center [503, 654] width 11 height 11
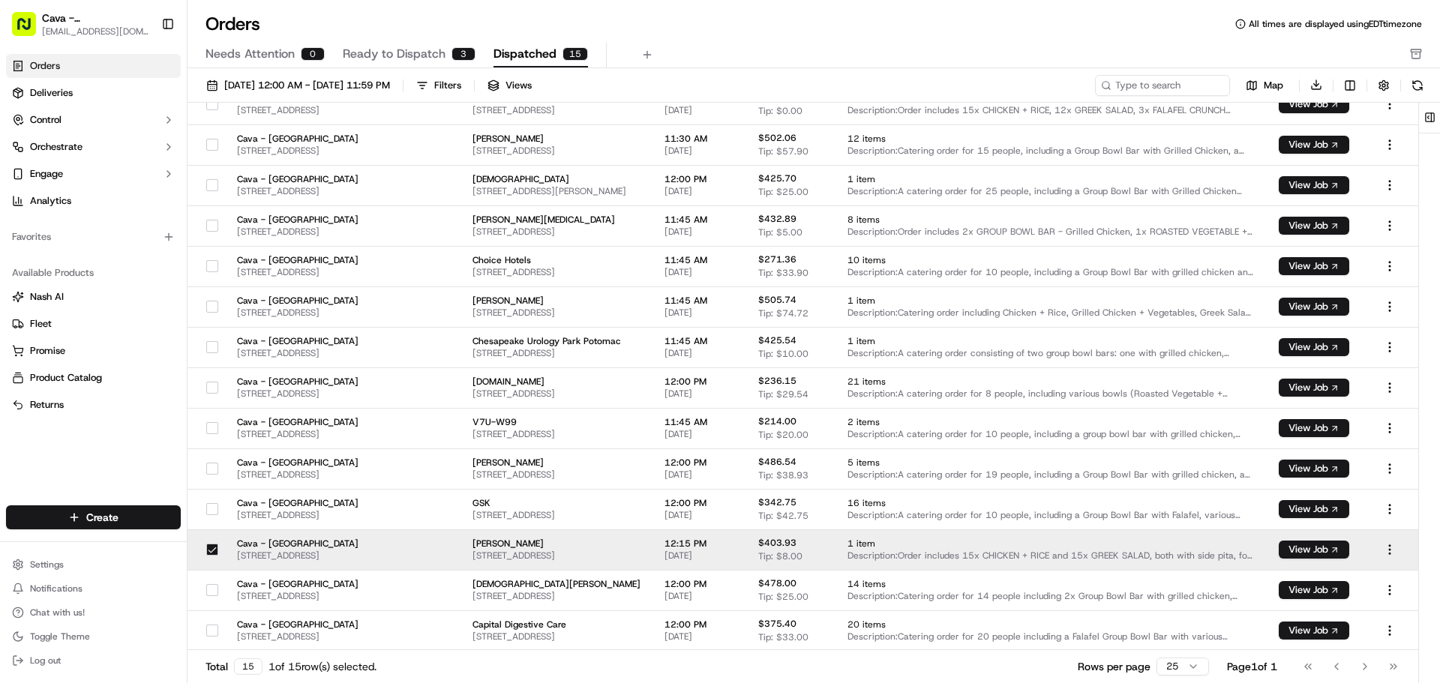
drag, startPoint x: 538, startPoint y: 565, endPoint x: 501, endPoint y: 562, distance: 36.9
click at [461, 562] on td at bounding box center [416, 550] width 90 height 41
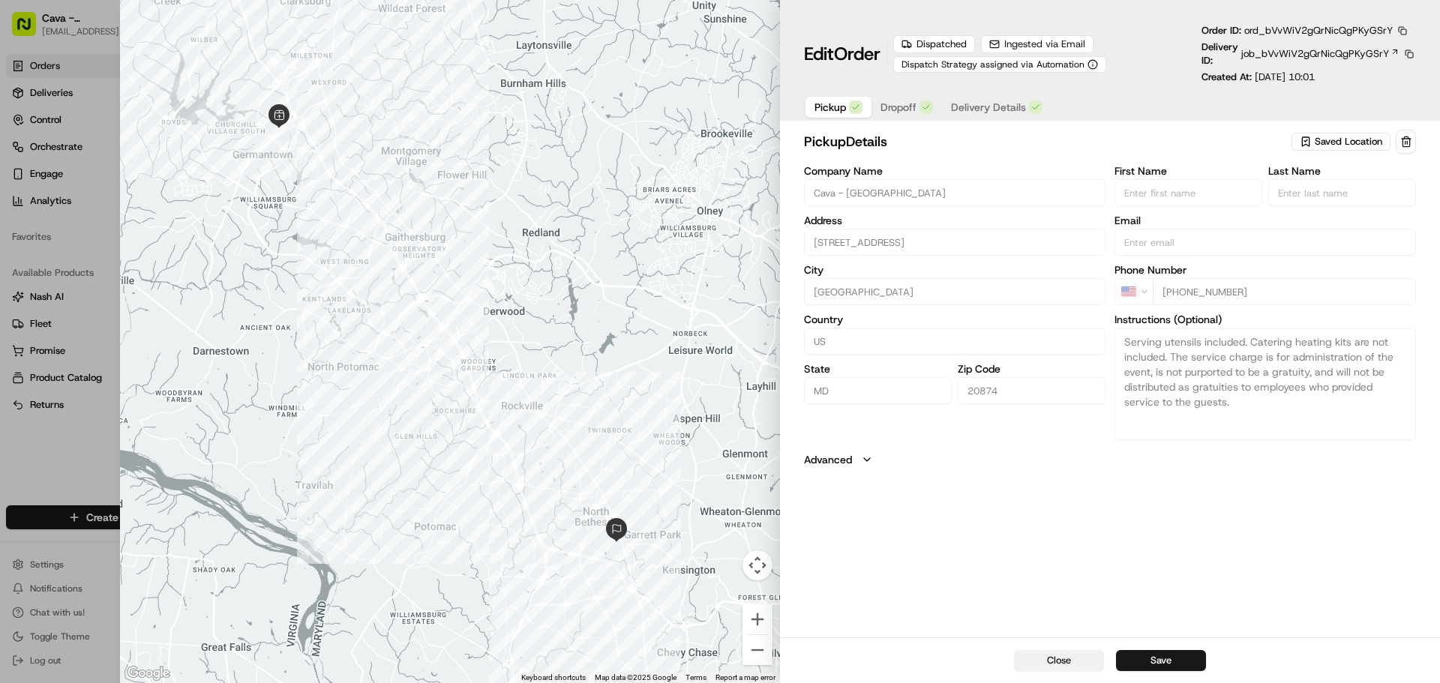
click at [1064, 663] on button "Close" at bounding box center [1059, 660] width 90 height 21
type input "+1"
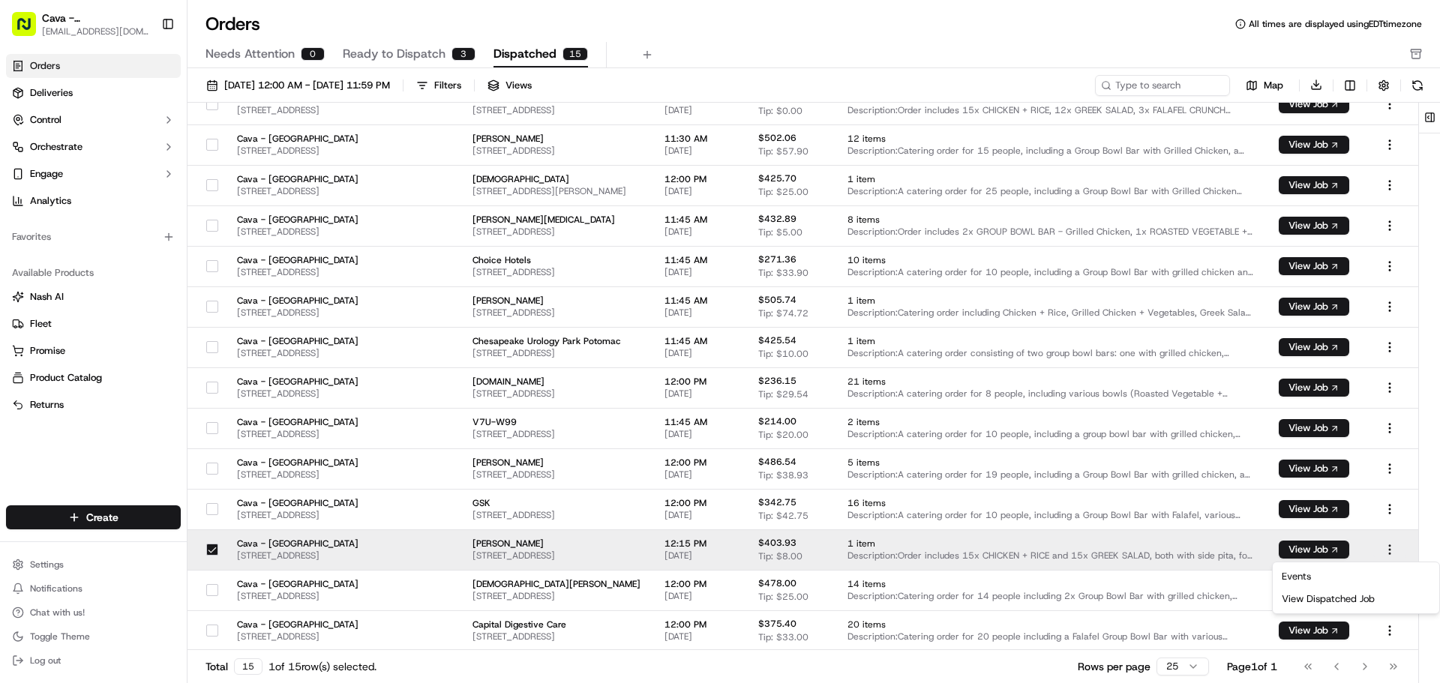
click at [1389, 556] on html "Cava - [GEOGRAPHIC_DATA] [EMAIL_ADDRESS][DOMAIN_NAME] Toggle Sidebar Orders Del…" at bounding box center [720, 341] width 1440 height 683
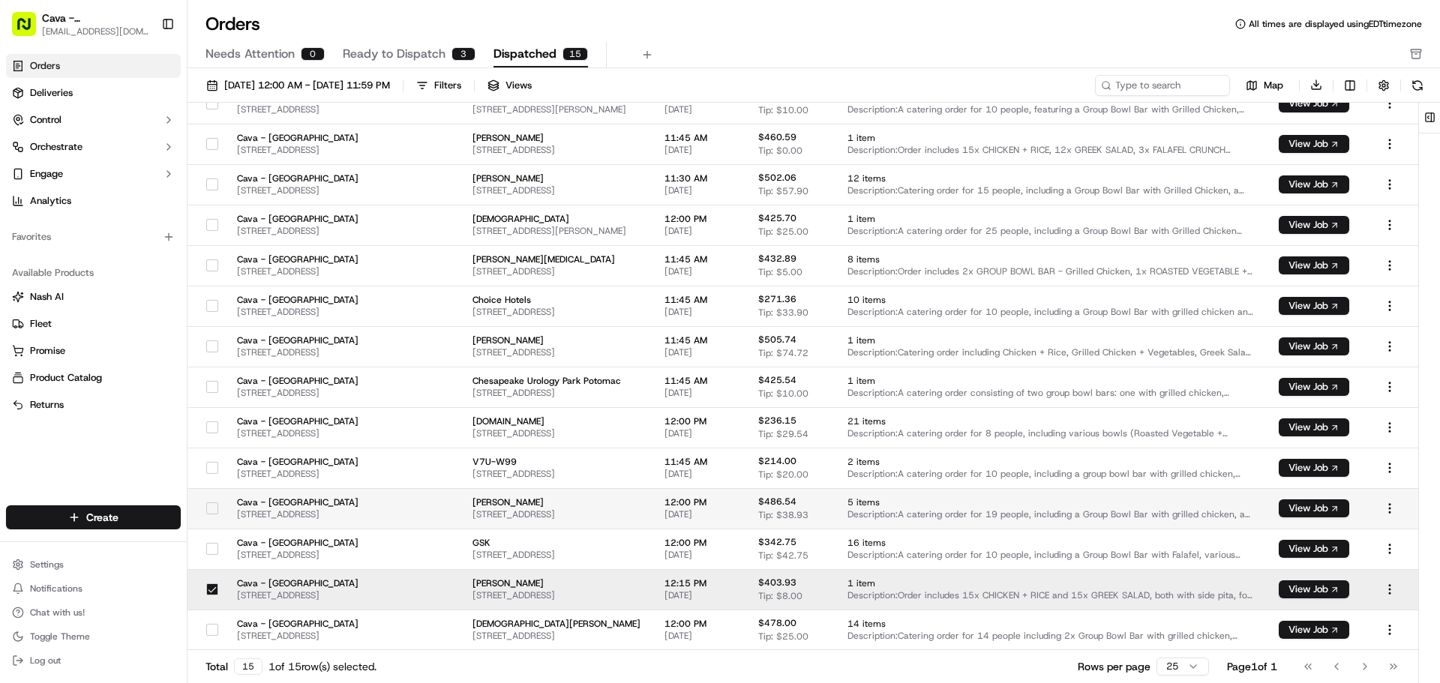
scroll to position [14, 0]
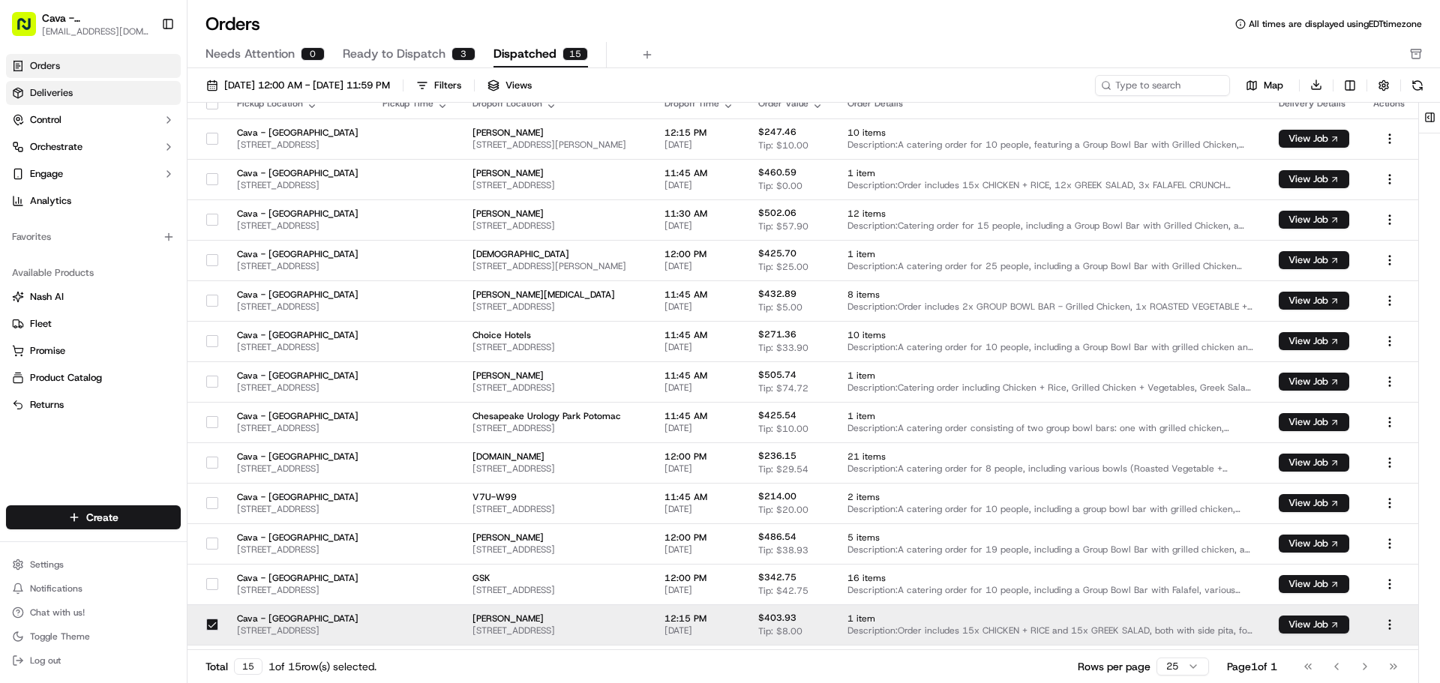
click at [95, 101] on link "Deliveries" at bounding box center [93, 93] width 175 height 24
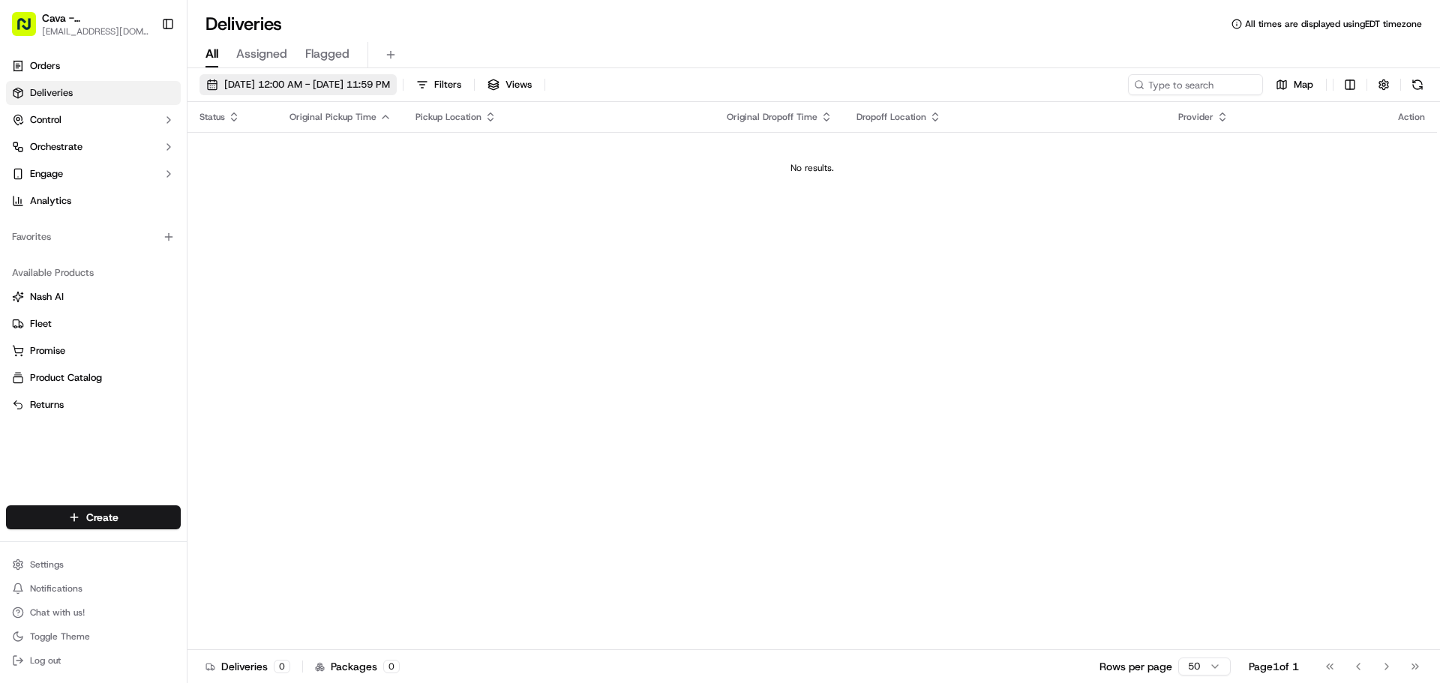
click at [254, 81] on span "[DATE] 12:00 AM - [DATE] 11:59 PM" at bounding box center [307, 85] width 166 height 14
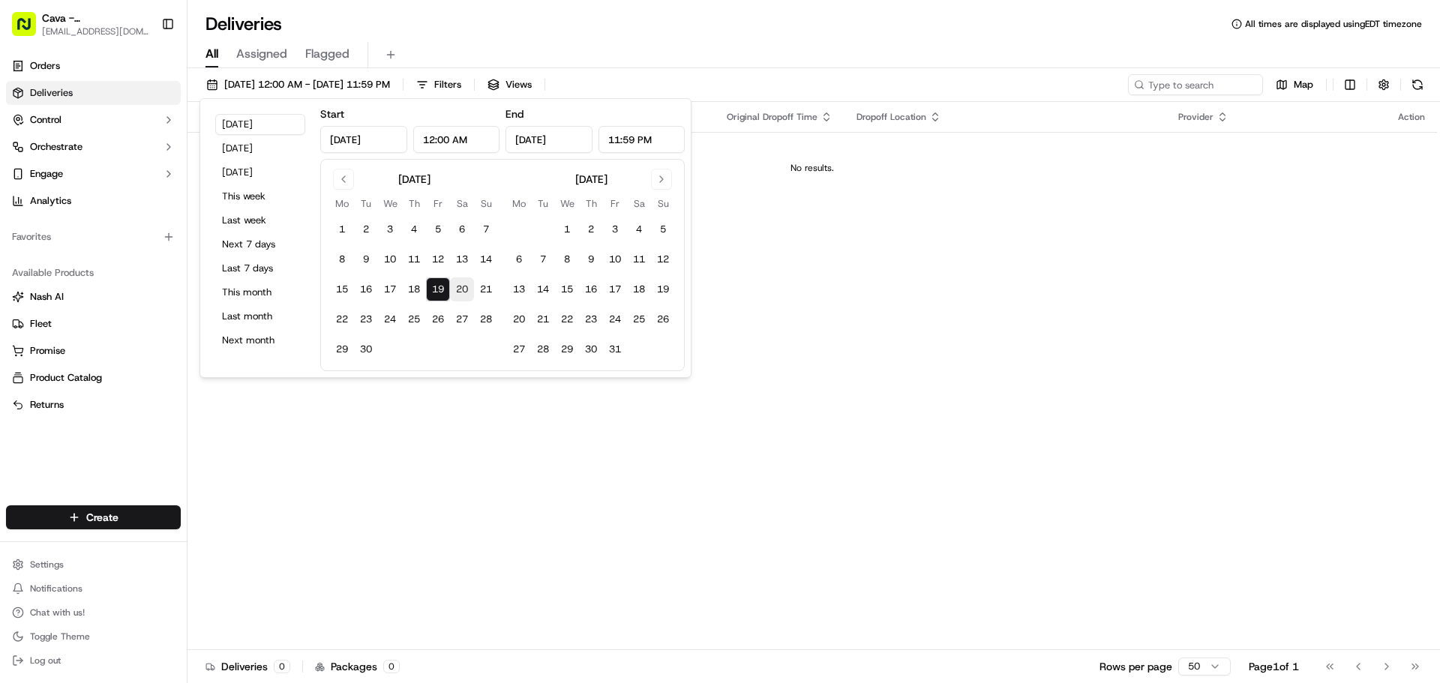
click at [465, 293] on button "20" at bounding box center [462, 290] width 24 height 24
type input "[DATE]"
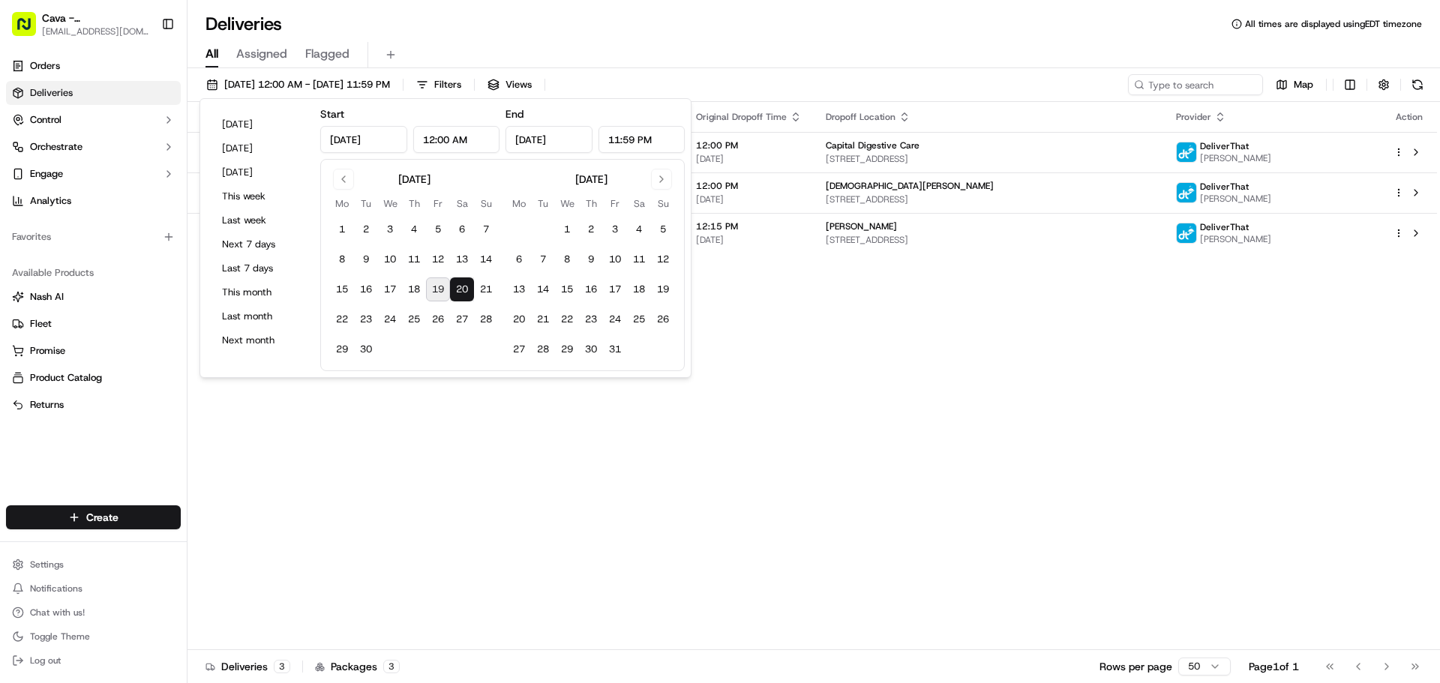
click at [709, 533] on div "Status Original Pickup Time Pickup Location Original Dropoff Time Dropoff Locat…" at bounding box center [813, 376] width 1250 height 548
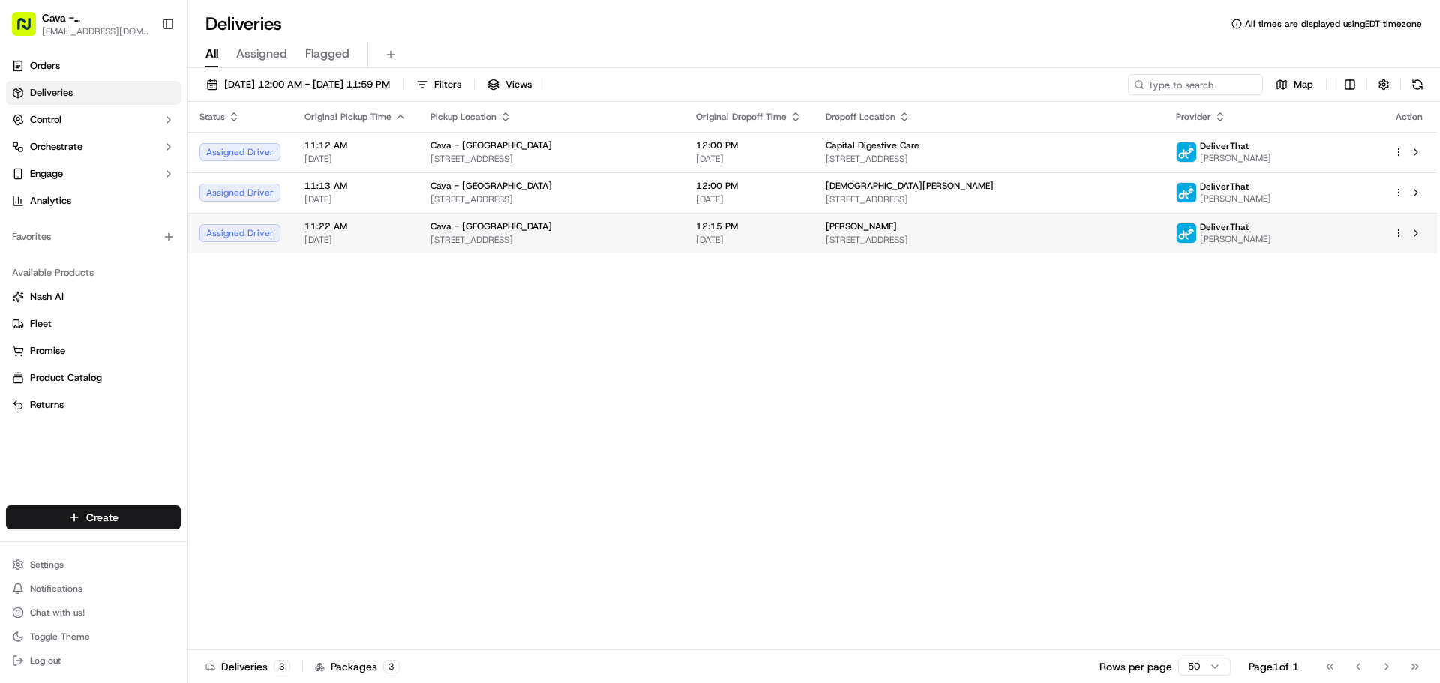
click at [1398, 233] on html "Cava - [GEOGRAPHIC_DATA] [EMAIL_ADDRESS][DOMAIN_NAME] Toggle Sidebar Orders Del…" at bounding box center [720, 341] width 1440 height 683
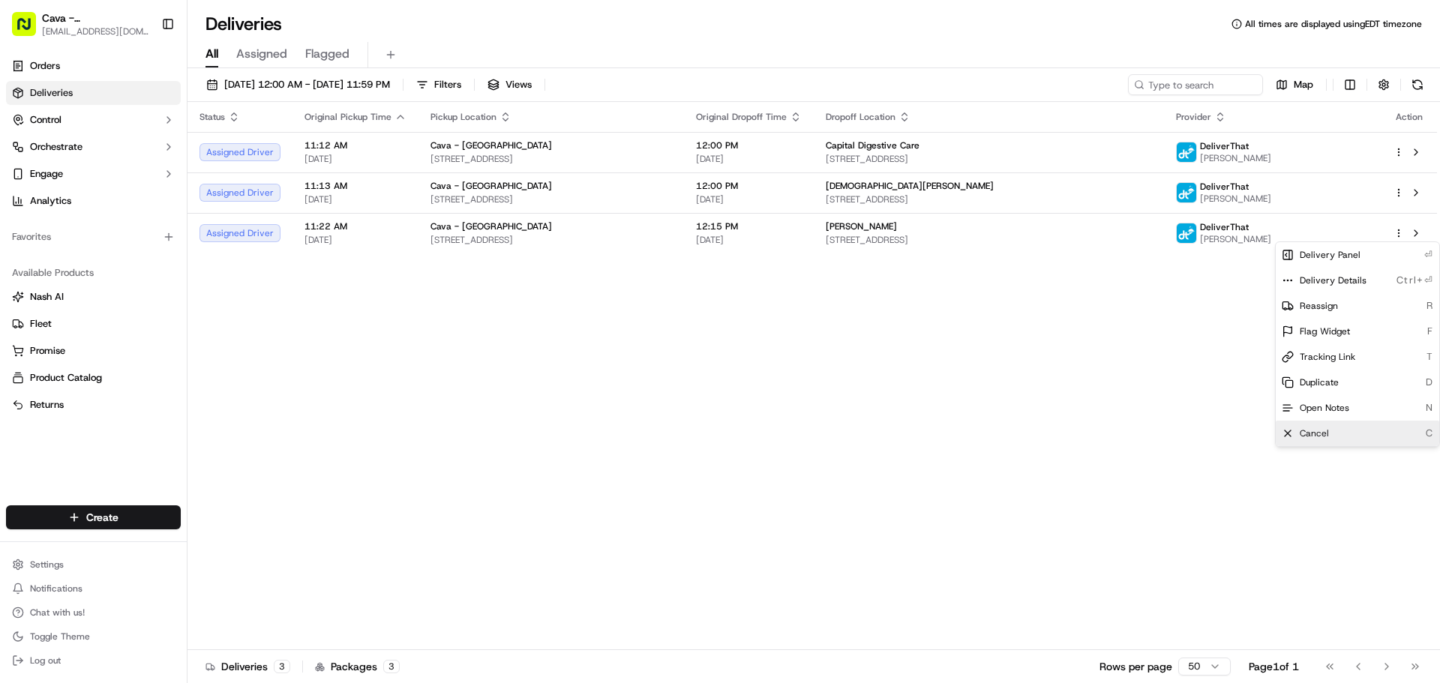
click at [1325, 437] on span "Cancel" at bounding box center [1314, 434] width 29 height 12
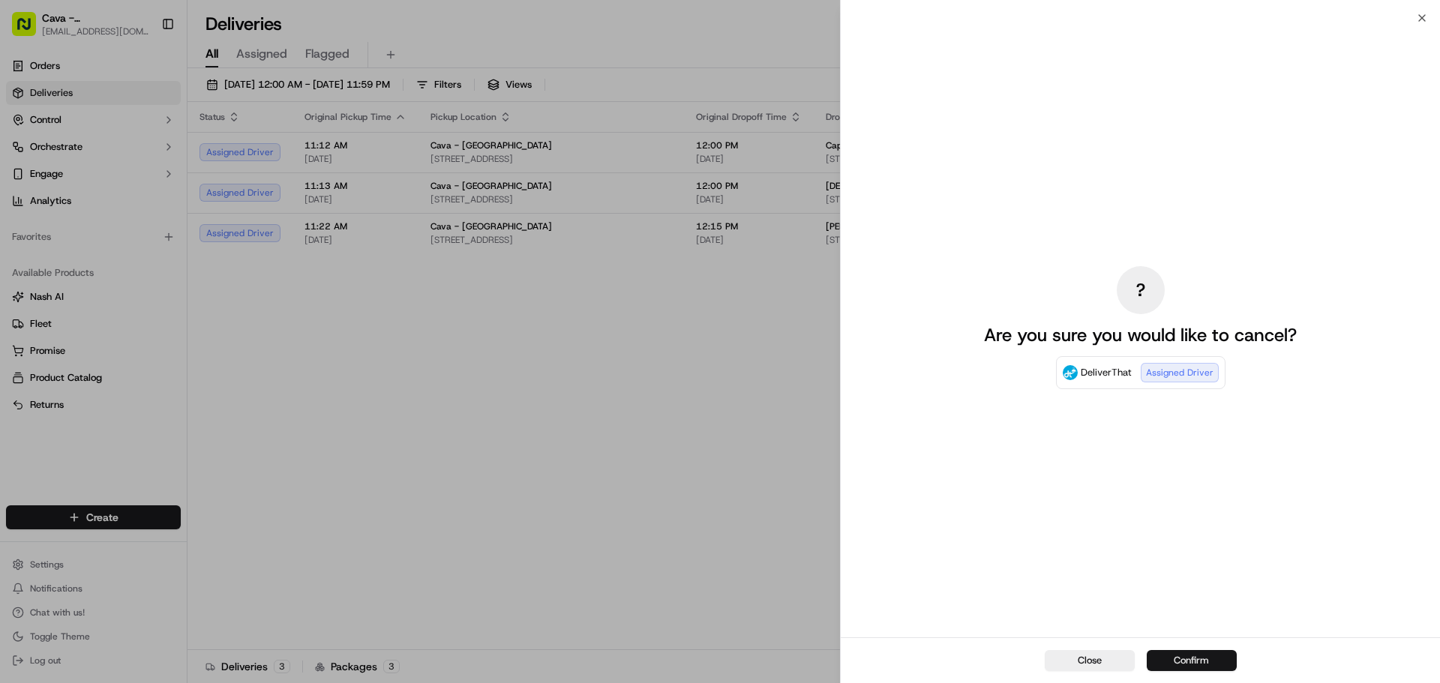
click at [1183, 659] on button "Confirm" at bounding box center [1192, 660] width 90 height 21
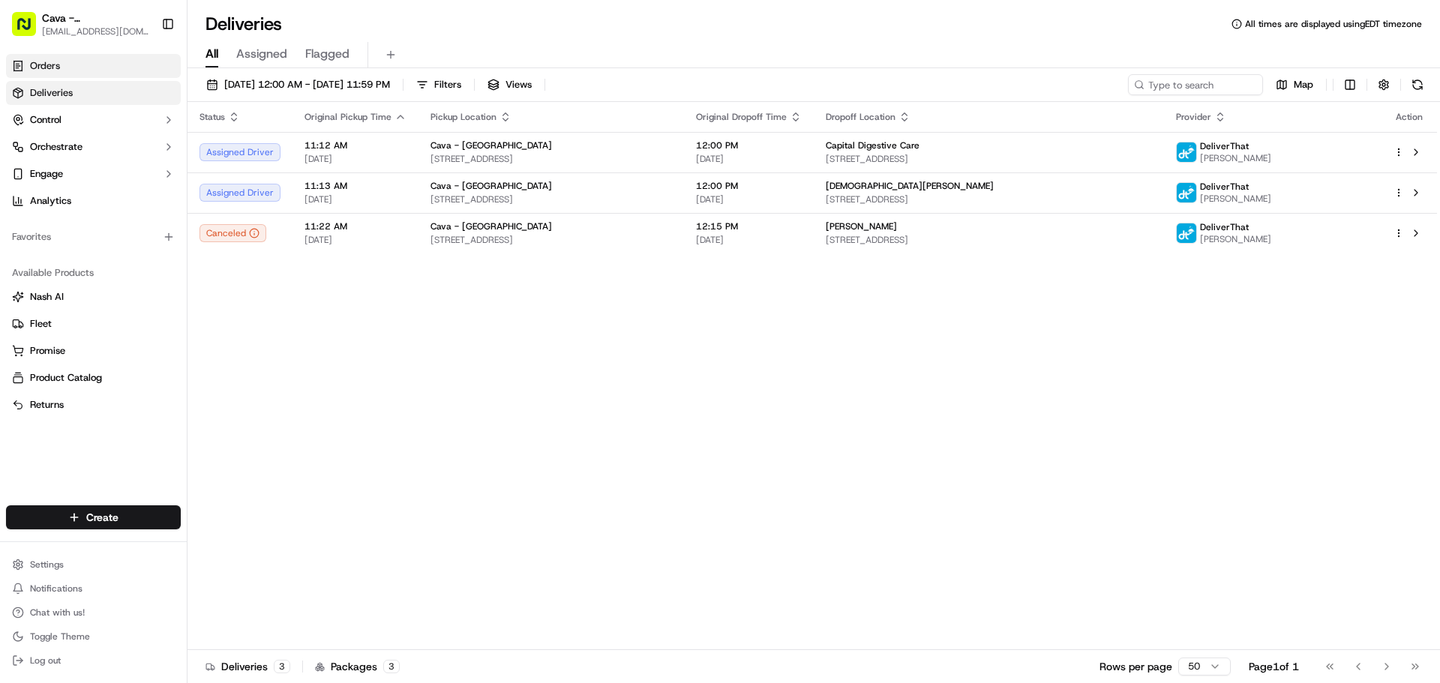
click at [33, 69] on span "Orders" at bounding box center [45, 66] width 30 height 14
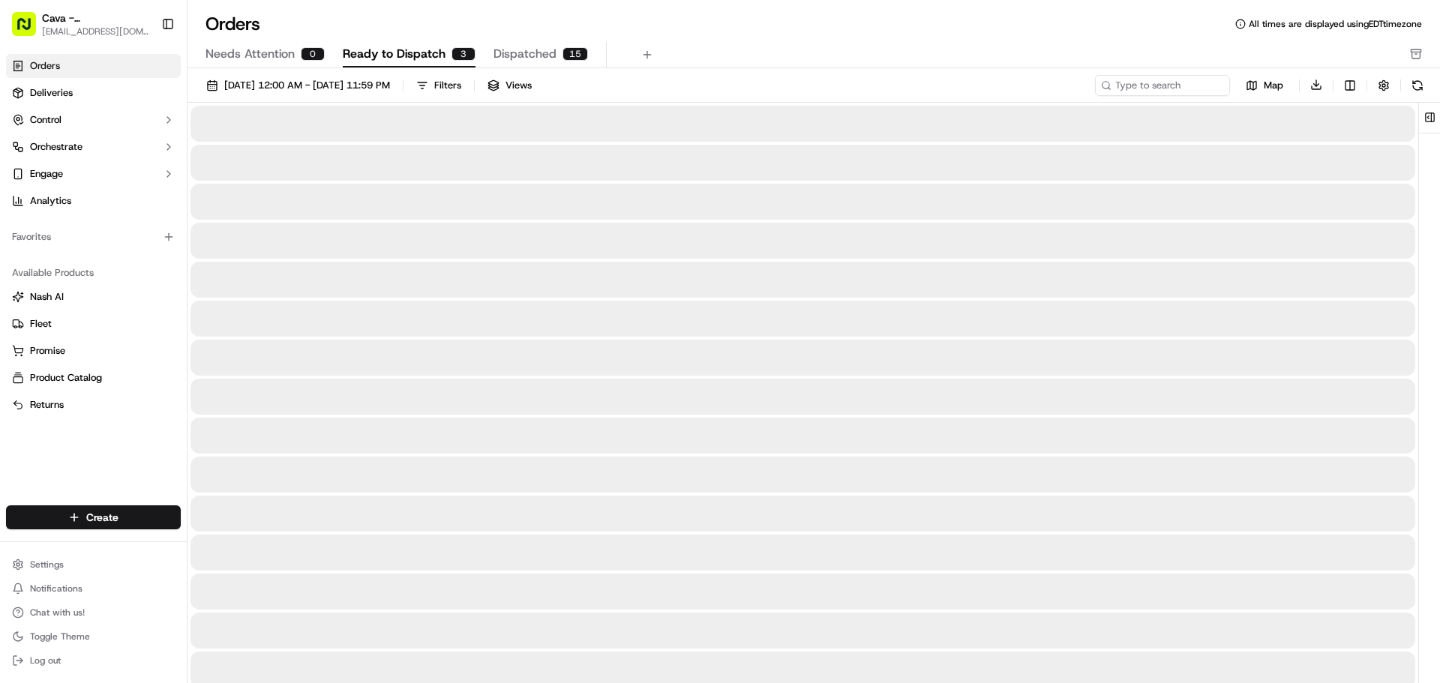
click at [377, 44] on button "Ready to Dispatch 3" at bounding box center [409, 55] width 133 height 26
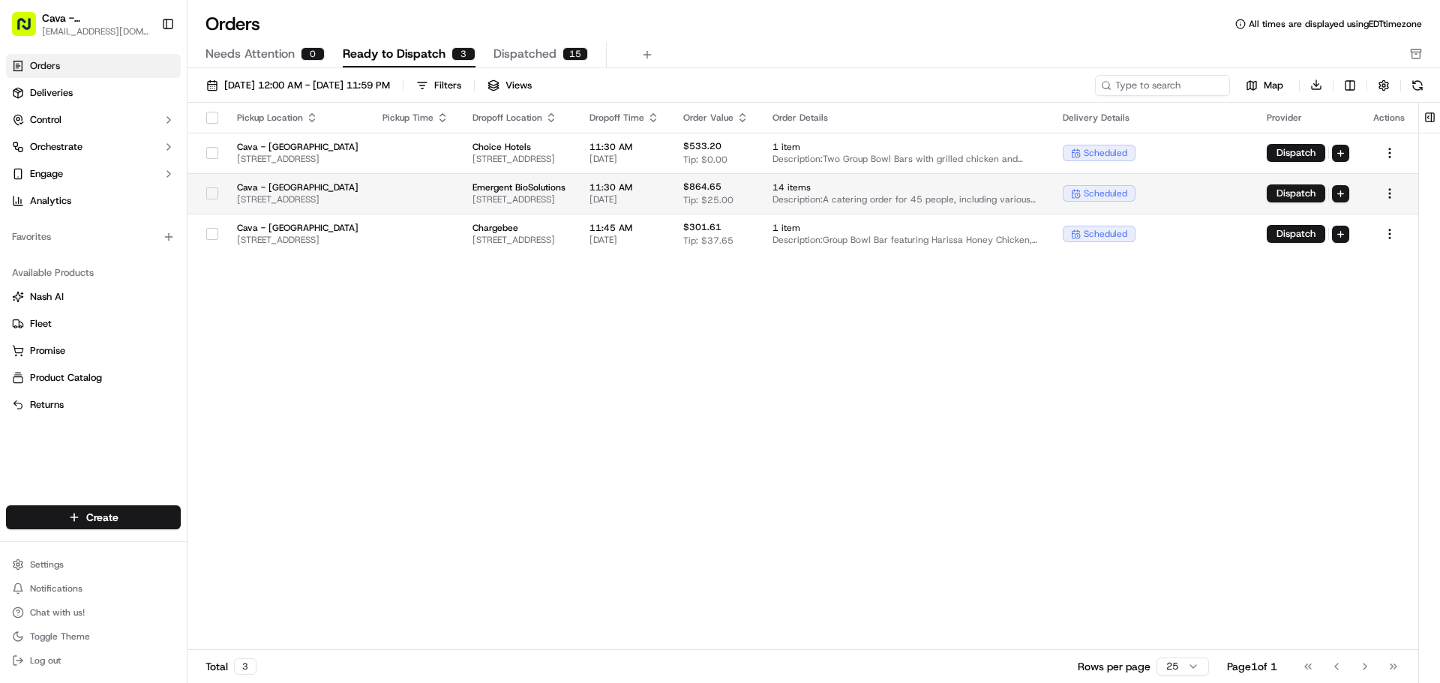
click at [343, 42] on button "Ready to Dispatch 3" at bounding box center [409, 55] width 133 height 26
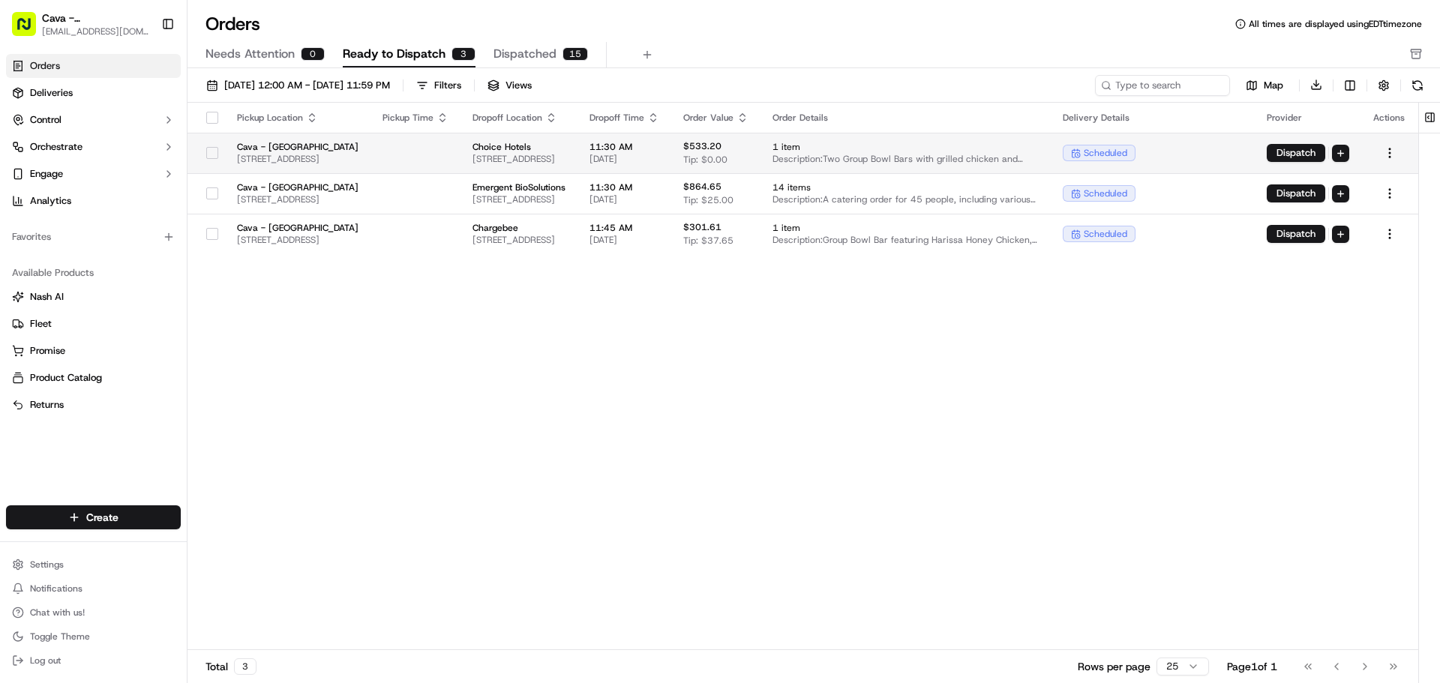
click at [343, 42] on button "Ready to Dispatch 3" at bounding box center [409, 55] width 133 height 26
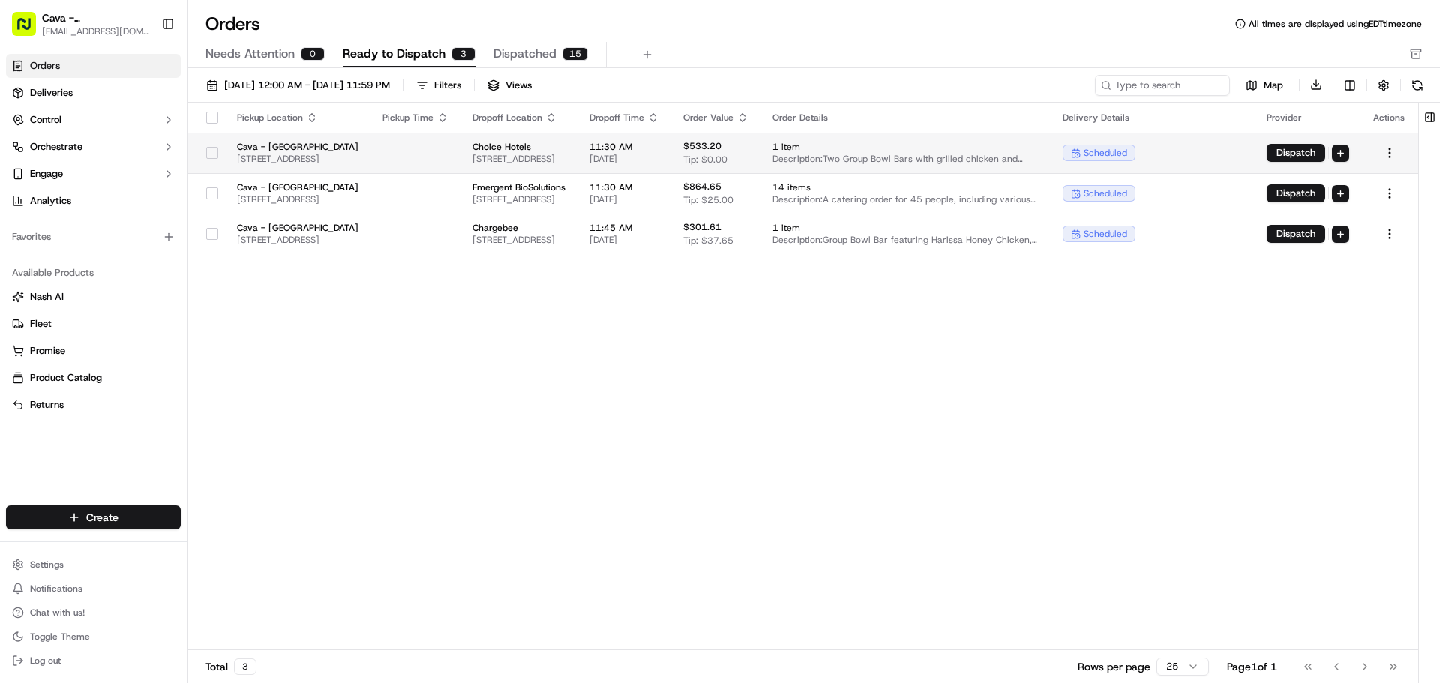
click at [343, 42] on button "Ready to Dispatch 3" at bounding box center [409, 55] width 133 height 26
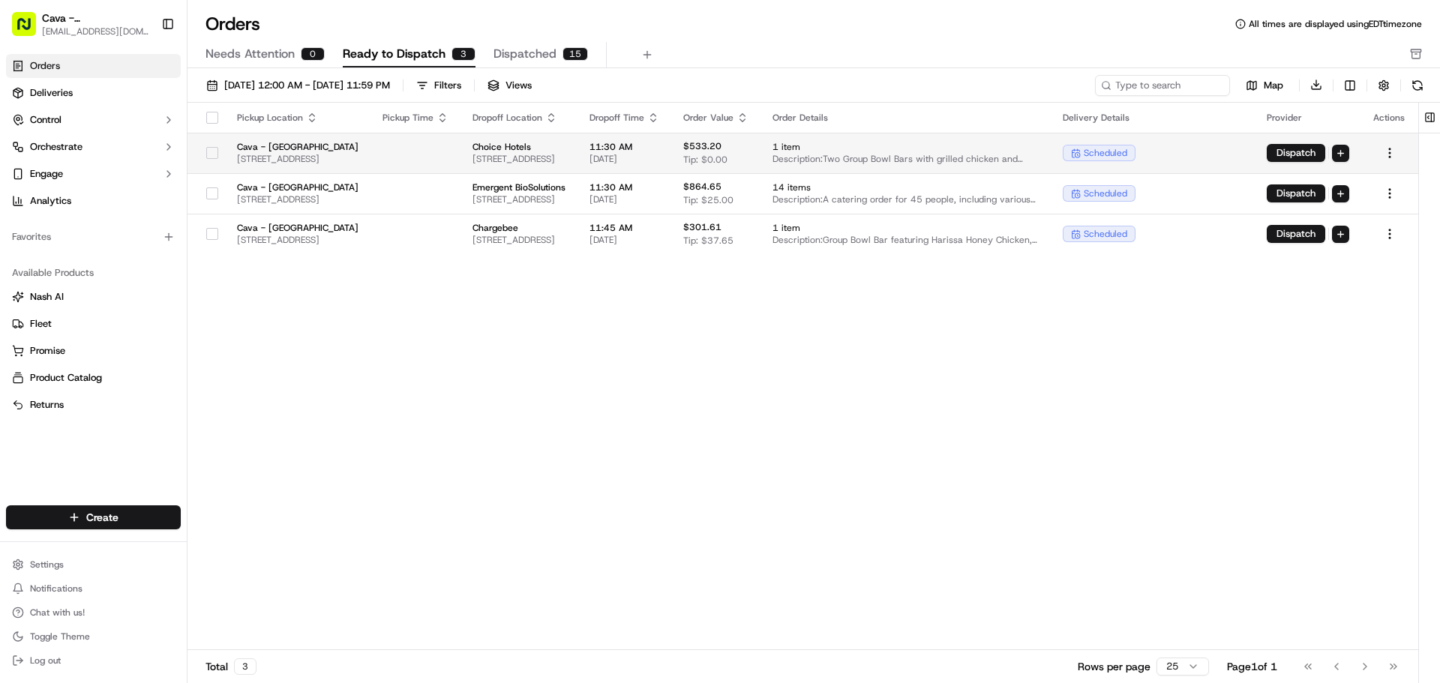
click at [343, 42] on button "Ready to Dispatch 3" at bounding box center [409, 55] width 133 height 26
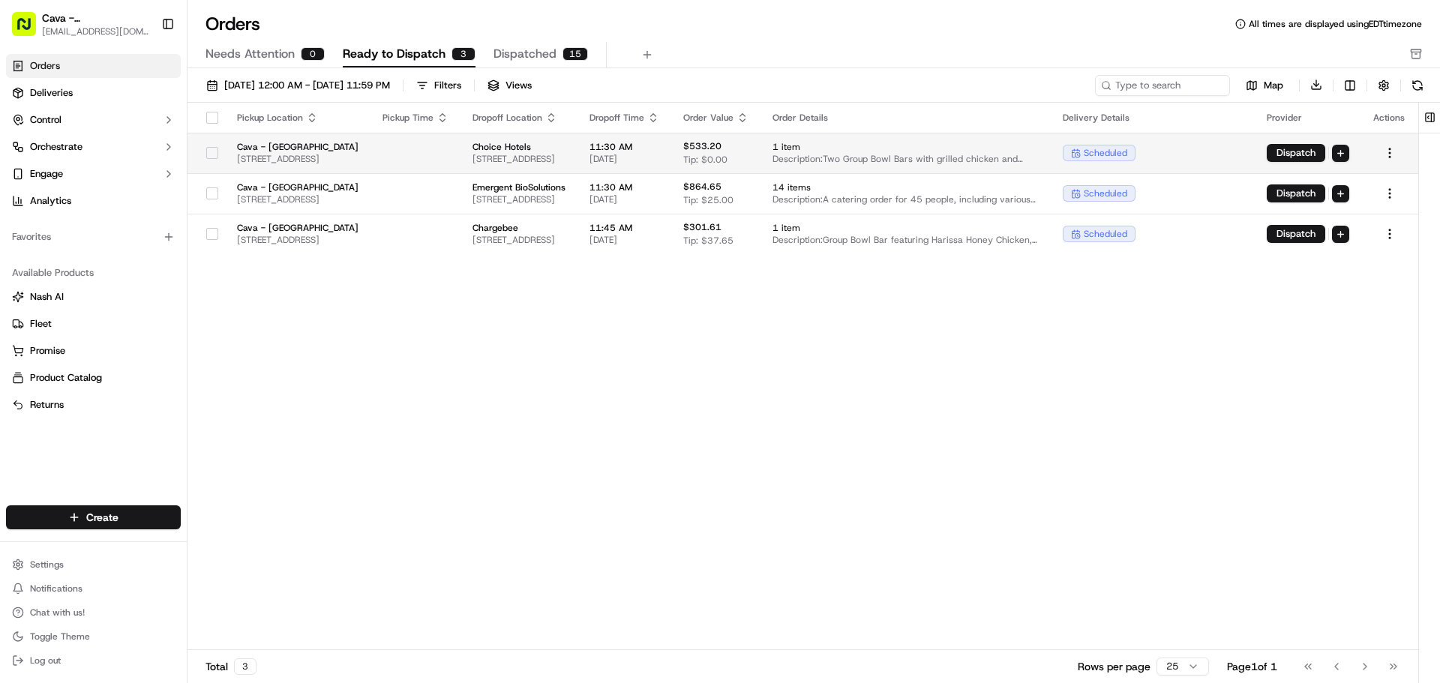
click at [343, 42] on button "Ready to Dispatch 3" at bounding box center [409, 55] width 133 height 26
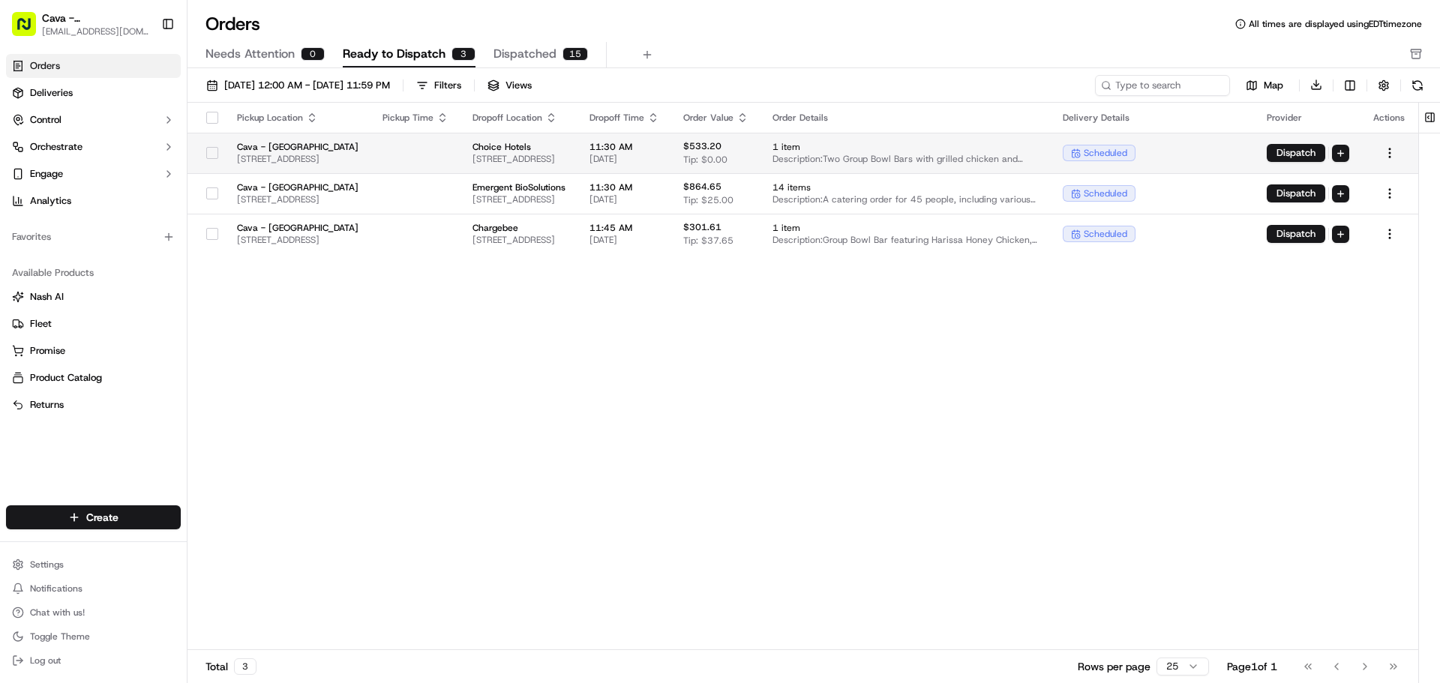
type button "on"
click at [206, 155] on button "on" at bounding box center [212, 153] width 12 height 12
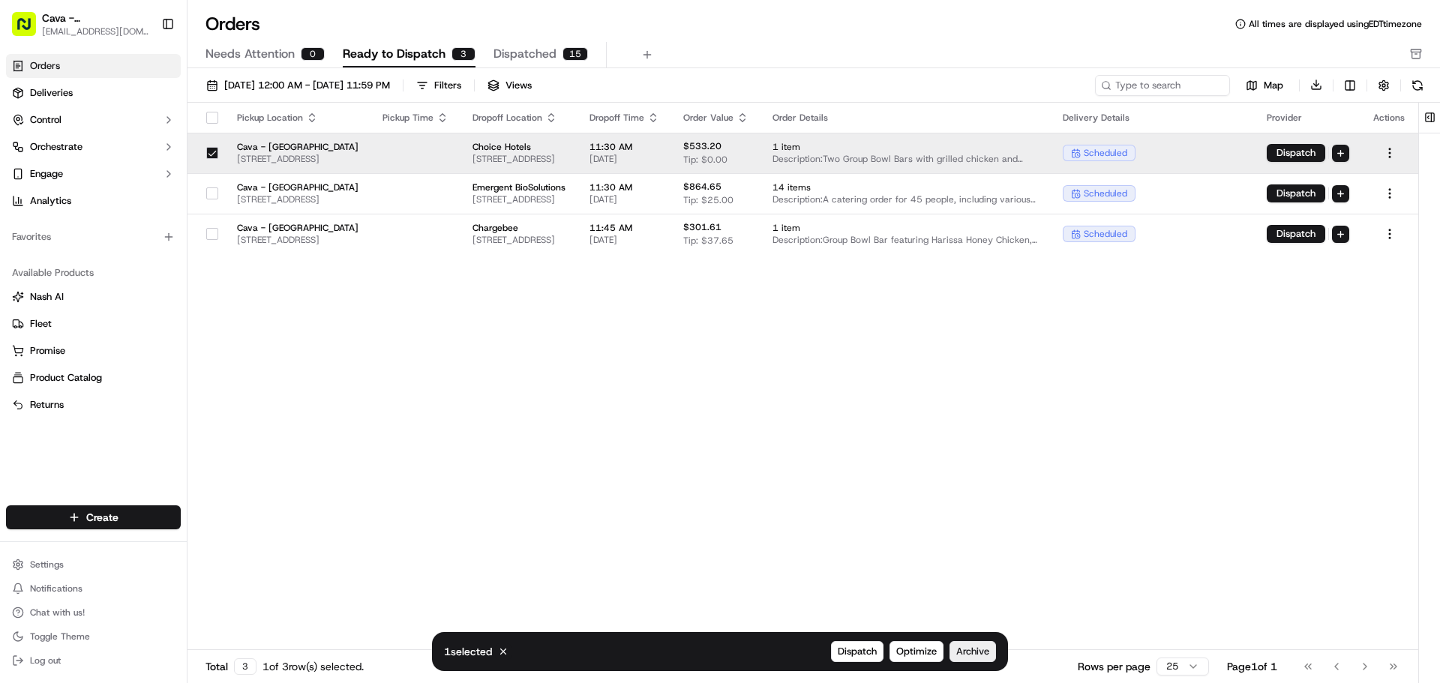
click at [977, 648] on span "Archive" at bounding box center [972, 652] width 33 height 14
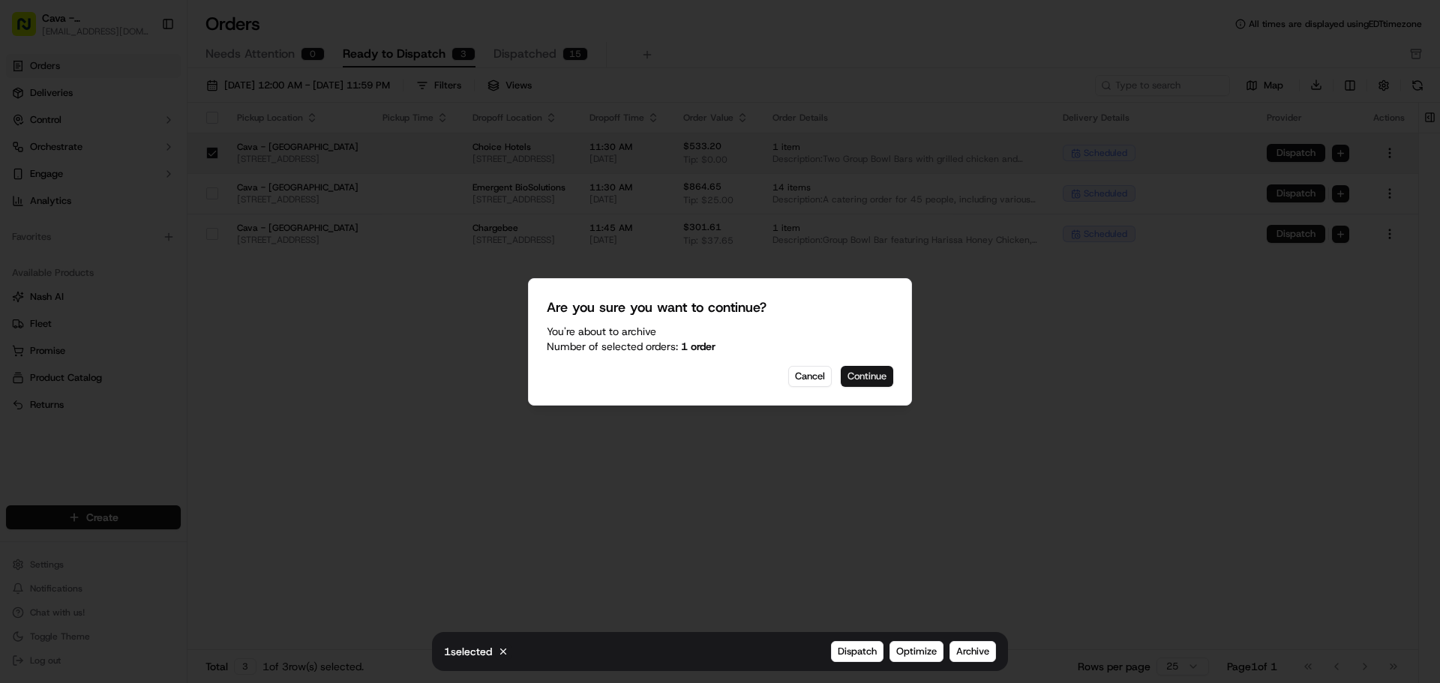
click at [866, 380] on button "Continue" at bounding box center [867, 376] width 53 height 21
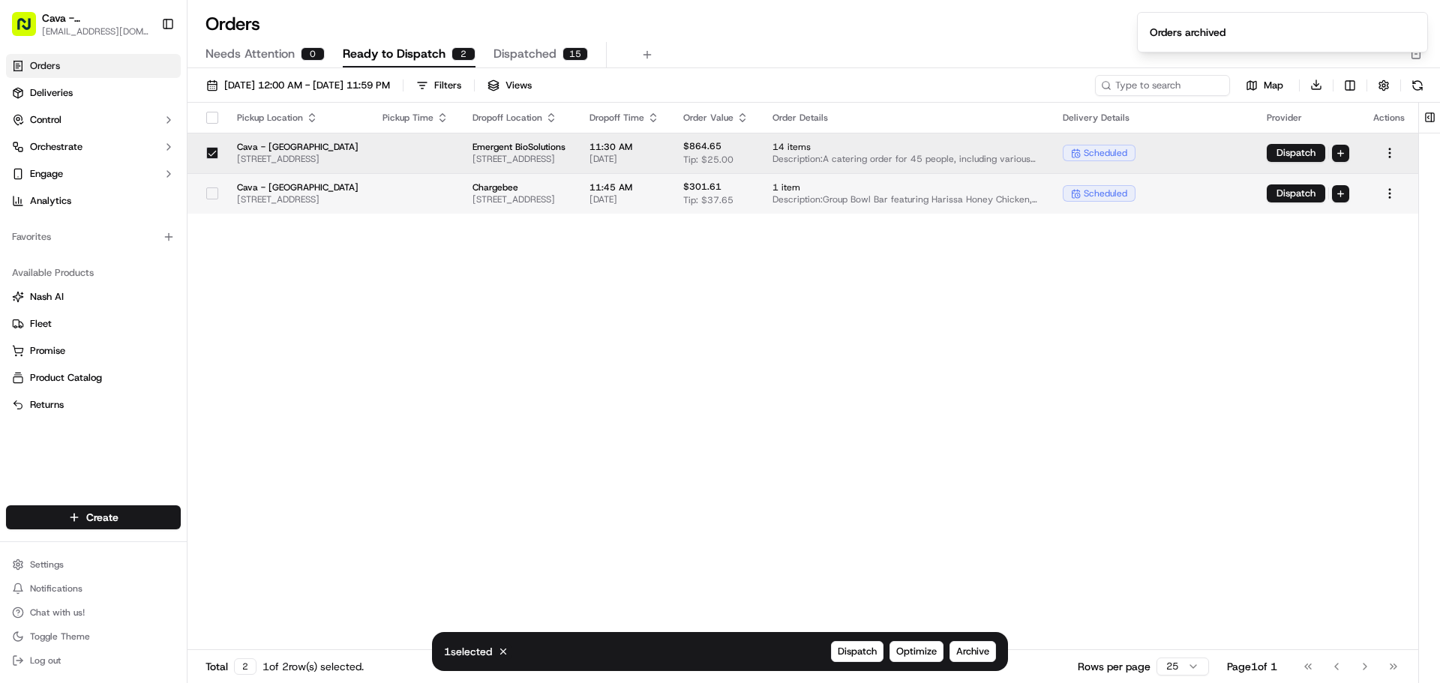
type button "on"
click at [209, 197] on button "on" at bounding box center [212, 194] width 12 height 12
drag, startPoint x: 980, startPoint y: 656, endPoint x: 968, endPoint y: 649, distance: 14.2
click at [968, 649] on span "Archive" at bounding box center [972, 652] width 33 height 14
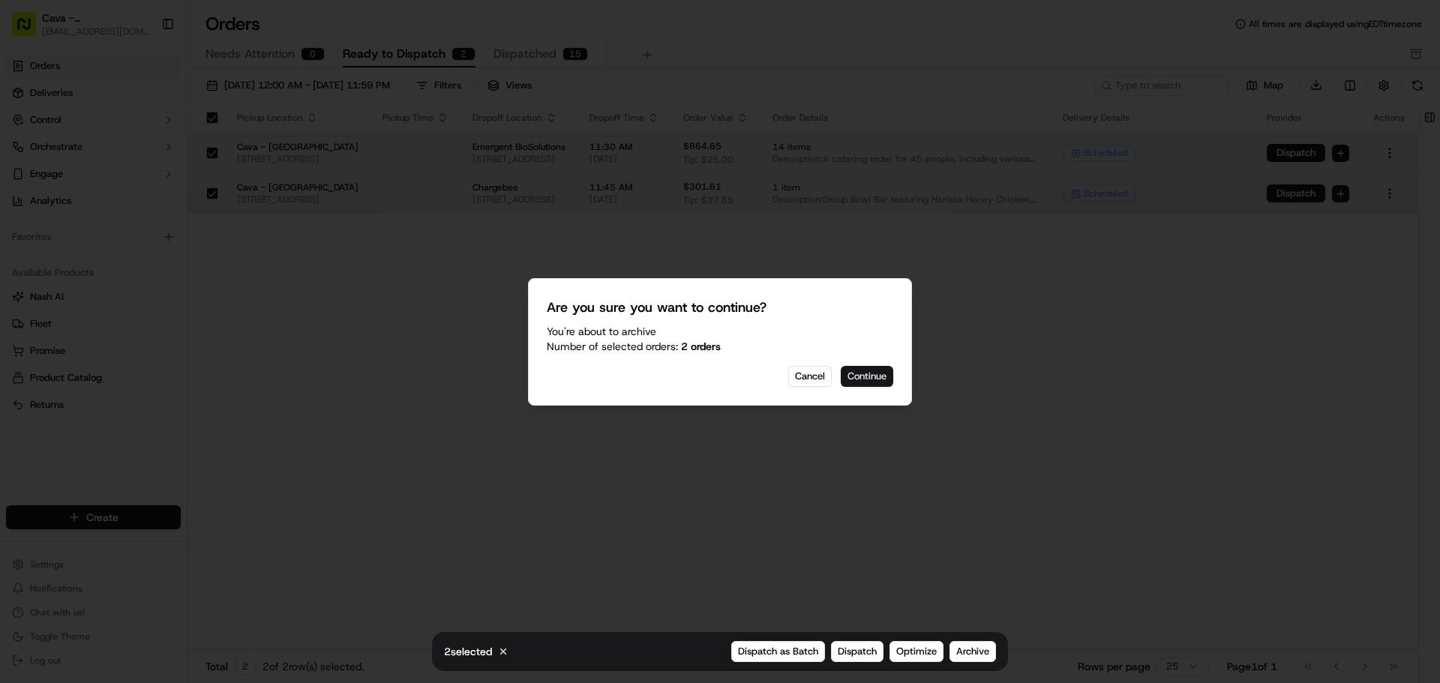
click at [868, 383] on button "Continue" at bounding box center [867, 376] width 53 height 21
